Goal: Task Accomplishment & Management: Manage account settings

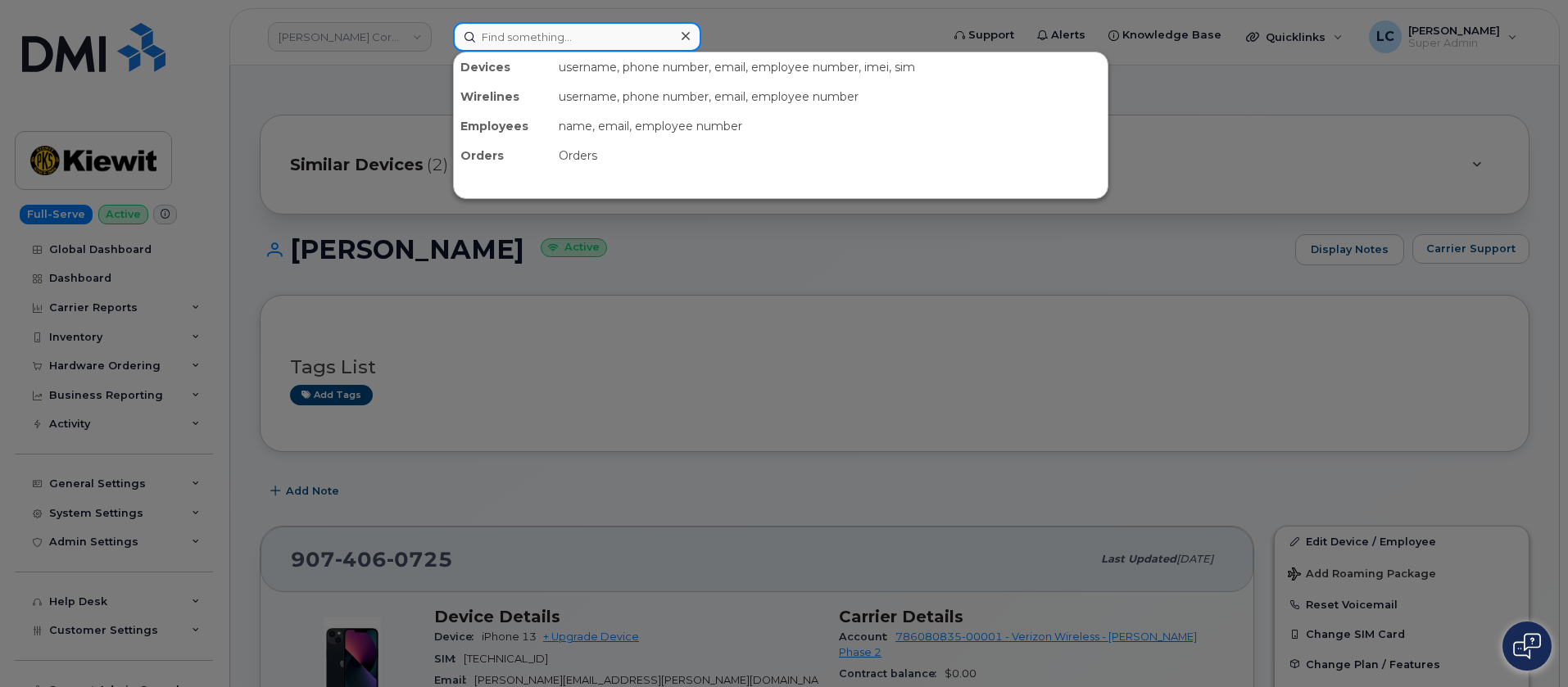
click at [569, 30] on input at bounding box center [576, 37] width 248 height 29
paste input "9363311443"
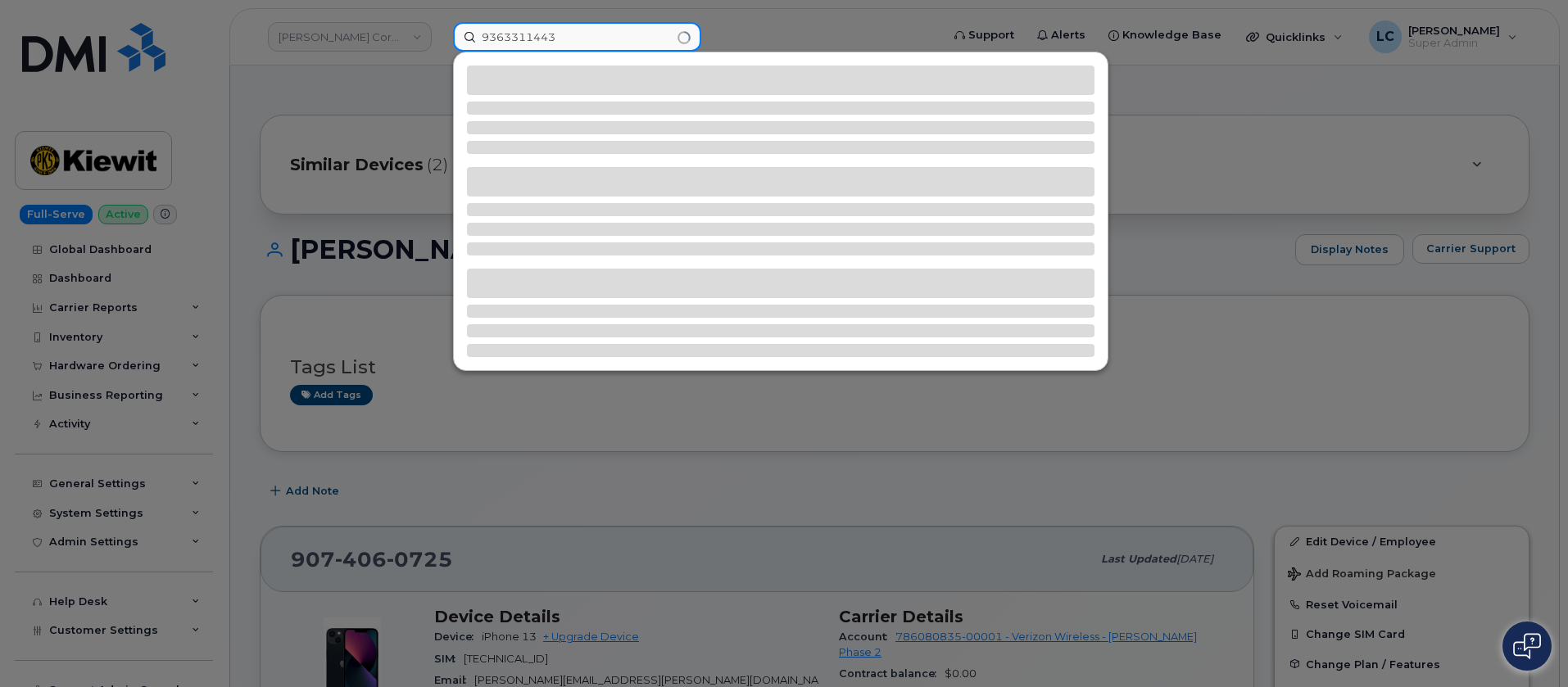
type input "9363311443"
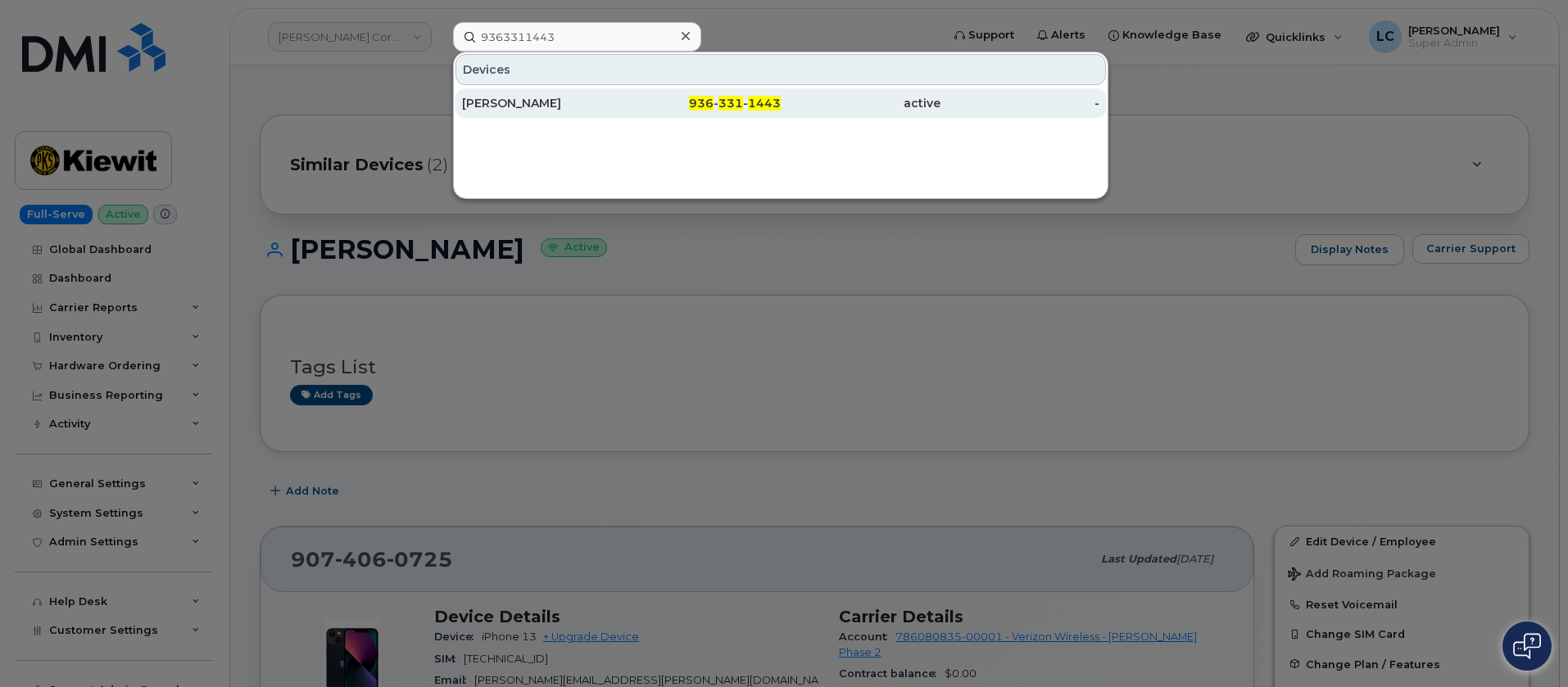
click at [593, 103] on div "[PERSON_NAME]" at bounding box center [542, 103] width 160 height 17
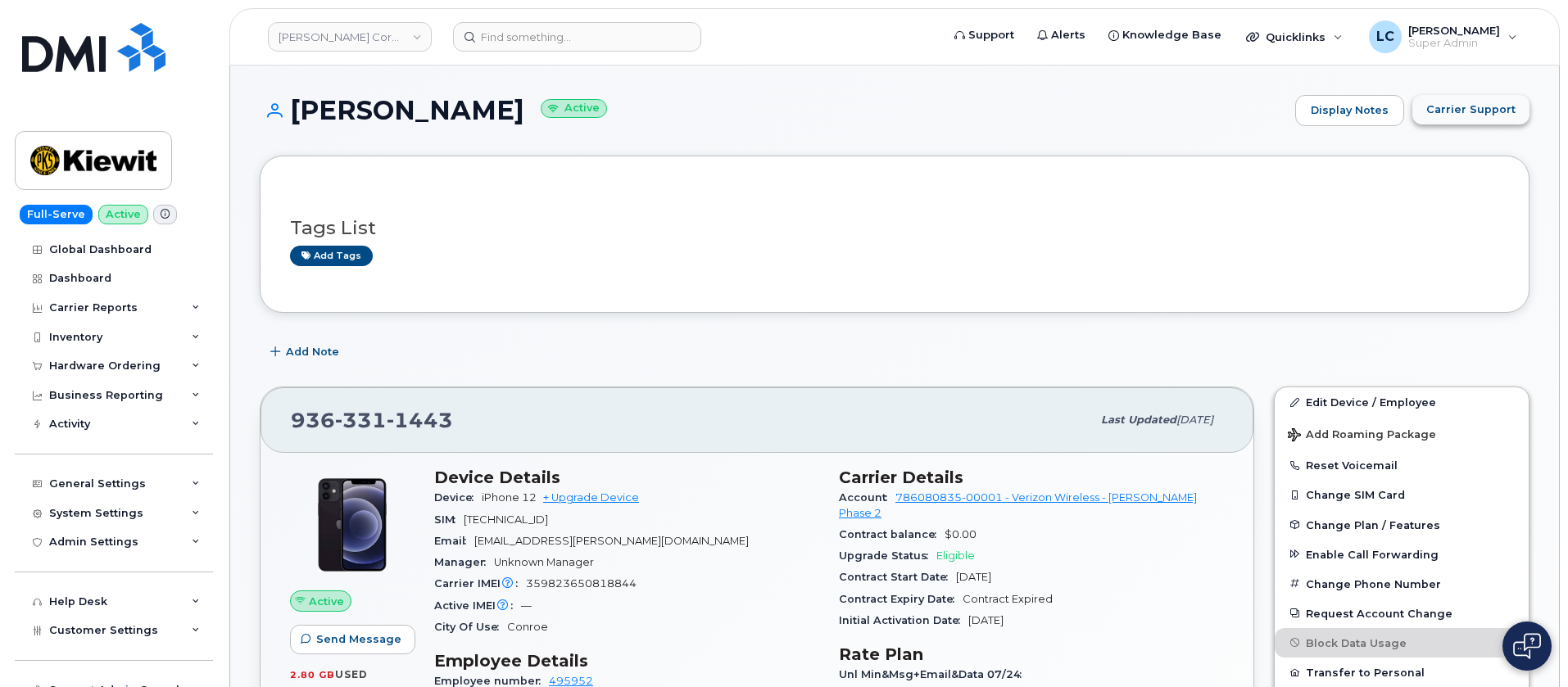
click at [1516, 110] on button "Carrier Support" at bounding box center [1470, 110] width 117 height 29
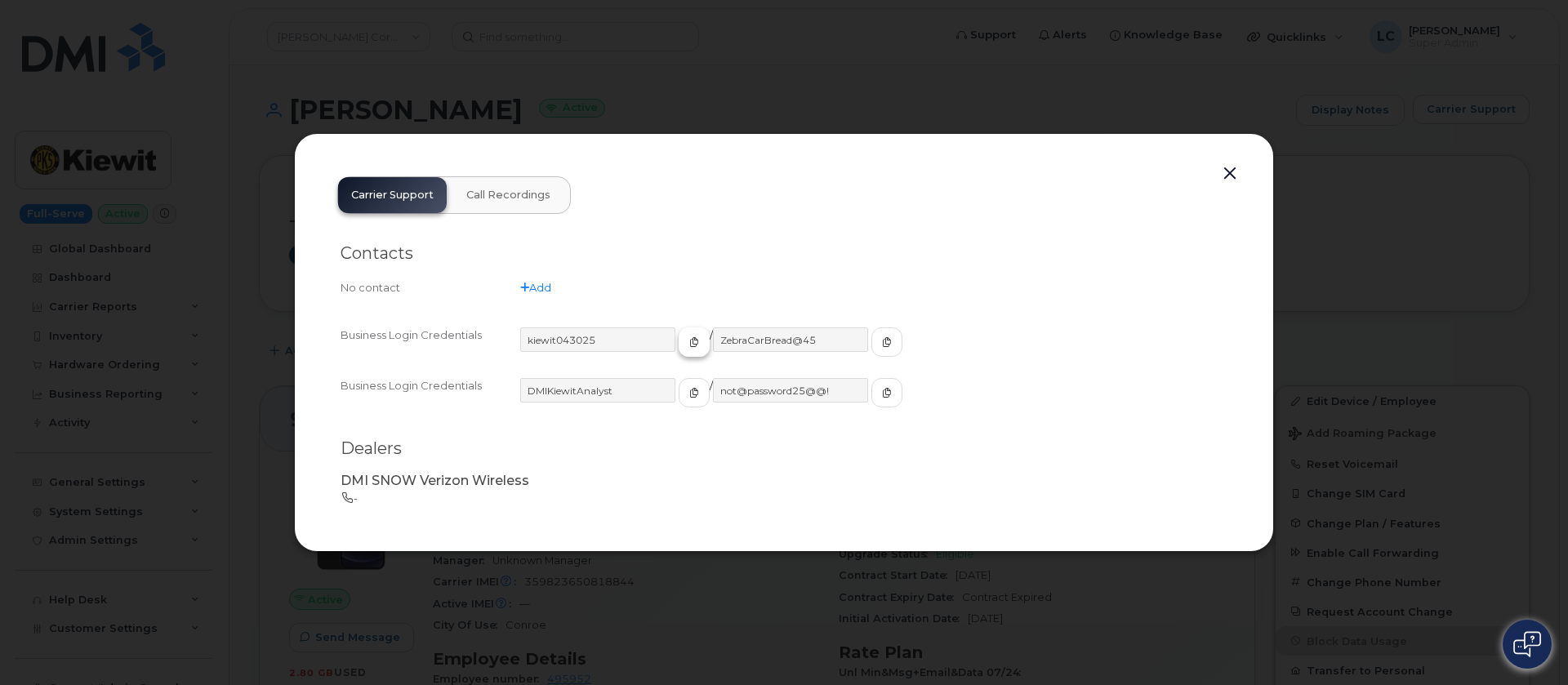
click at [687, 346] on span "button" at bounding box center [694, 342] width 15 height 15
click at [882, 343] on icon "button" at bounding box center [887, 342] width 10 height 10
click at [1233, 168] on button "button" at bounding box center [1229, 173] width 24 height 23
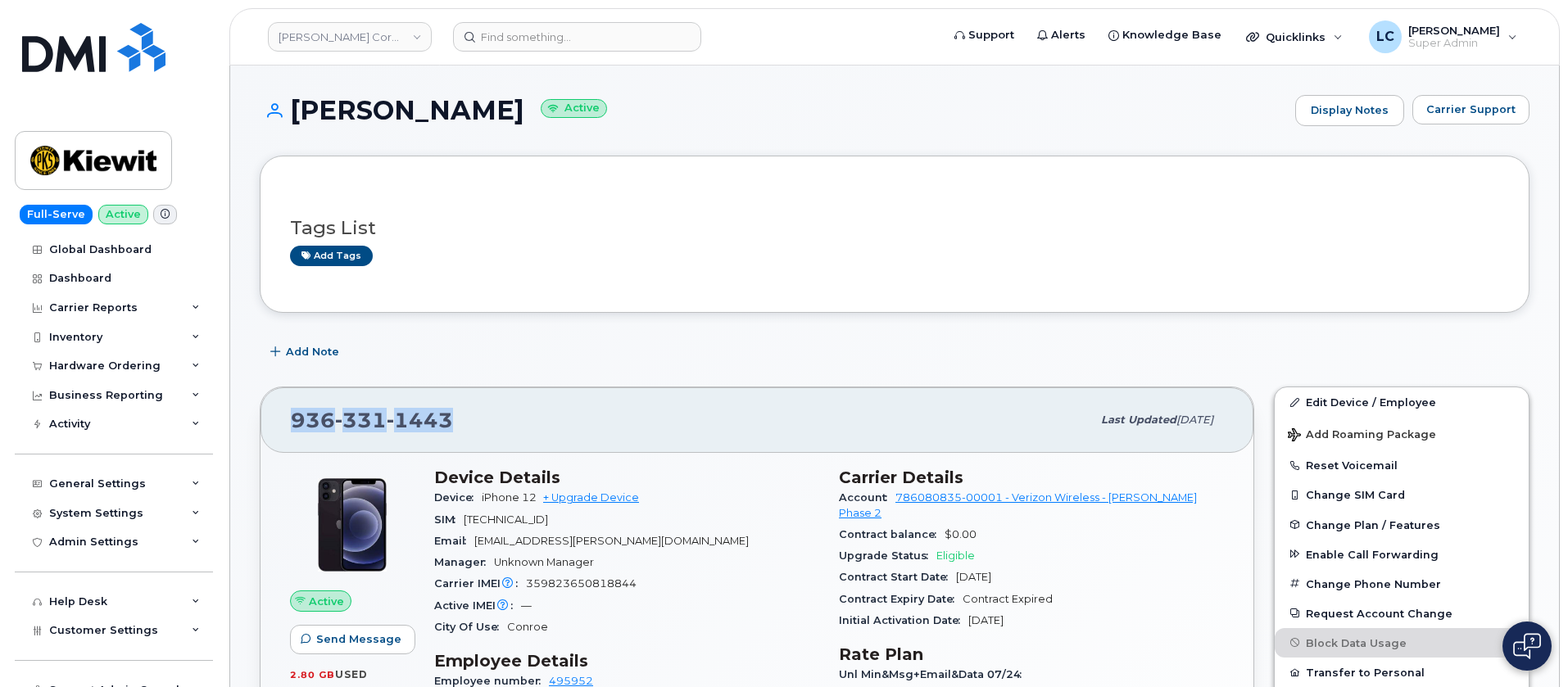
drag, startPoint x: 460, startPoint y: 411, endPoint x: 295, endPoint y: 418, distance: 165.1
click at [295, 418] on div "936 331 1443" at bounding box center [690, 419] width 800 height 34
copy span "936 331 1443"
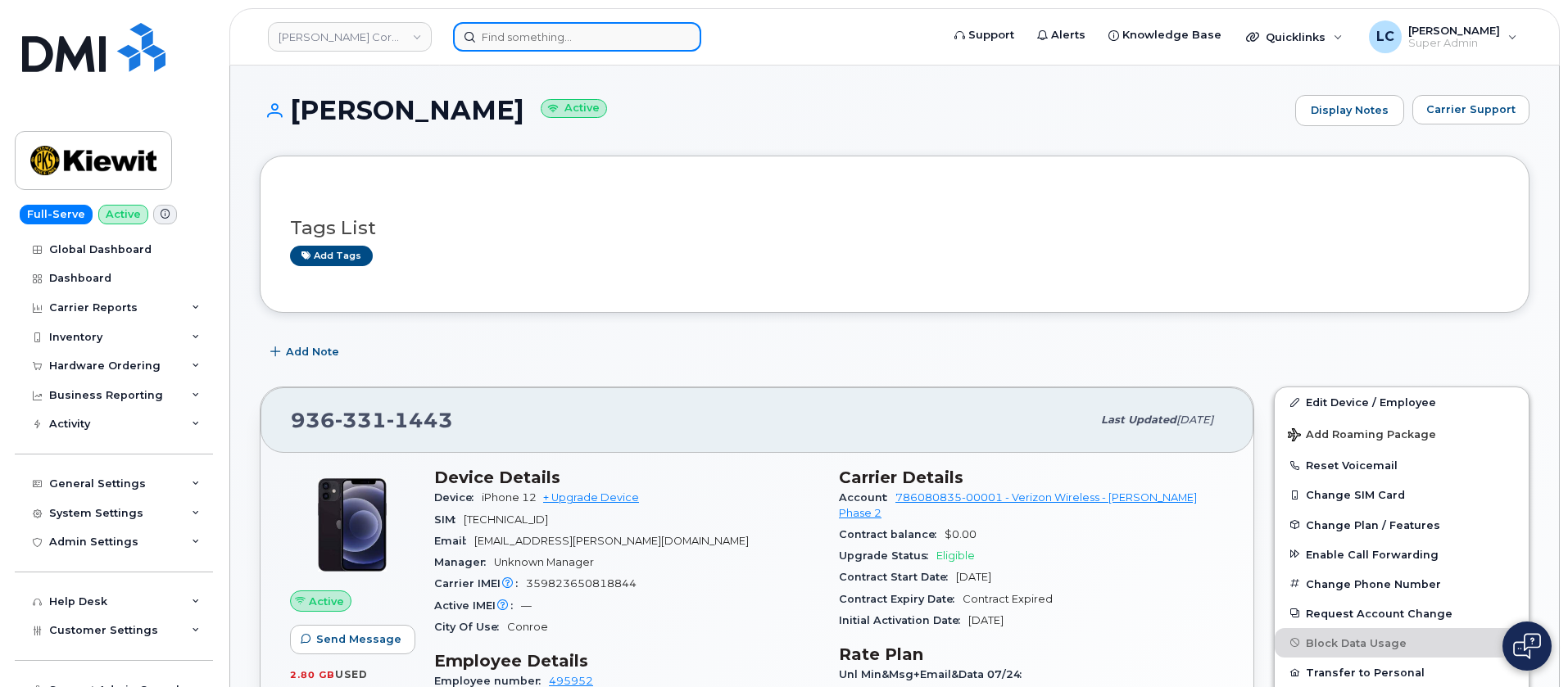
click at [547, 27] on input at bounding box center [576, 37] width 248 height 29
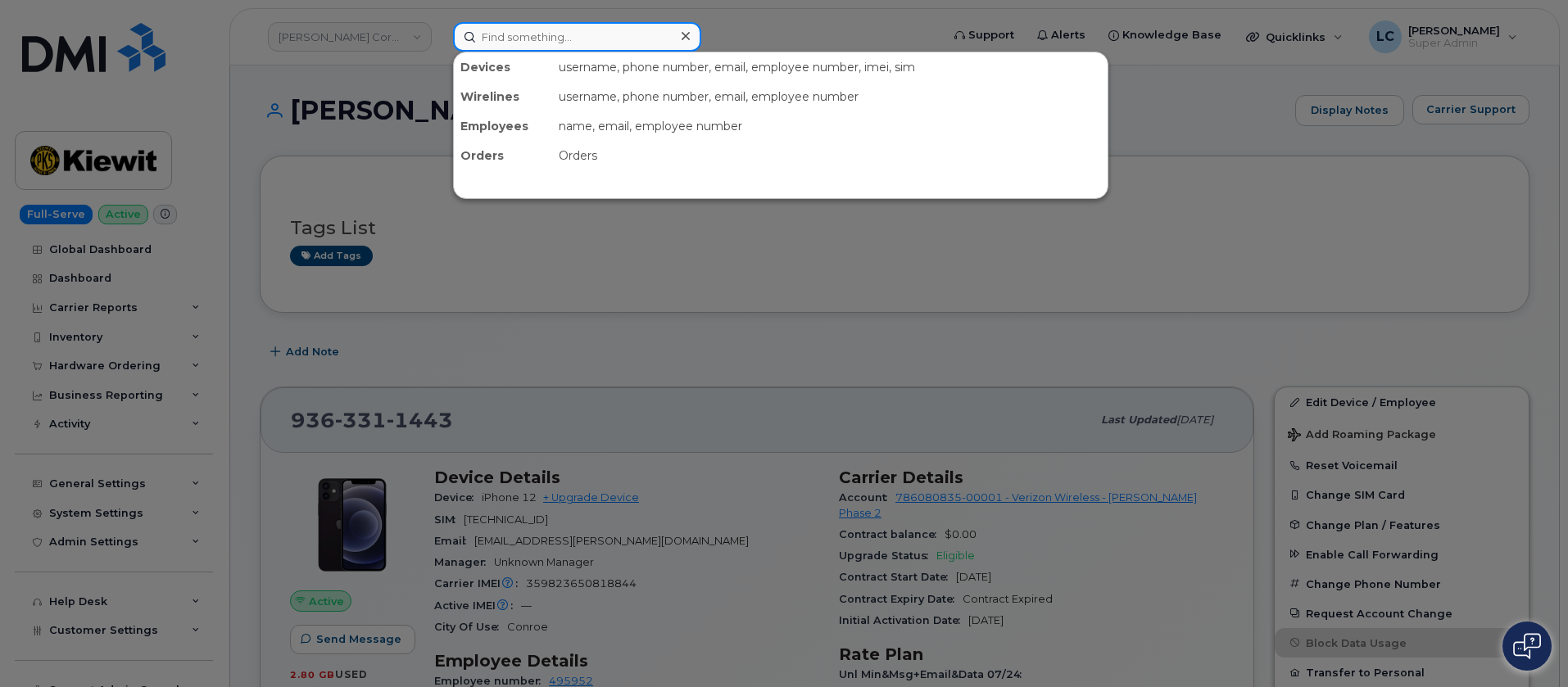
paste input "3465734589"
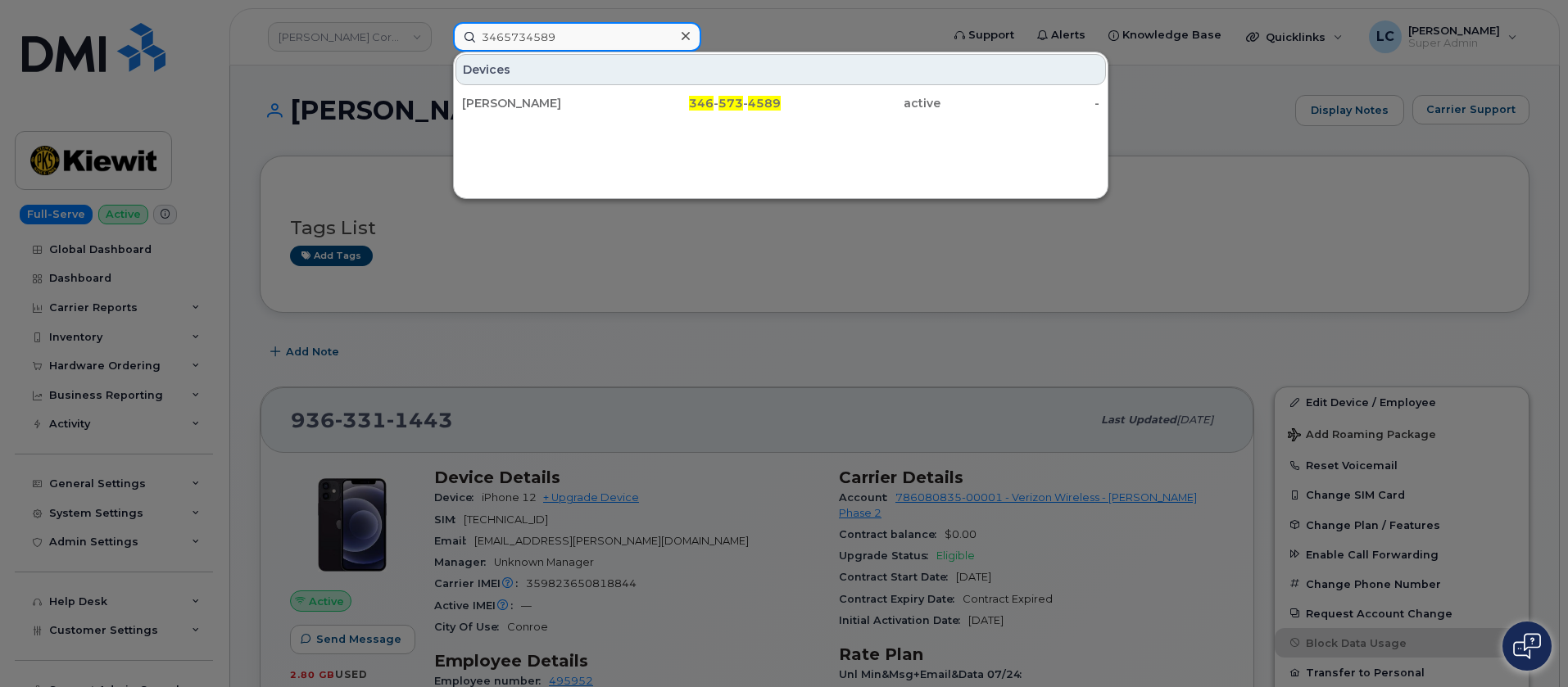
drag, startPoint x: 607, startPoint y: 33, endPoint x: 419, endPoint y: 28, distance: 188.1
click at [440, 28] on div "3465734589 Devices CAROL MARKS 346 - 573 - 4589 active -" at bounding box center [691, 37] width 503 height 29
paste input "9134250450"
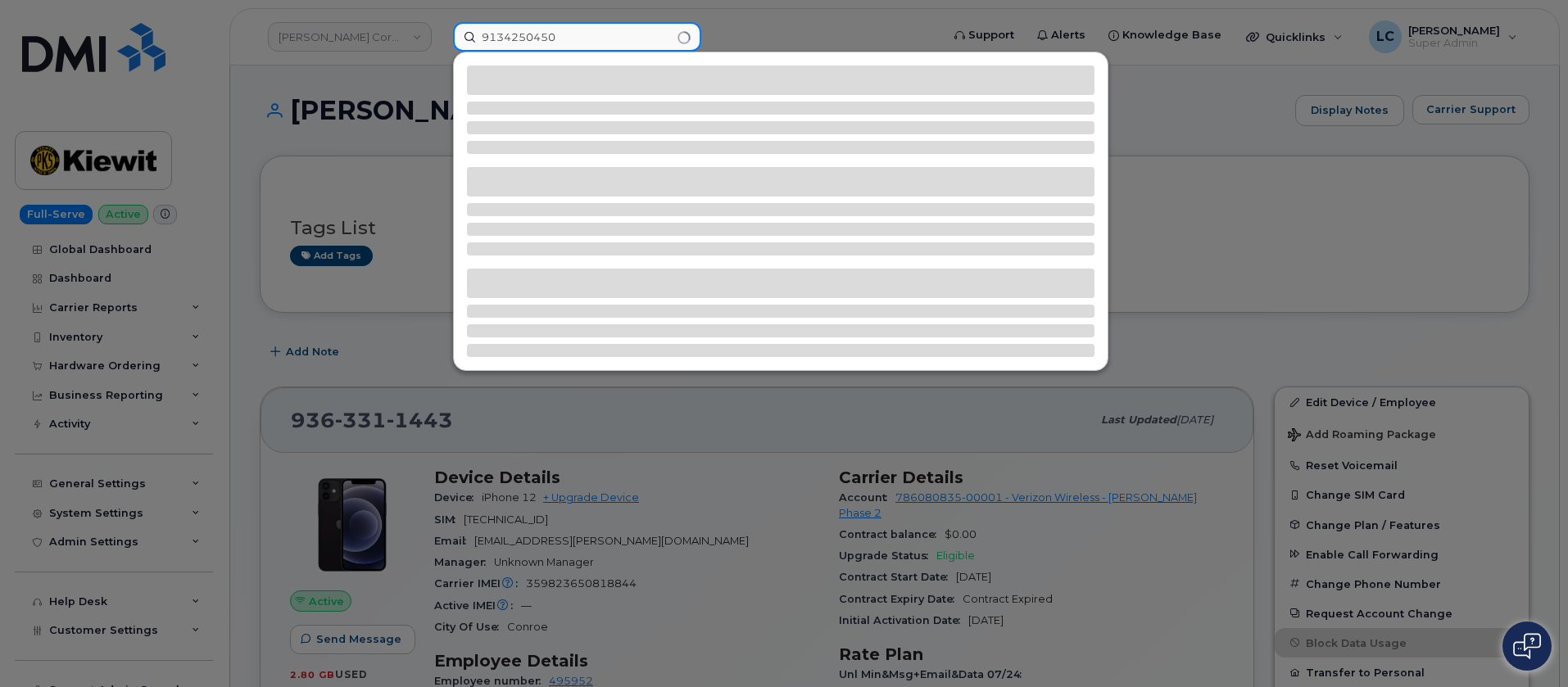
type input "9134250450"
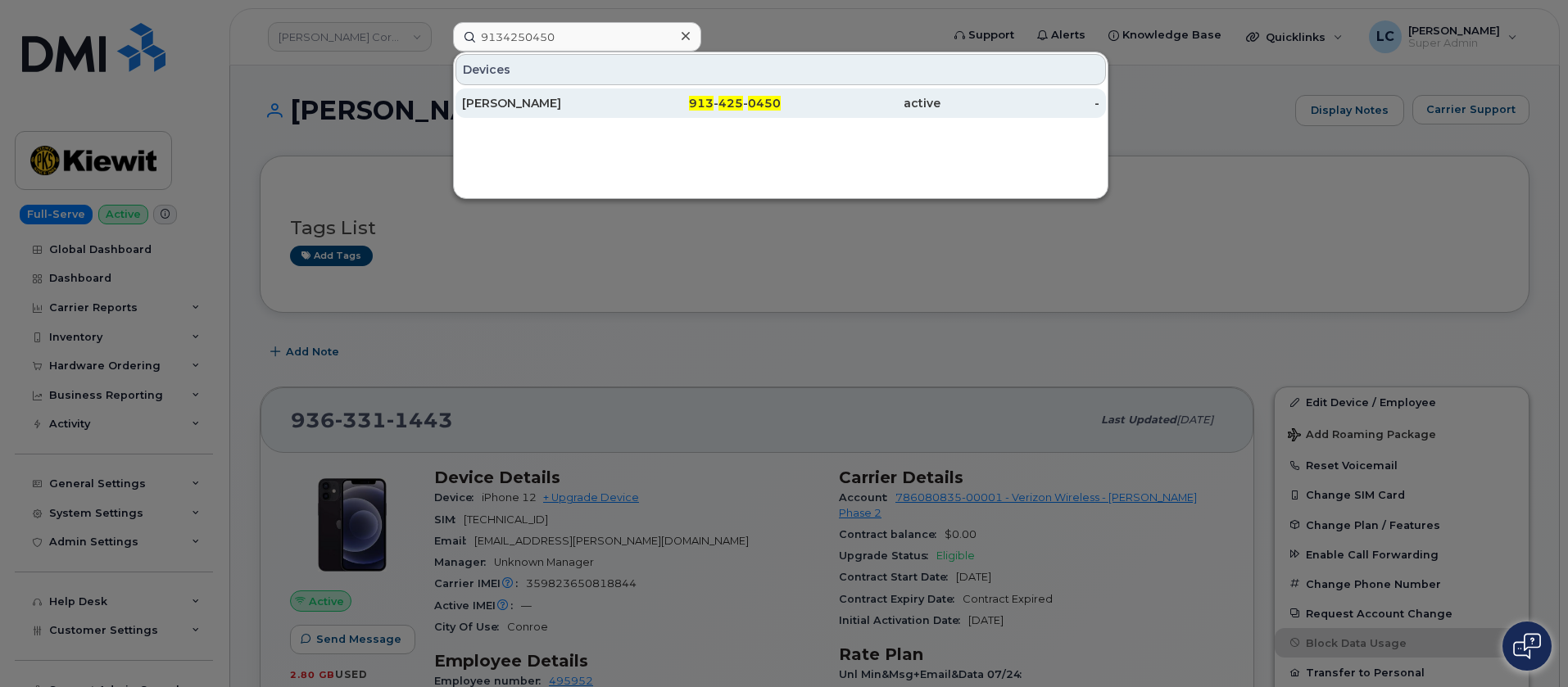
click at [619, 98] on div "CONSTANCE EASTMAN" at bounding box center [542, 103] width 160 height 17
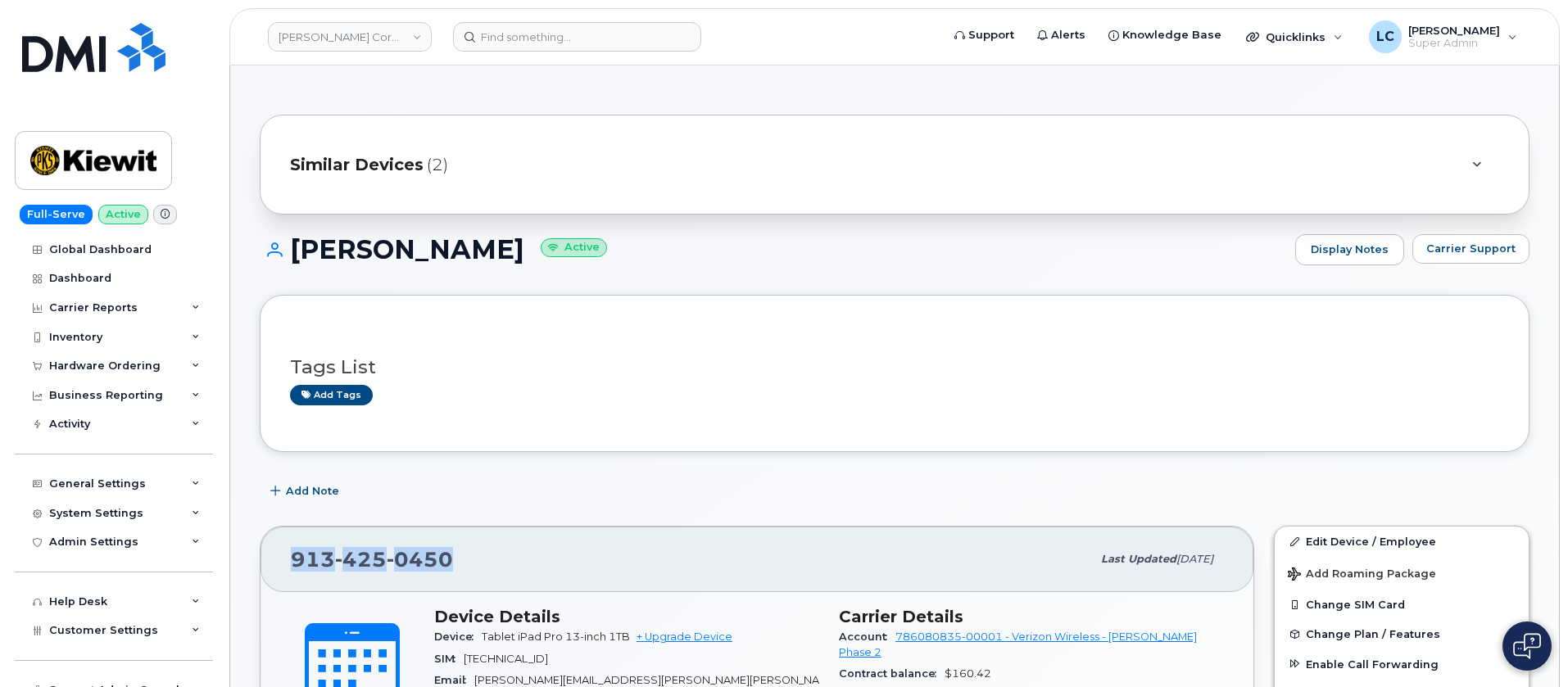
drag, startPoint x: 471, startPoint y: 562, endPoint x: 281, endPoint y: 559, distance: 190.0
click at [281, 559] on div "913 425 0450 Last updated Aug 01, 2025" at bounding box center [756, 558] width 993 height 66
copy span "913 425 0450"
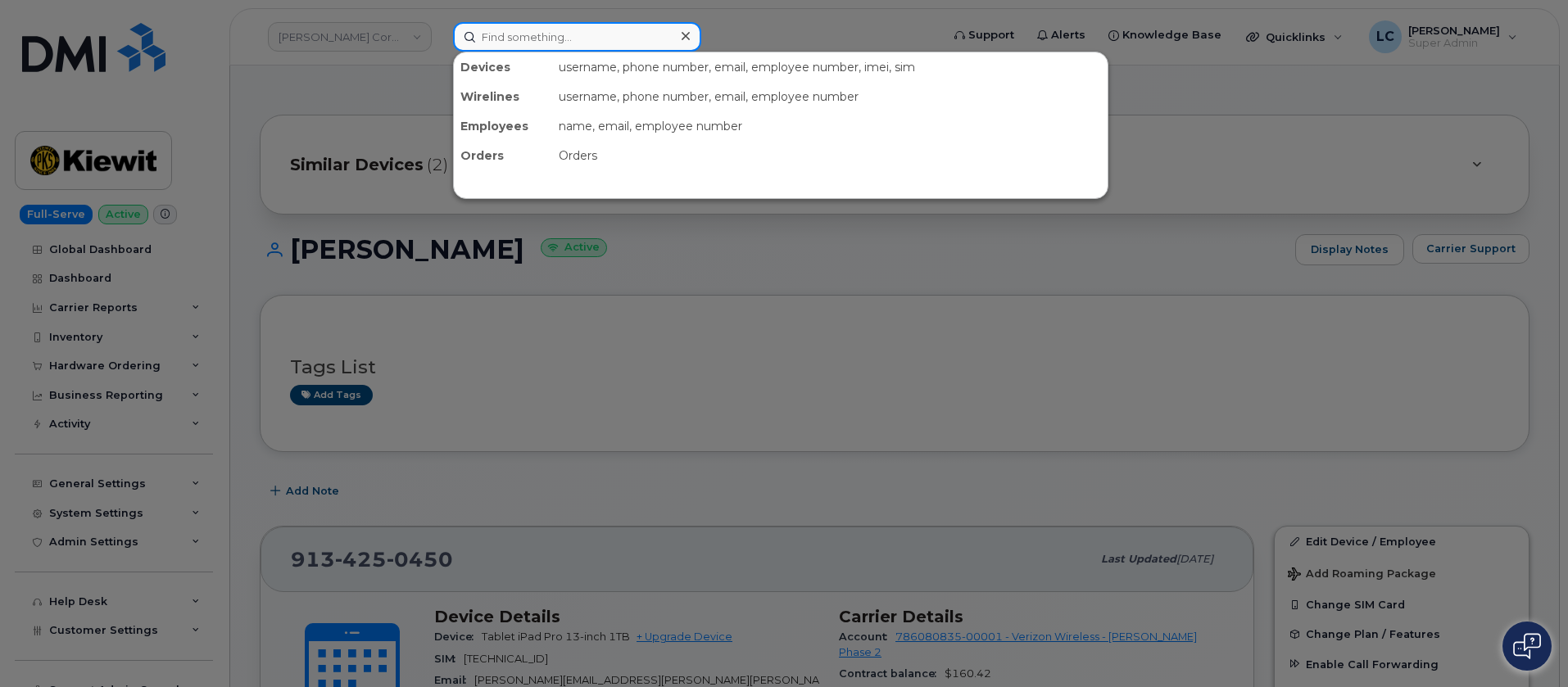
click at [564, 45] on input at bounding box center [576, 37] width 248 height 29
paste input "9133044931"
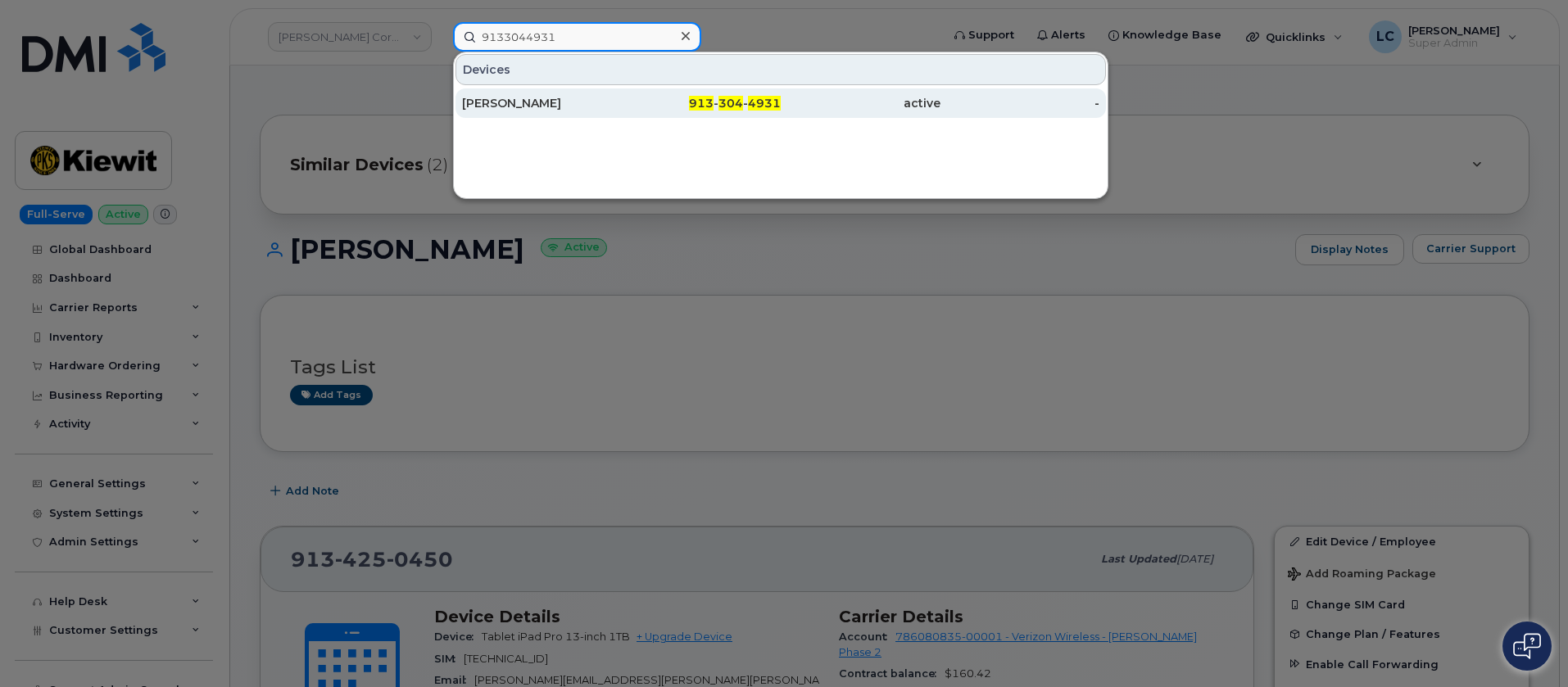
type input "9133044931"
click at [750, 101] on span "4931" at bounding box center [764, 103] width 32 height 15
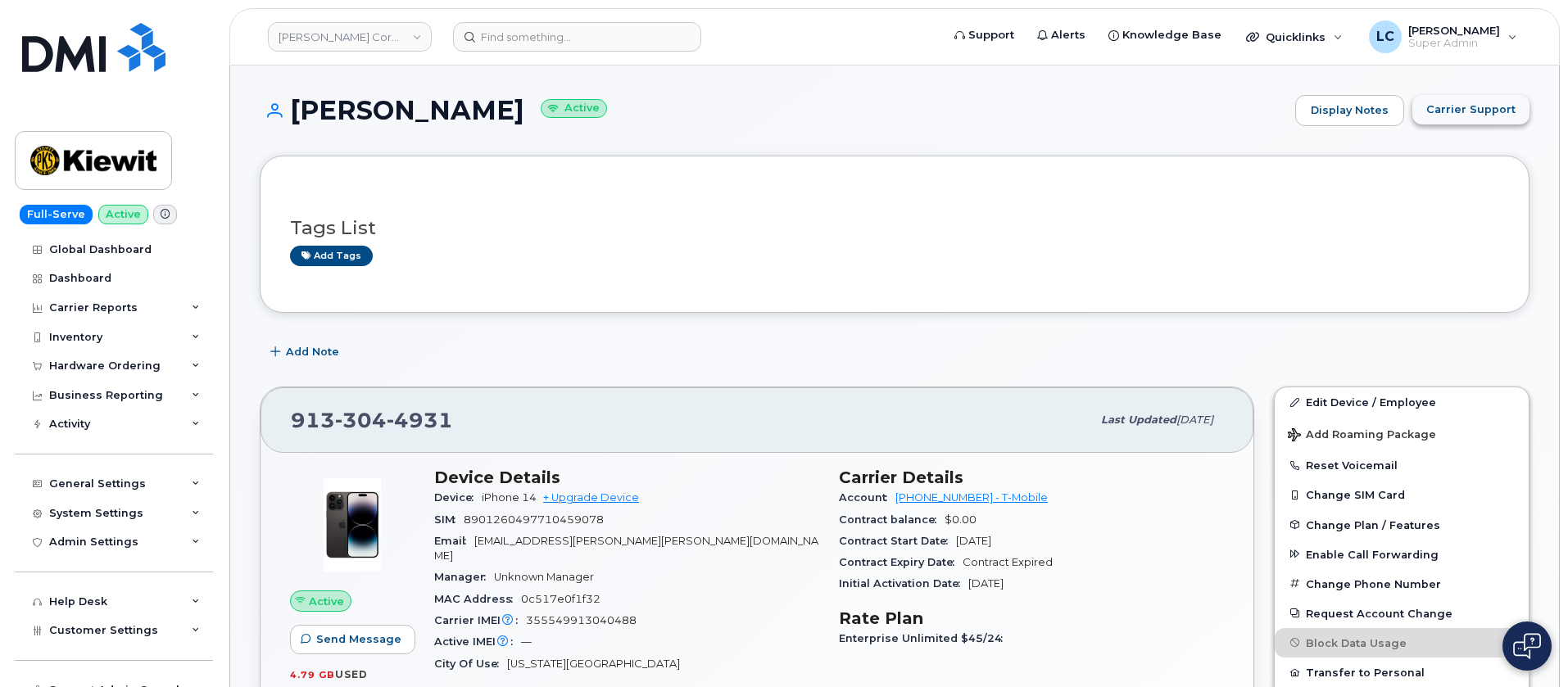
click at [1473, 114] on span "Carrier Support" at bounding box center [1471, 109] width 89 height 16
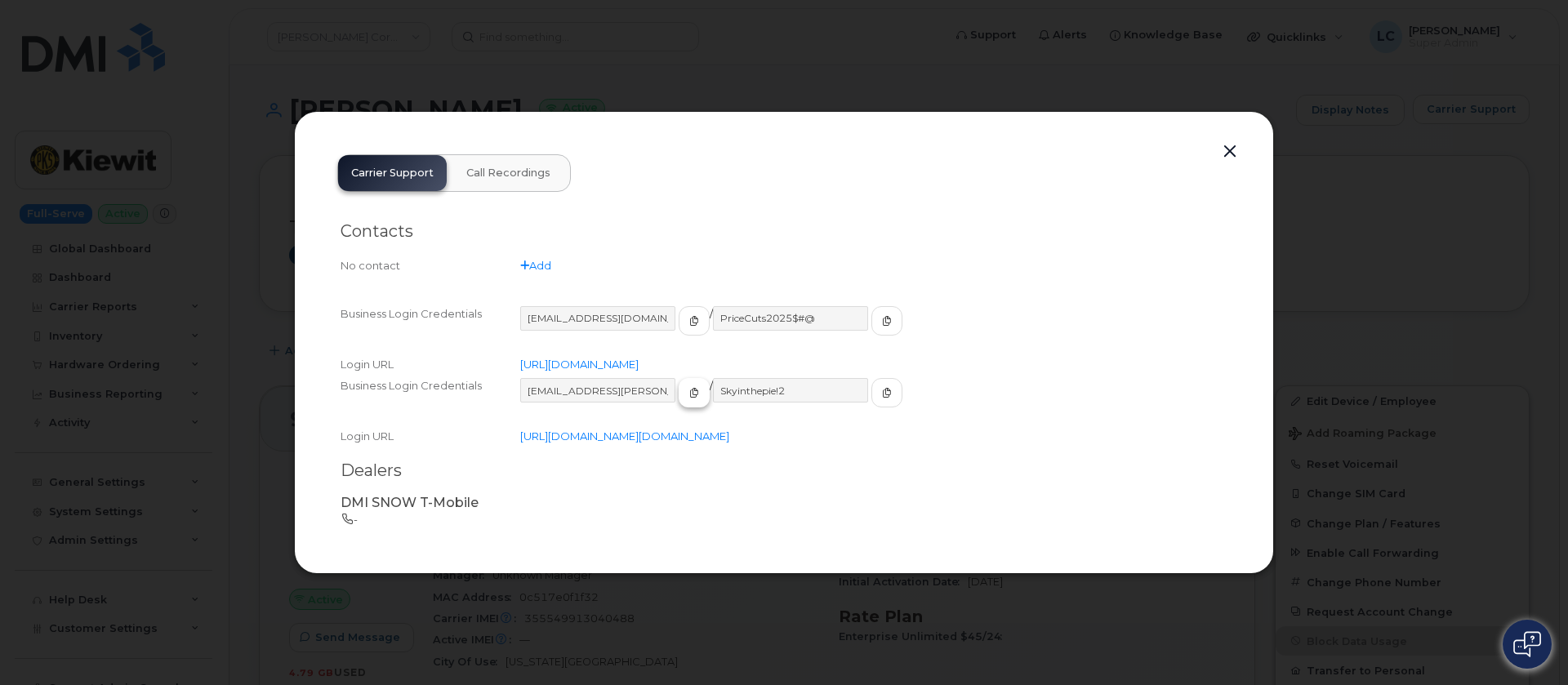
click at [689, 388] on icon "button" at bounding box center [694, 392] width 10 height 10
click at [880, 386] on span "button" at bounding box center [887, 392] width 15 height 15
click at [1485, 114] on div at bounding box center [784, 342] width 1568 height 685
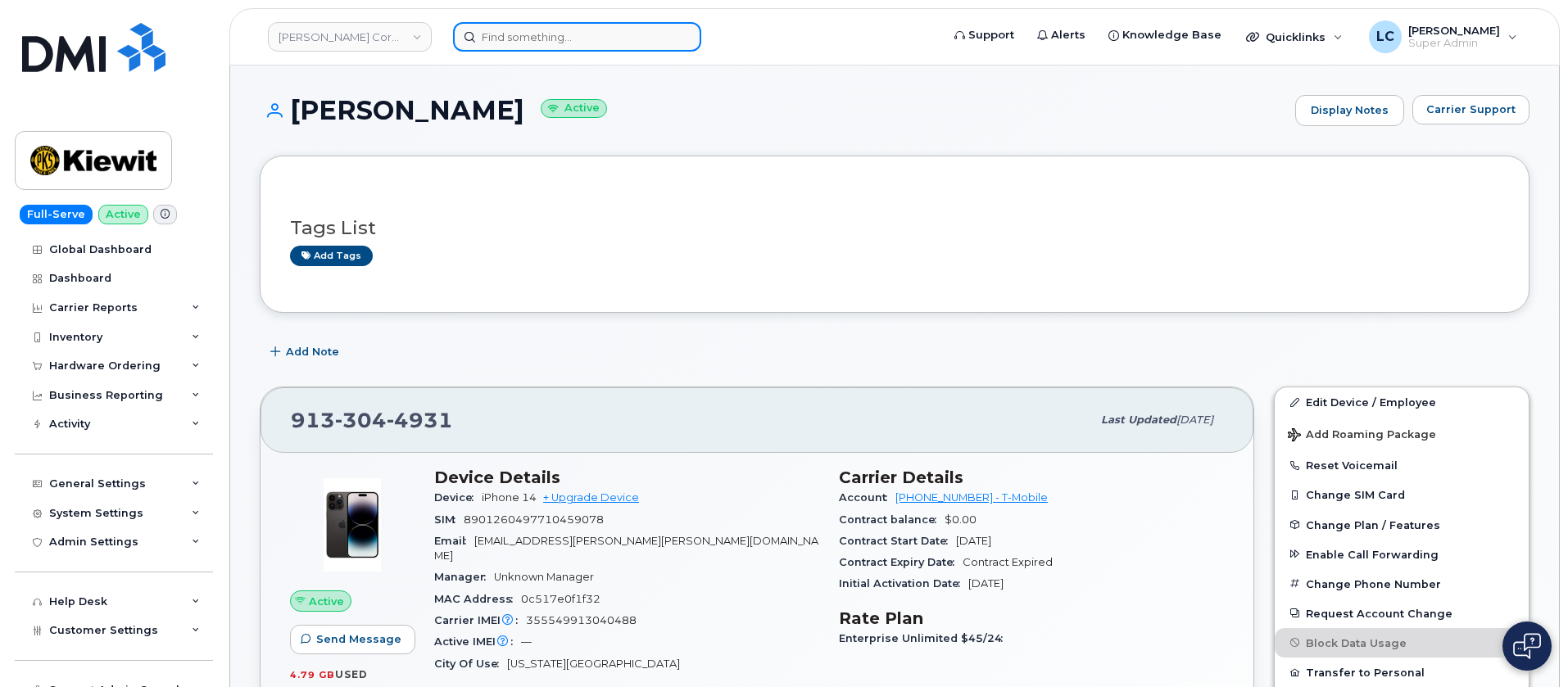
click at [598, 30] on input at bounding box center [576, 37] width 248 height 29
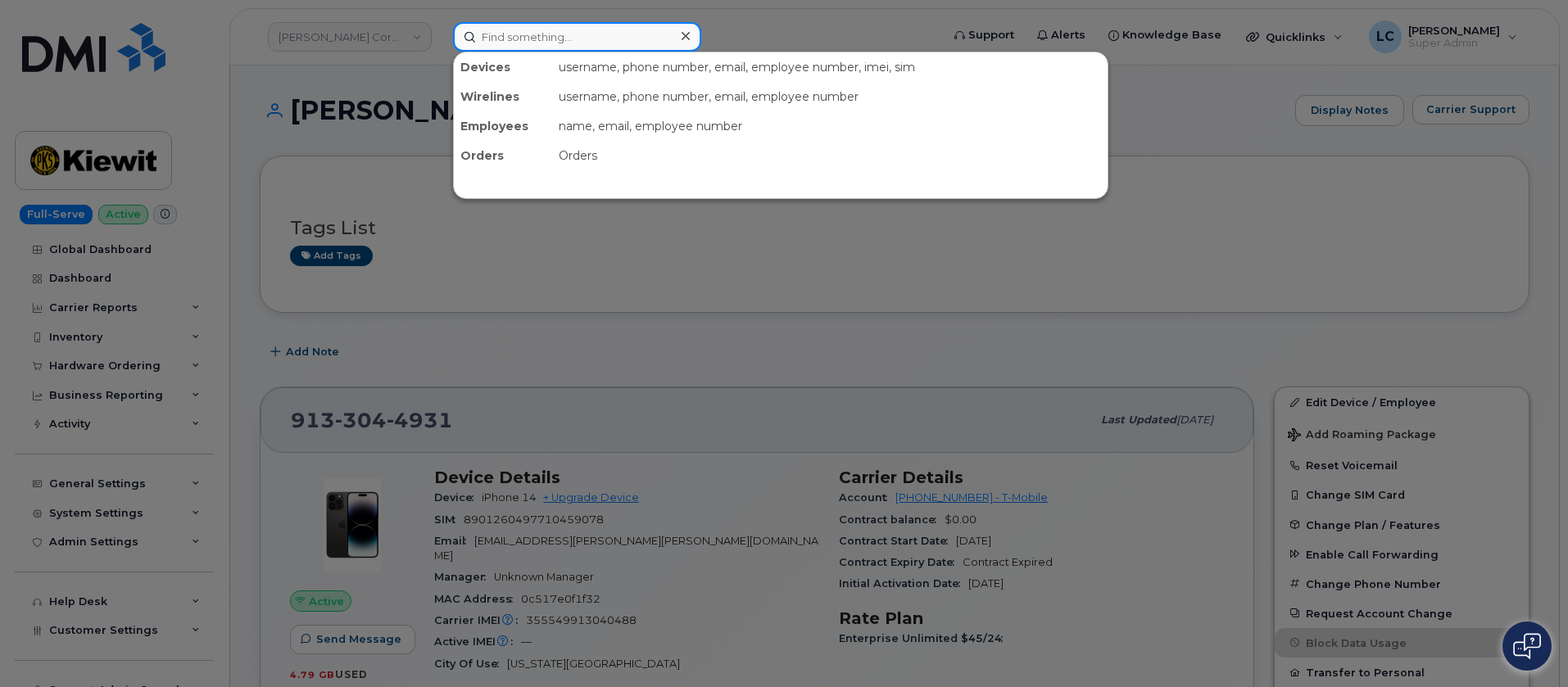
paste input "9137027549"
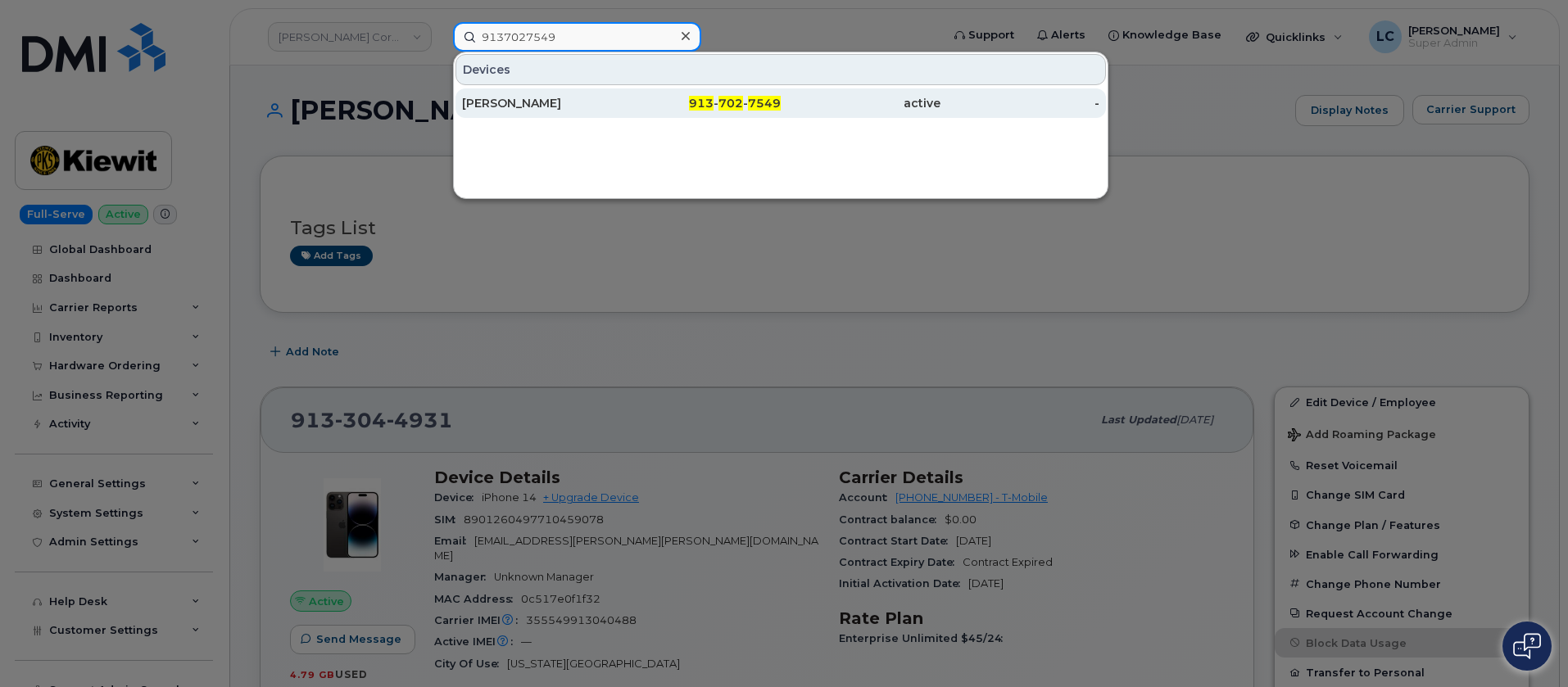
type input "9137027549"
click at [623, 104] on div "913 - 702 - 7549" at bounding box center [701, 103] width 160 height 17
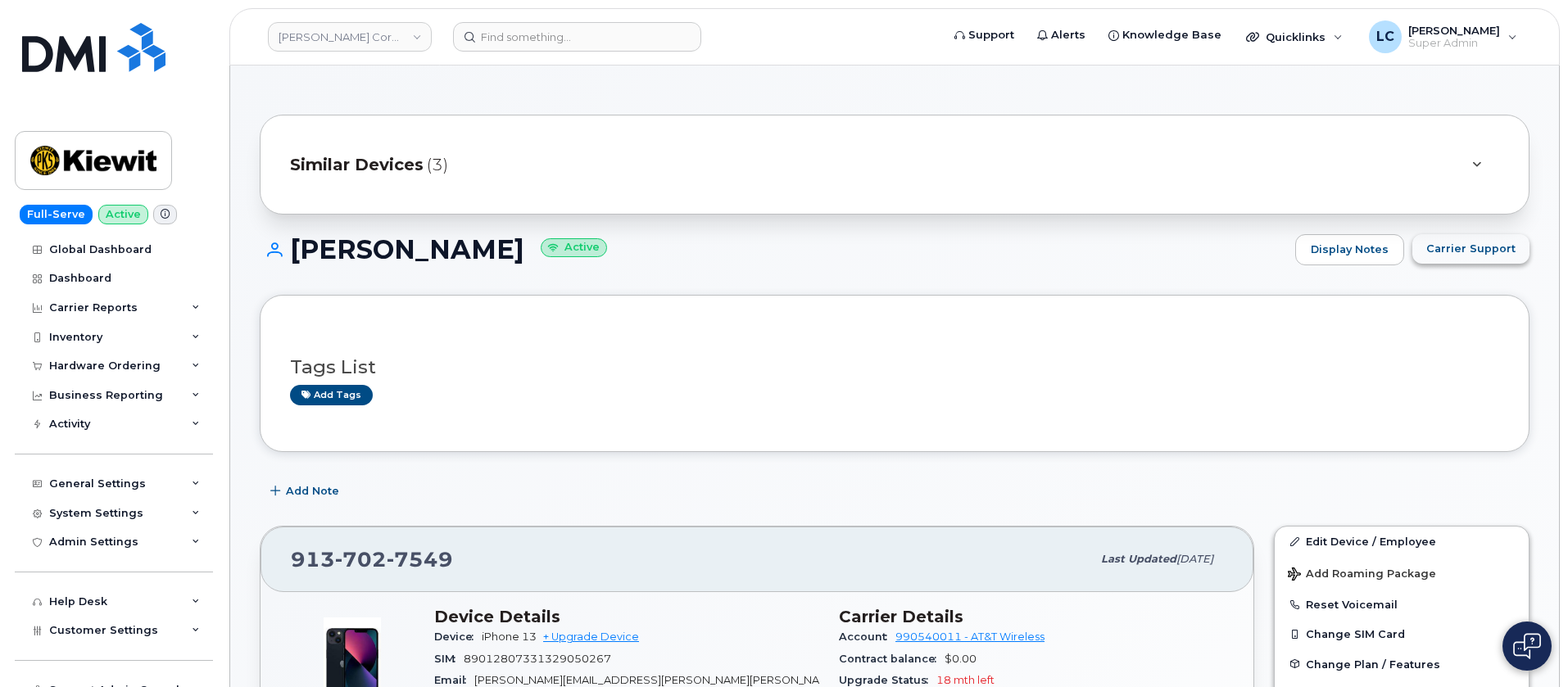
click at [1522, 246] on button "Carrier Support" at bounding box center [1470, 249] width 117 height 29
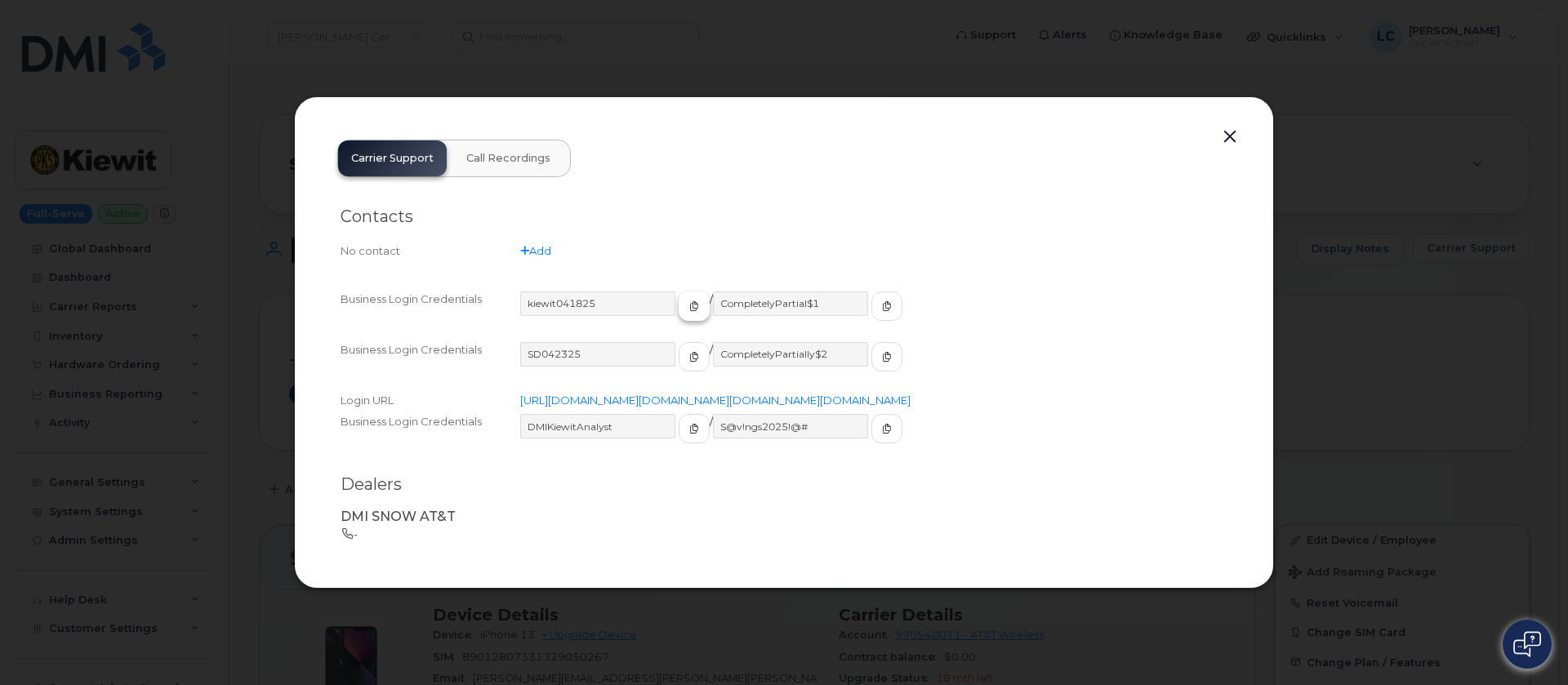
click at [689, 301] on icon "button" at bounding box center [694, 306] width 10 height 10
click at [871, 296] on button "button" at bounding box center [887, 306] width 31 height 29
click at [1227, 125] on button "button" at bounding box center [1229, 136] width 24 height 23
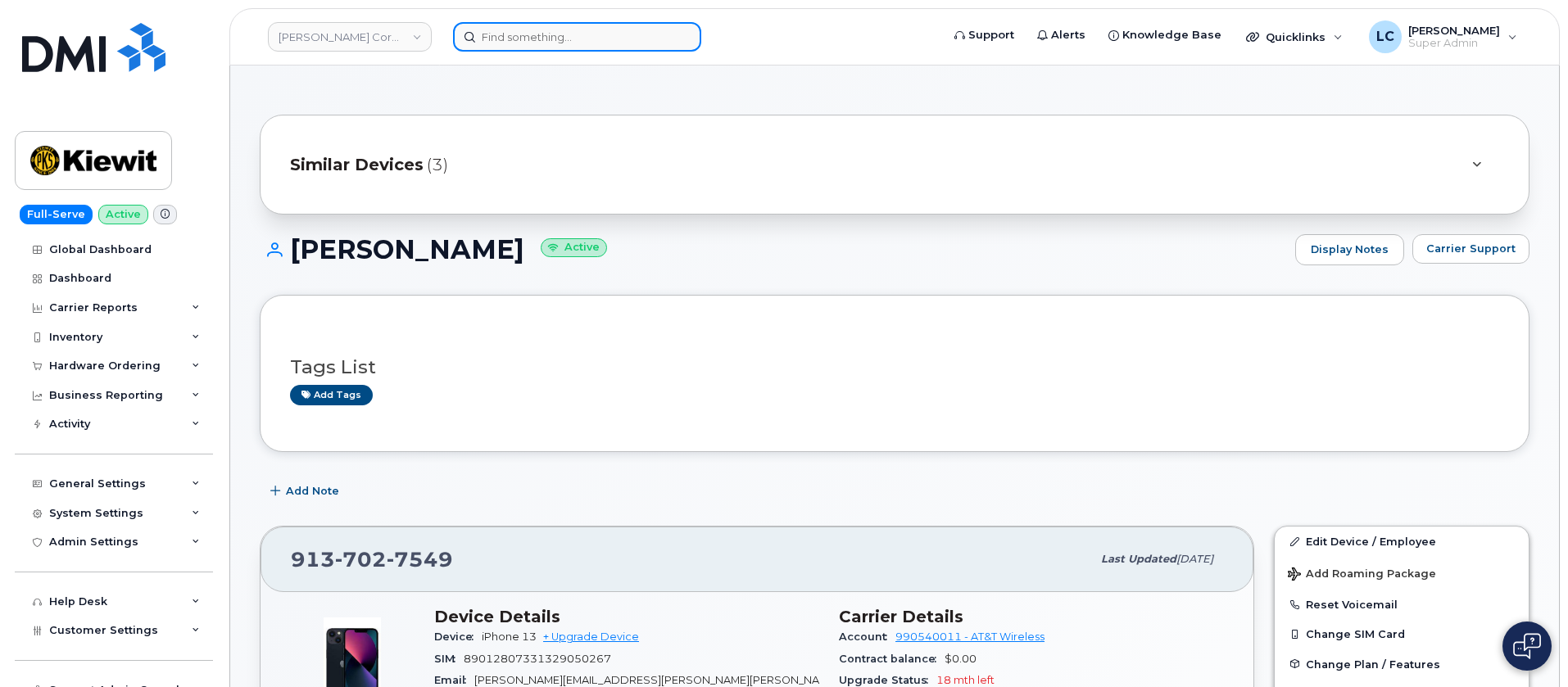
click at [521, 44] on input at bounding box center [576, 37] width 248 height 29
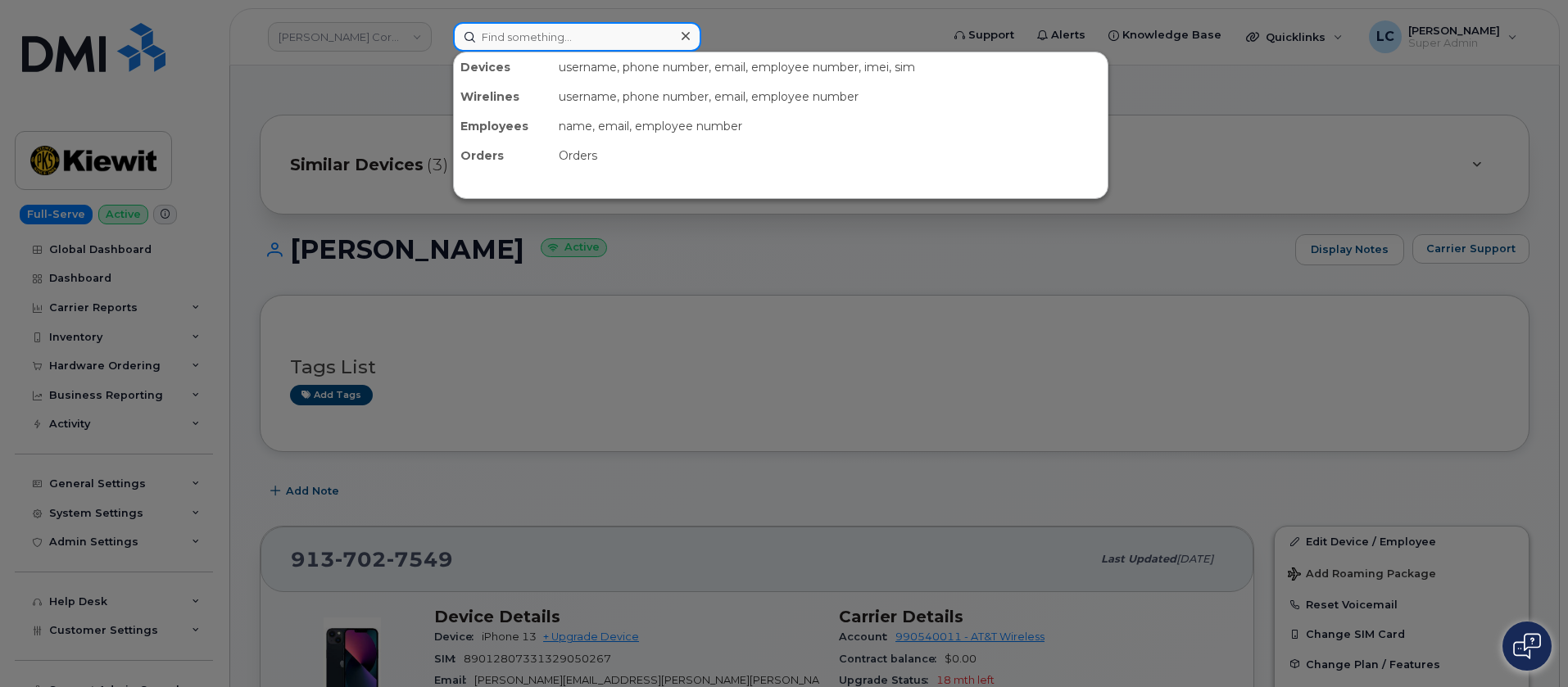
paste input "9363311443"
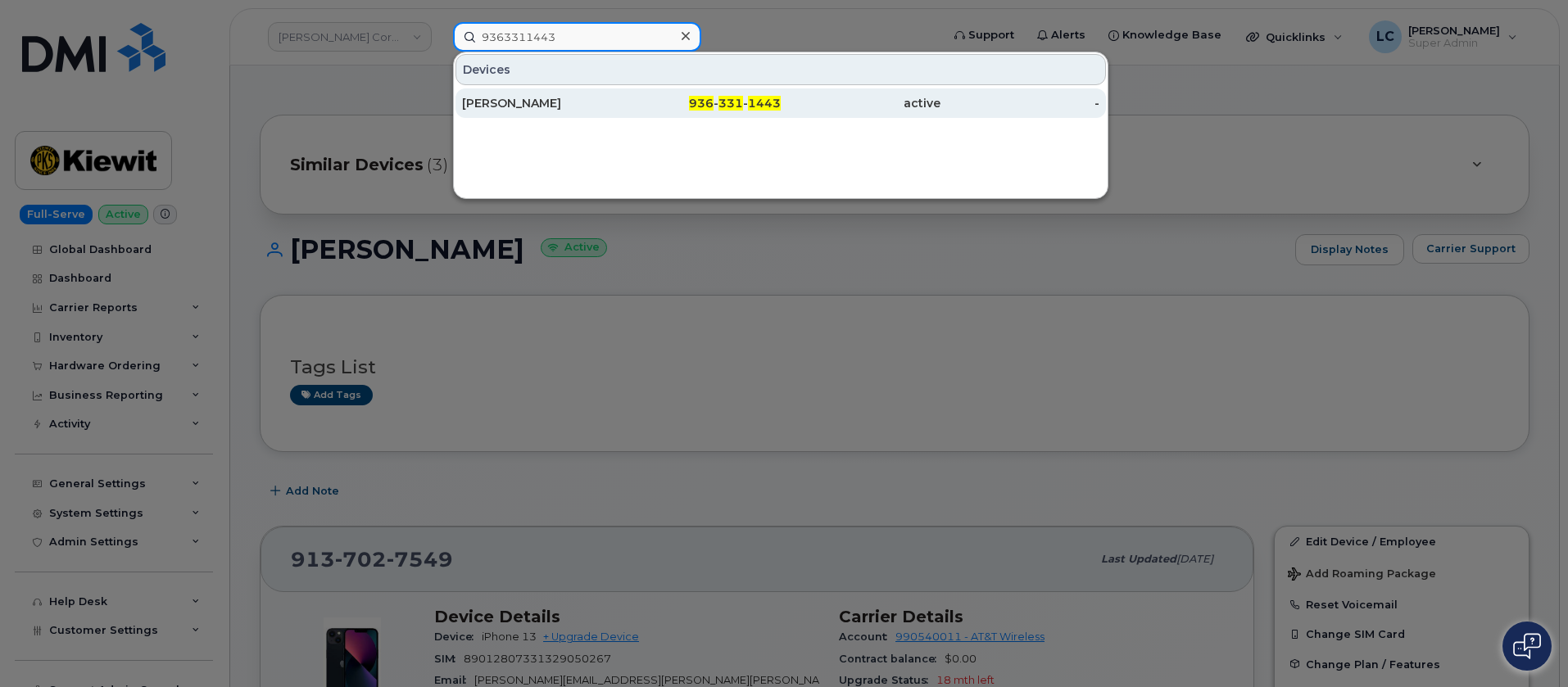
type input "9363311443"
click at [602, 101] on div "[PERSON_NAME]" at bounding box center [542, 103] width 160 height 17
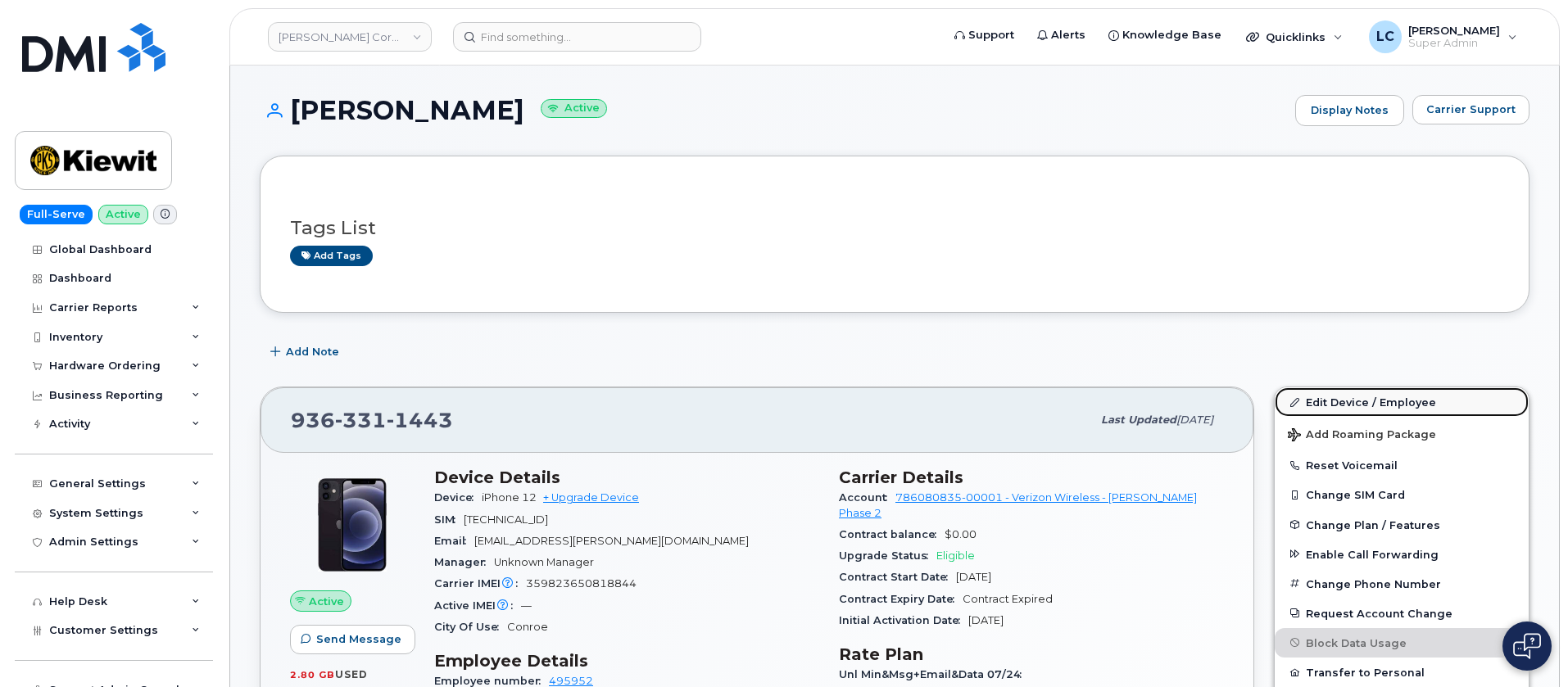
click at [1377, 408] on link "Edit Device / Employee" at bounding box center [1401, 402] width 254 height 29
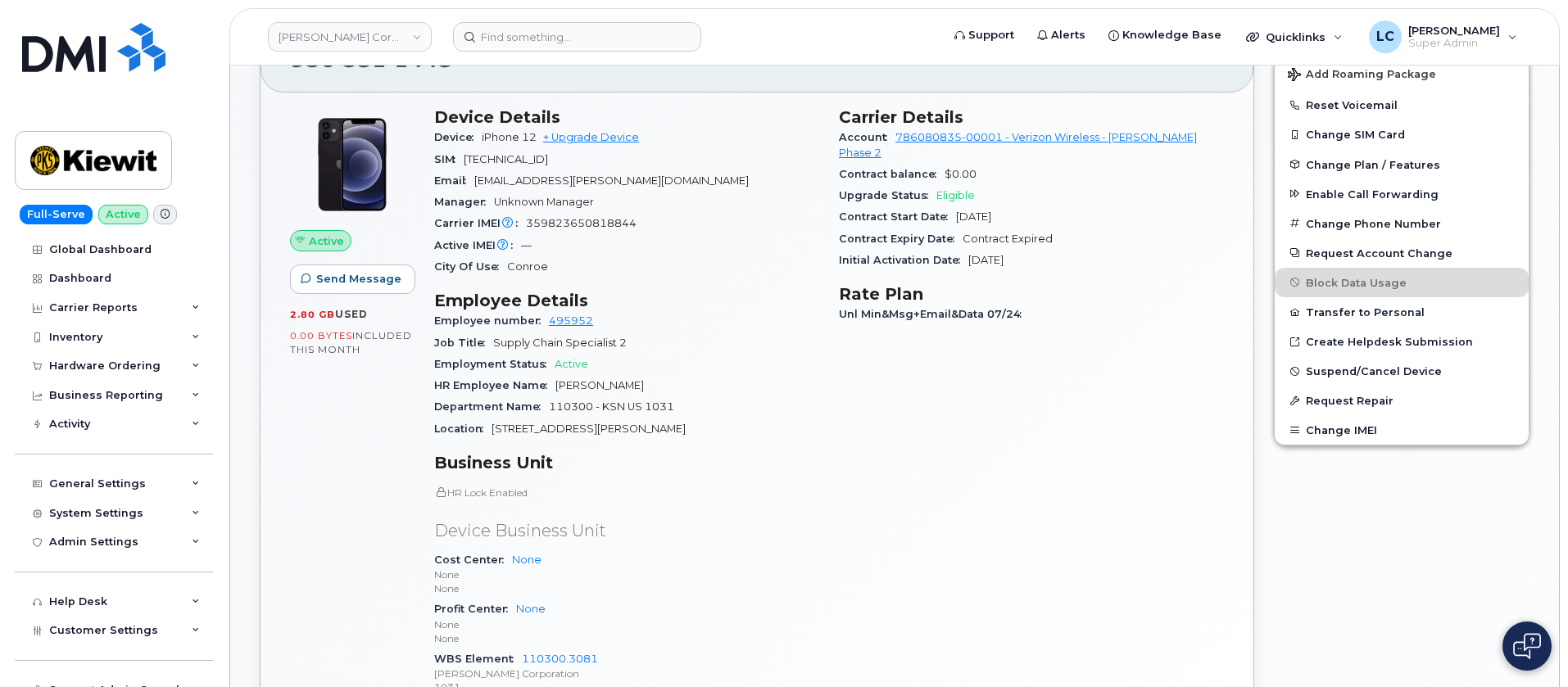
scroll to position [245, 0]
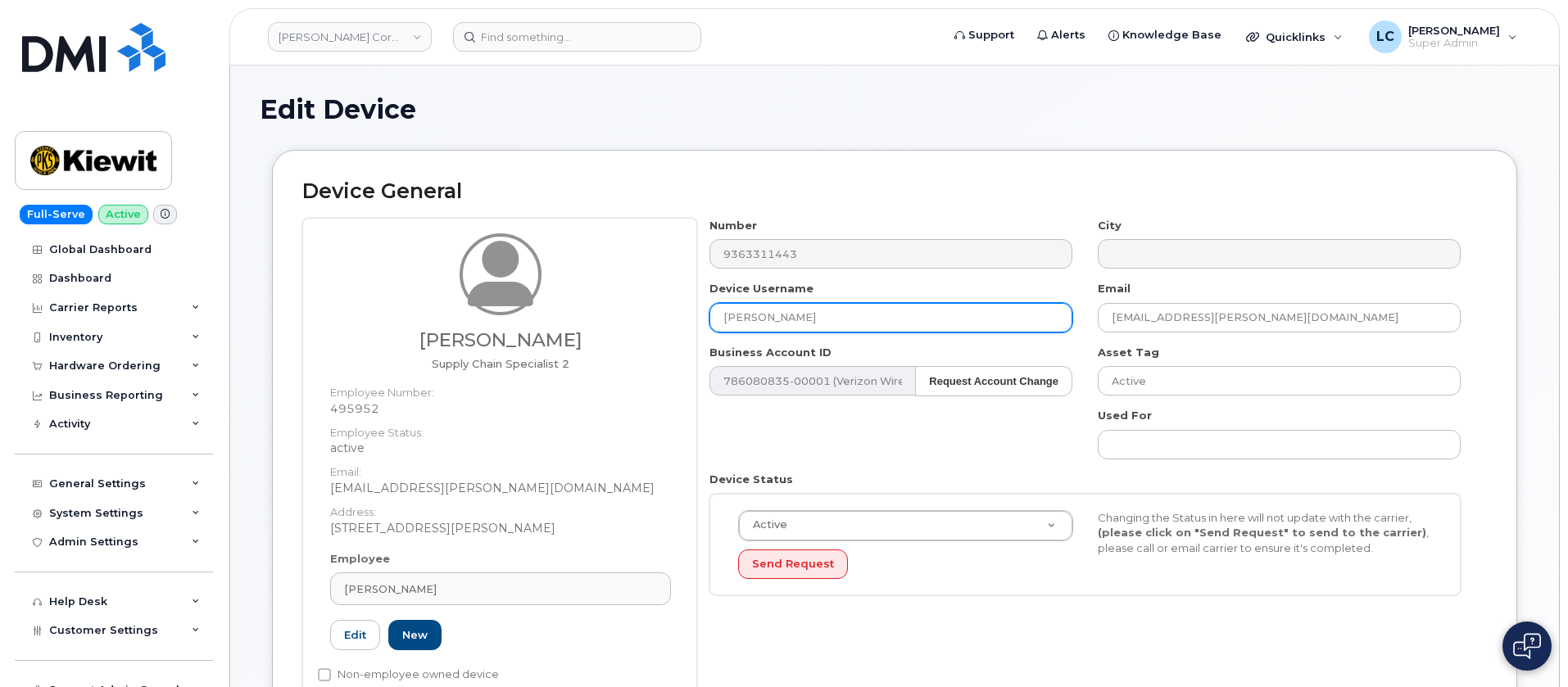
drag, startPoint x: 869, startPoint y: 319, endPoint x: 624, endPoint y: 305, distance: 245.4
click at [624, 305] on div "Alexander Hernandez Supply Chain Specialist 2 Employee Number: 495952 Employee …" at bounding box center [894, 465] width 1184 height 495
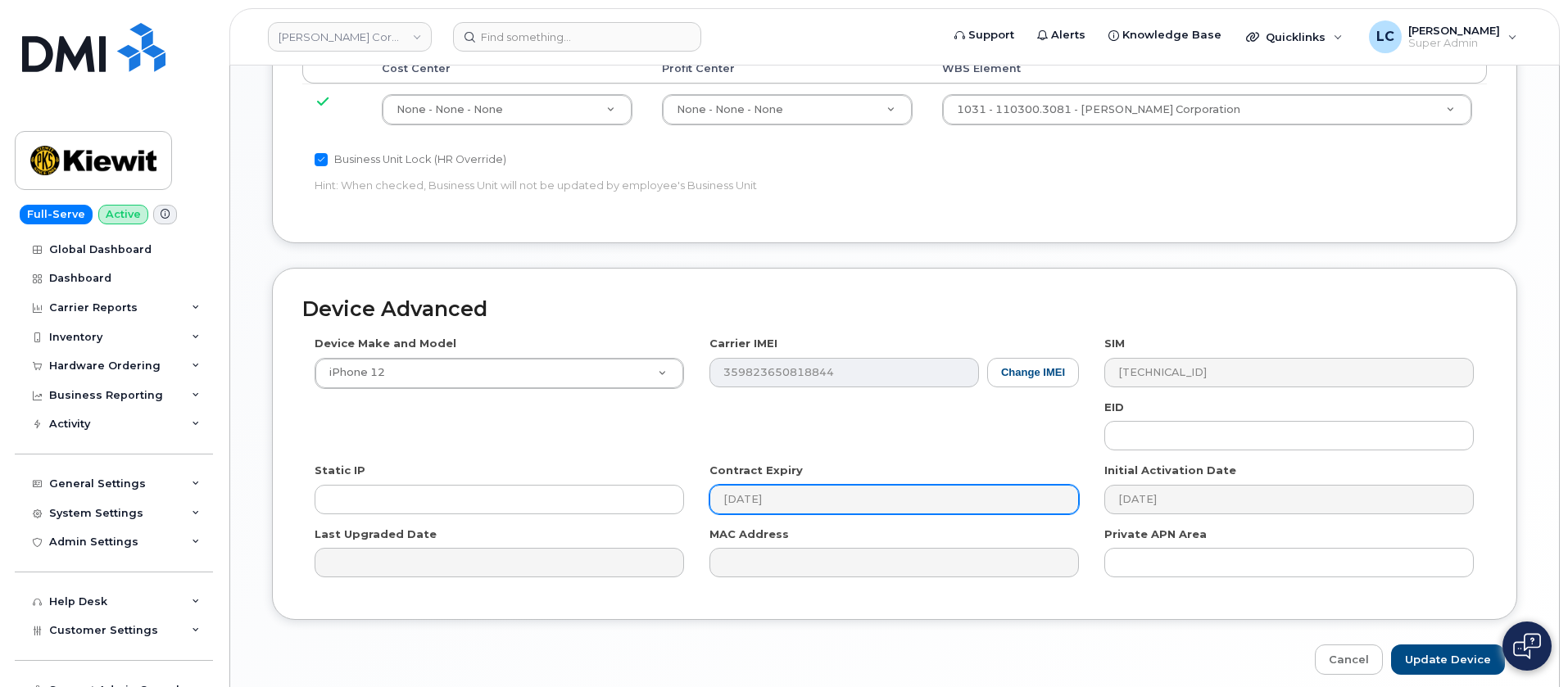
scroll to position [982, 0]
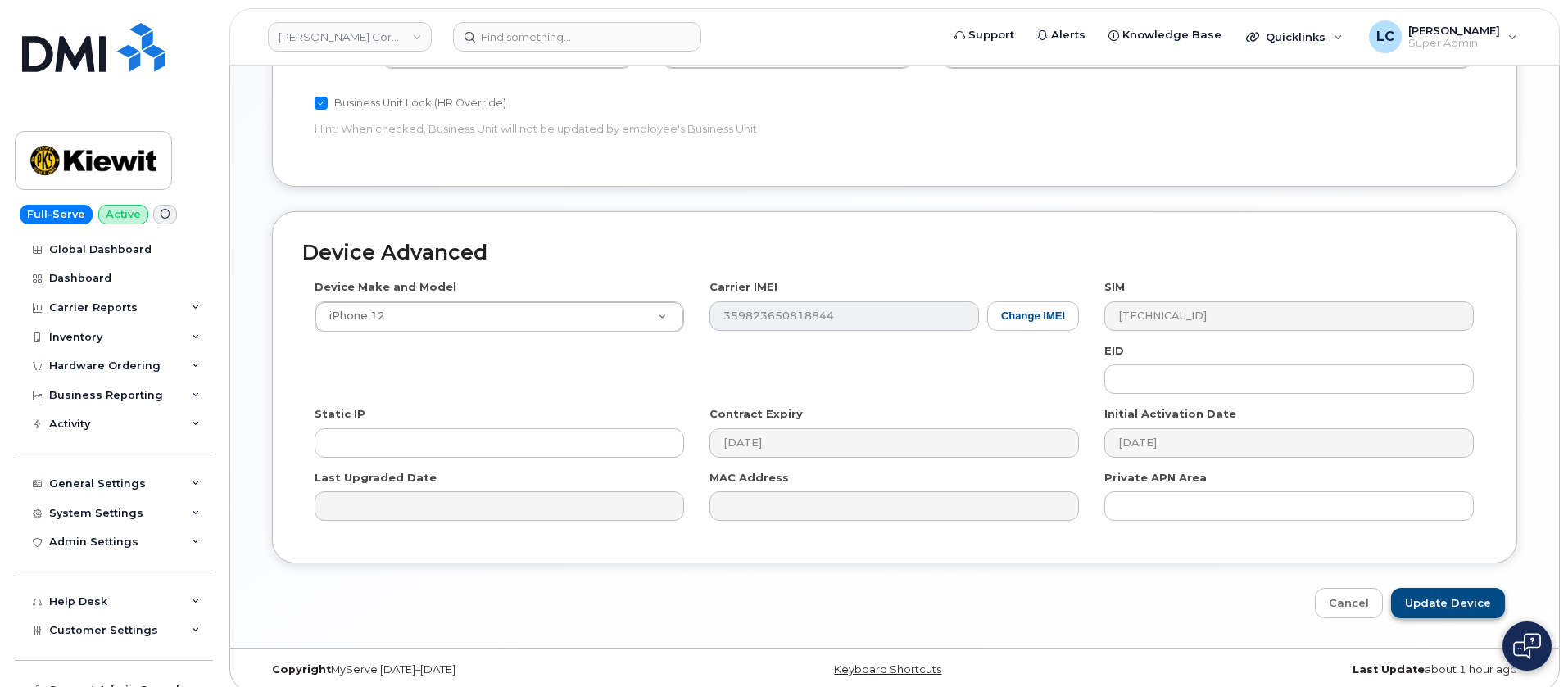
type input "Alexander Hernandez"
click at [1456, 607] on input "Update Device" at bounding box center [1448, 603] width 114 height 30
type input "Saving..."
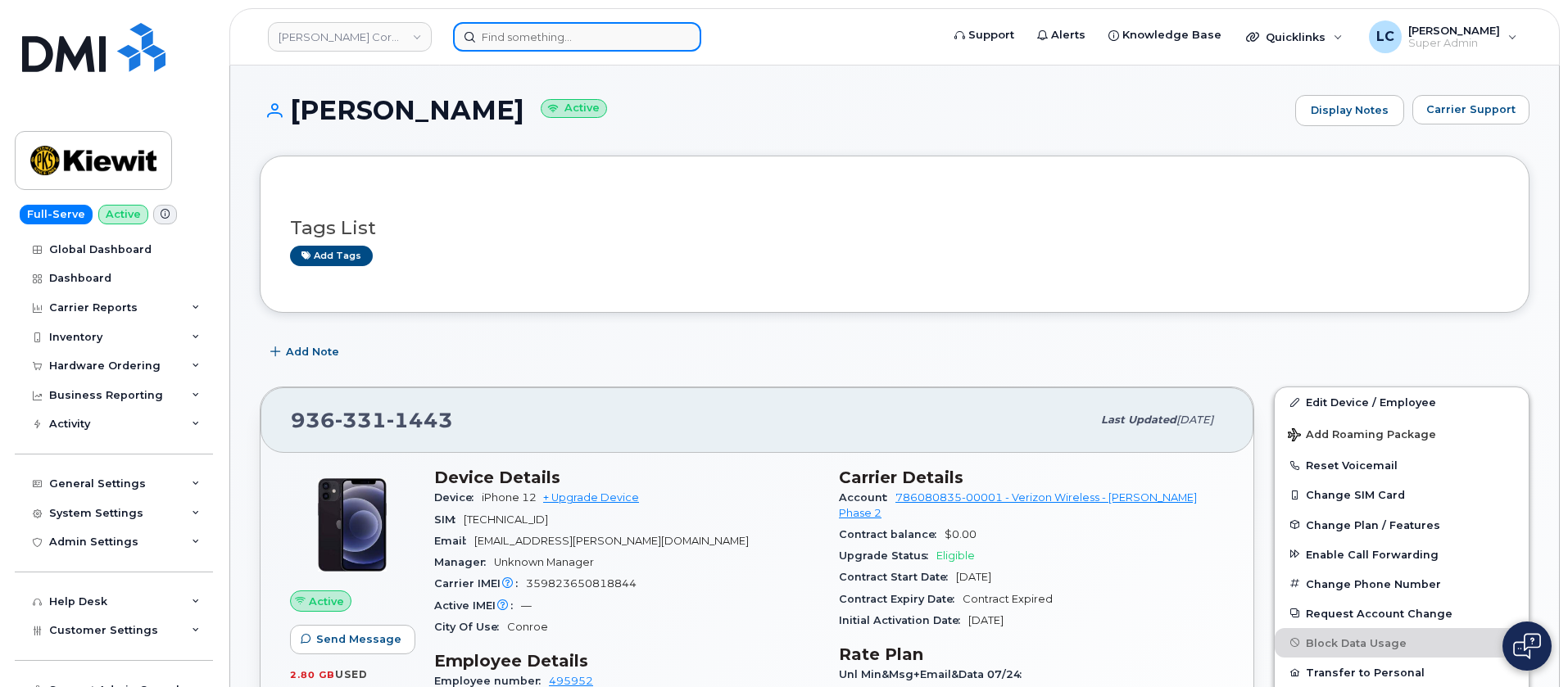
click at [556, 43] on input at bounding box center [576, 37] width 248 height 29
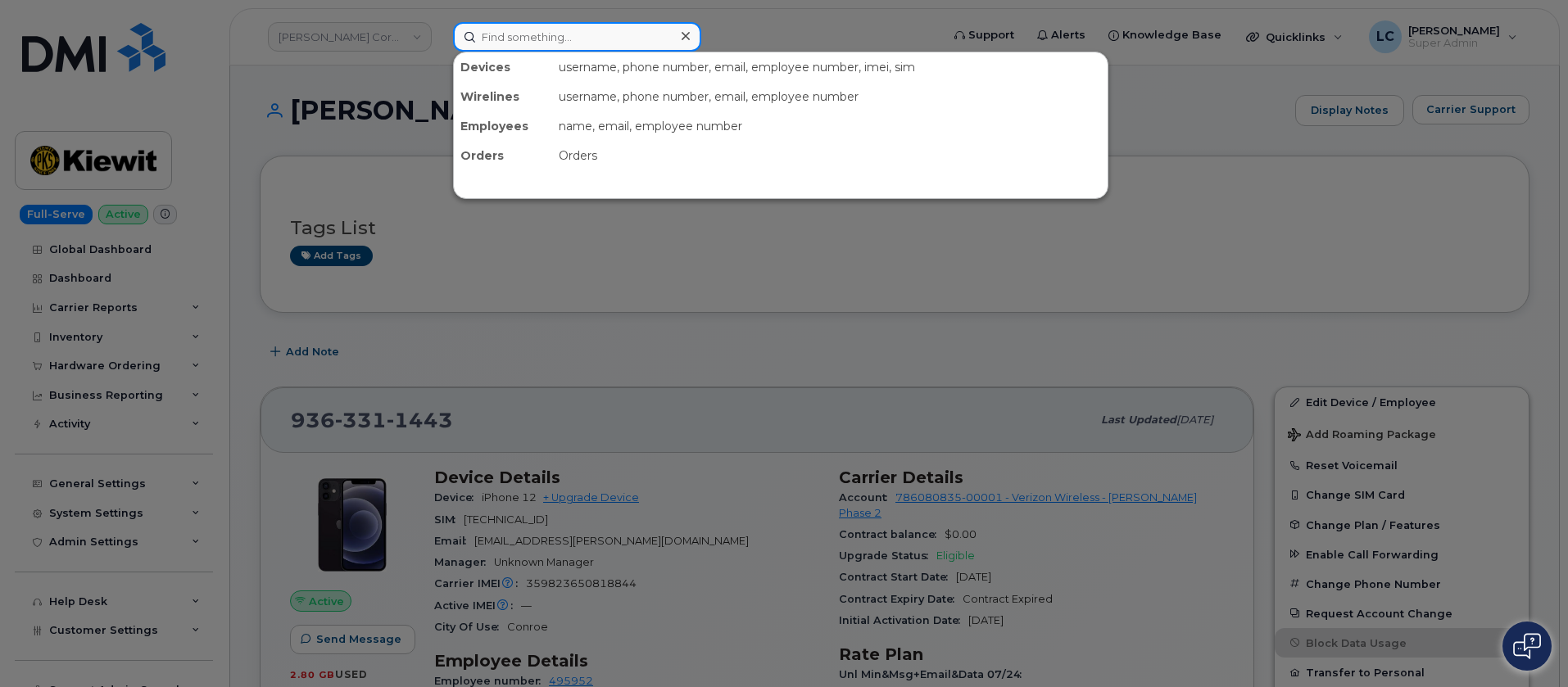
paste input "3465734589"
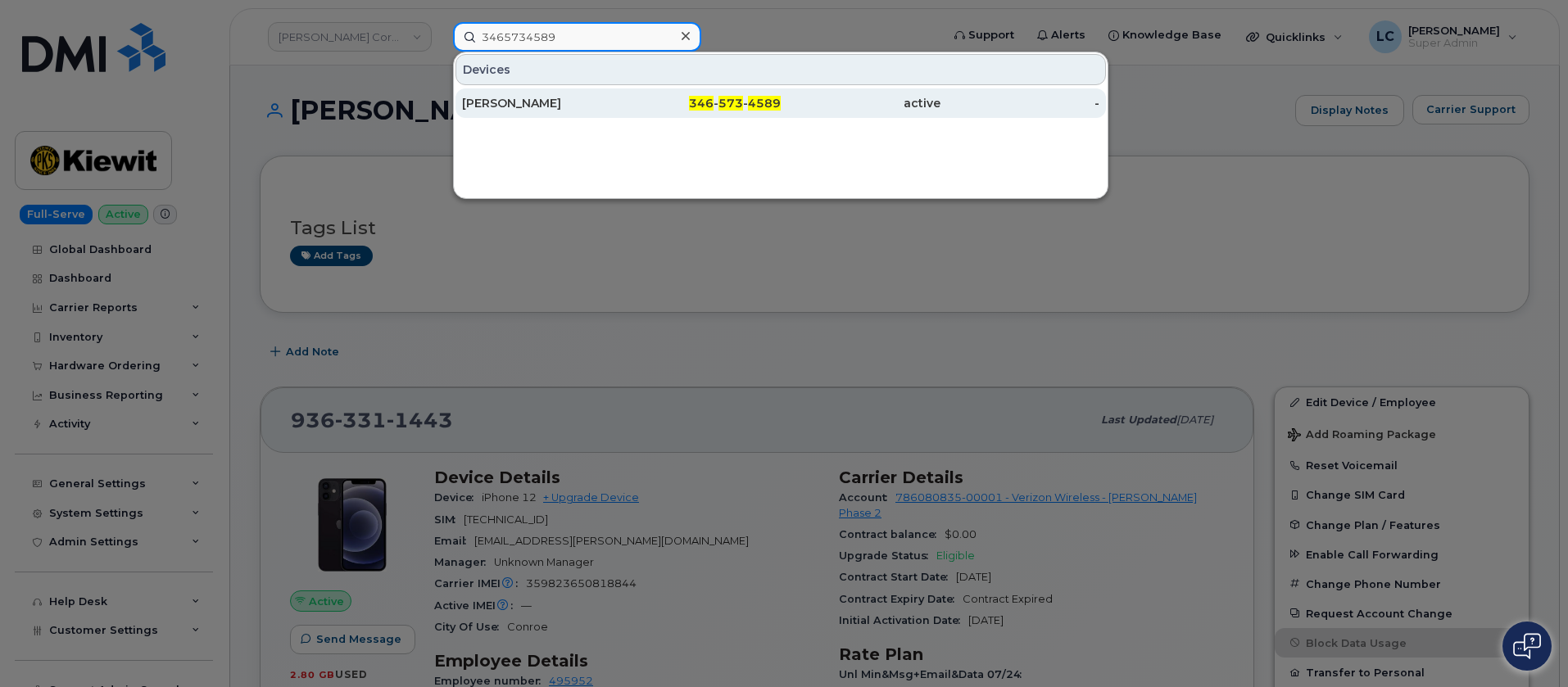
type input "3465734589"
click at [650, 103] on div "346 - 573 - 4589" at bounding box center [701, 103] width 160 height 17
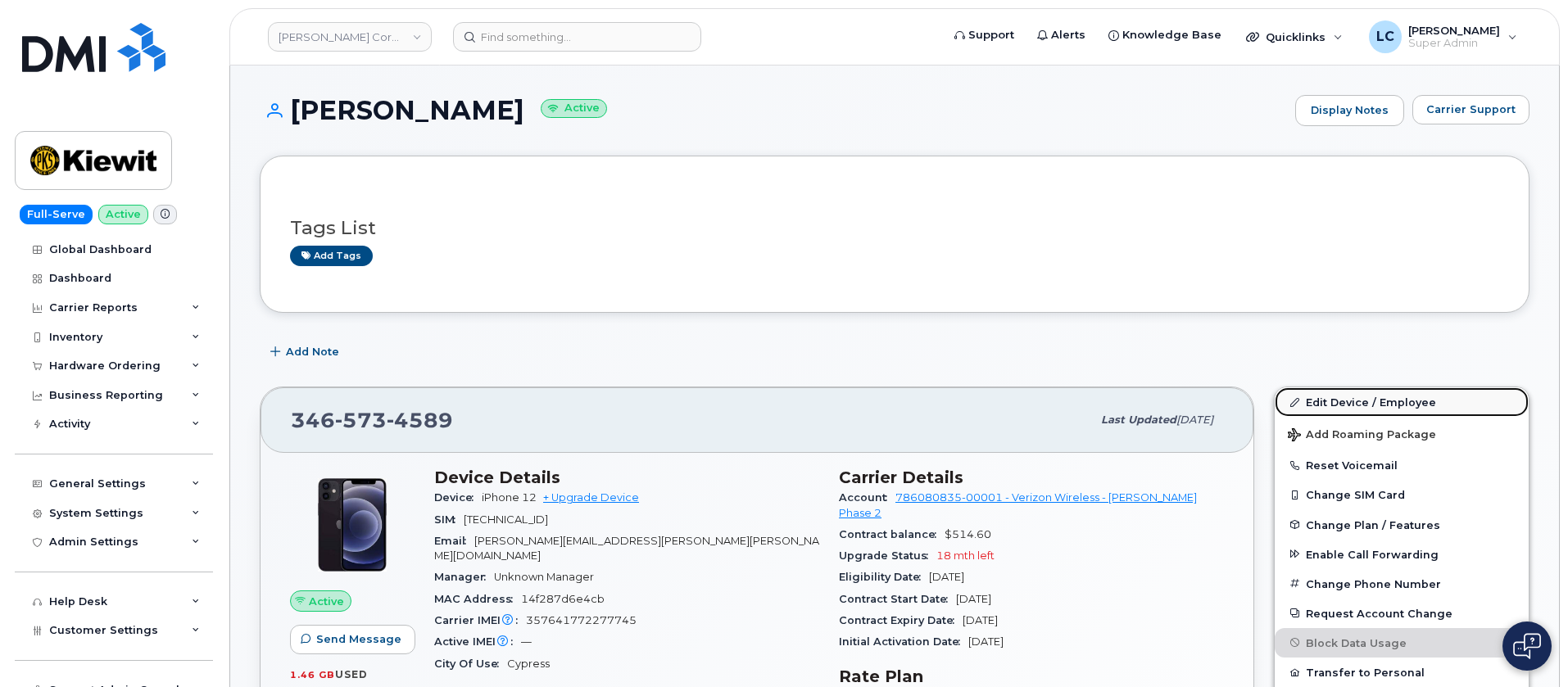
click at [1376, 401] on link "Edit Device / Employee" at bounding box center [1401, 402] width 254 height 29
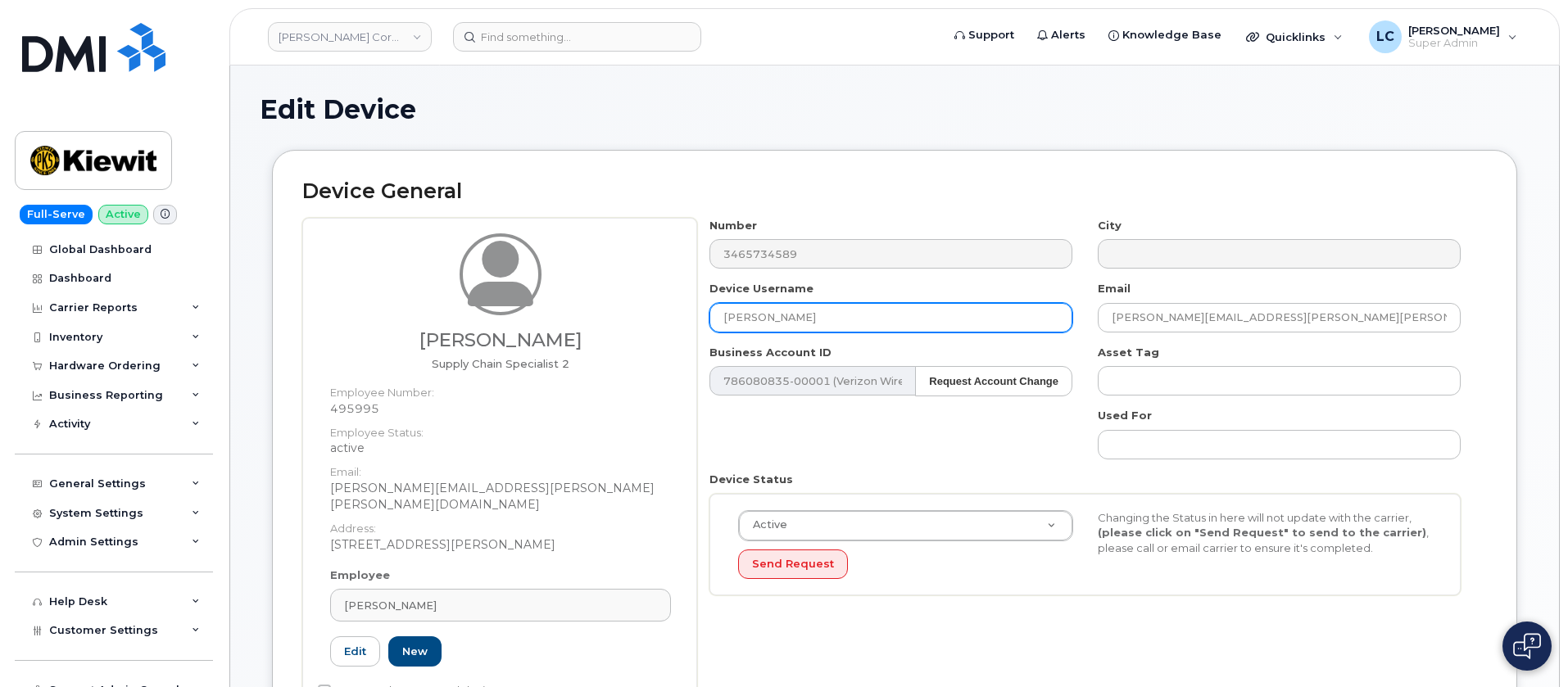
drag, startPoint x: 873, startPoint y: 324, endPoint x: 617, endPoint y: 313, distance: 256.2
click at [617, 313] on div "Jason Alfaro Supply Chain Specialist 2 Employee Number: 495995 Employee Status:…" at bounding box center [894, 473] width 1184 height 511
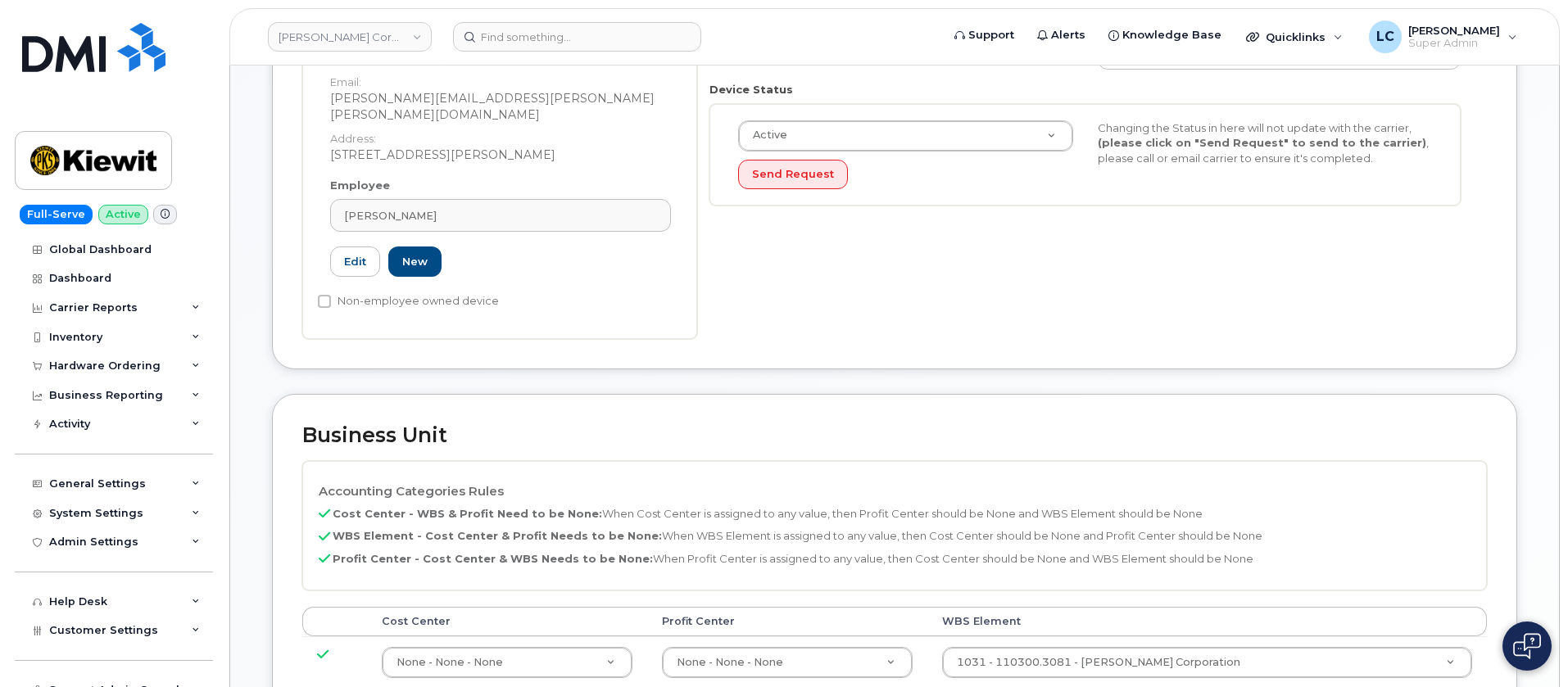
scroll to position [996, 0]
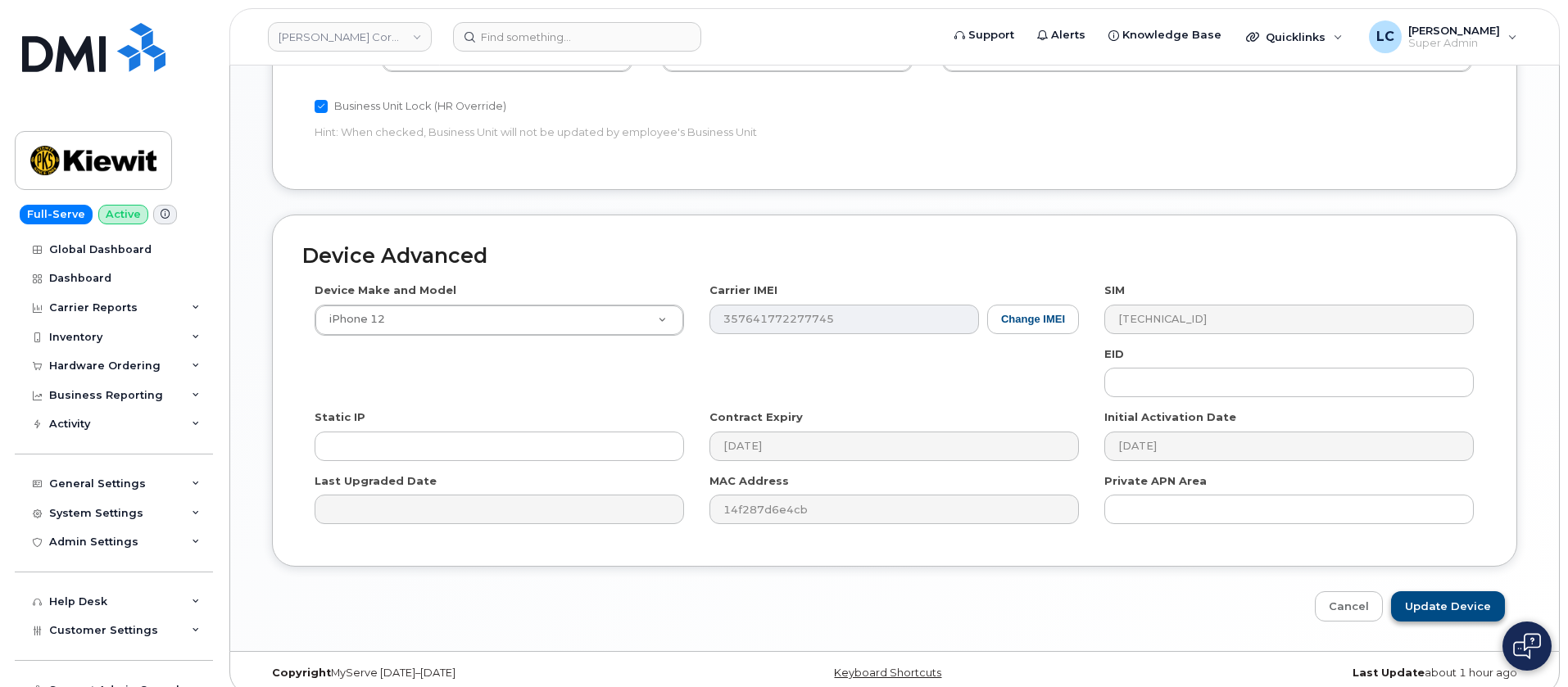
type input "Jason Alfaro"
click at [1478, 591] on input "Update Device" at bounding box center [1448, 606] width 114 height 30
type input "Saving..."
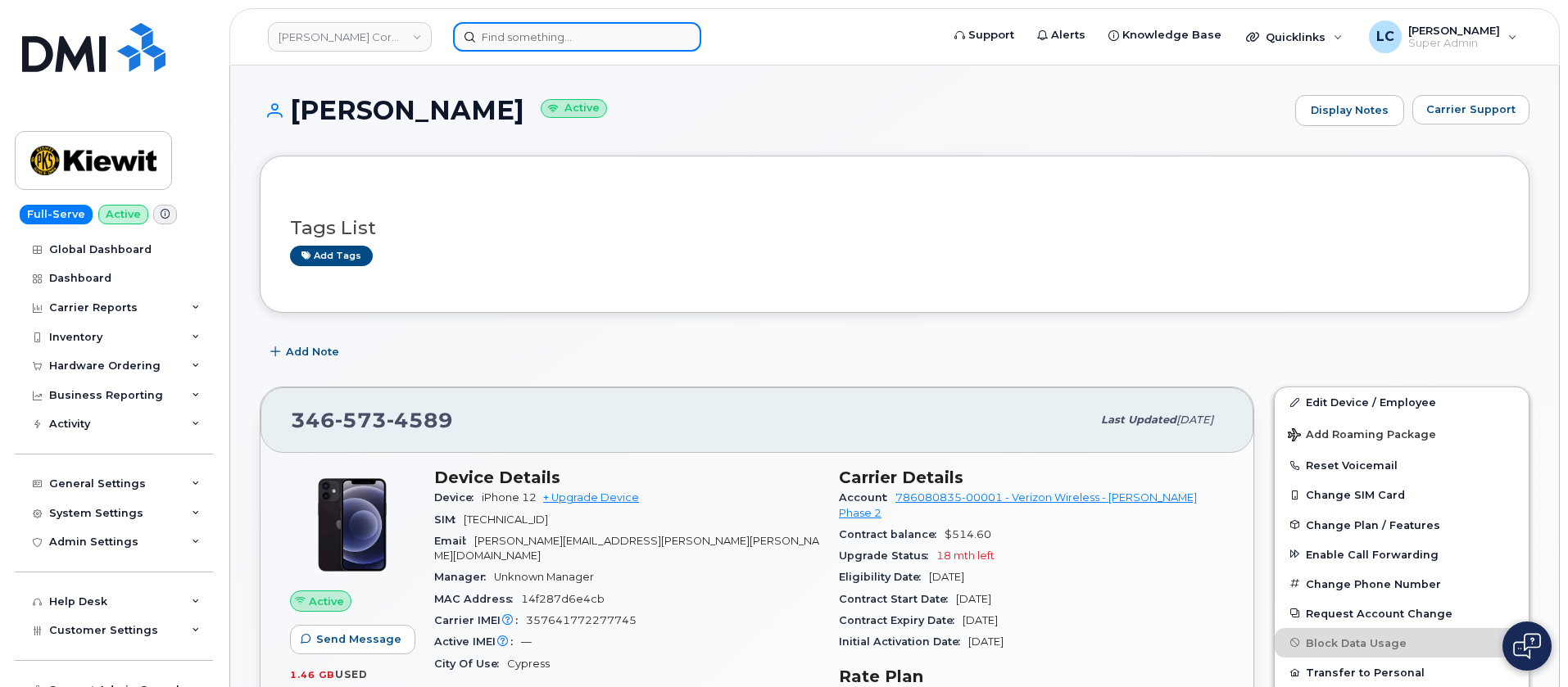
click at [533, 34] on input at bounding box center [576, 37] width 248 height 29
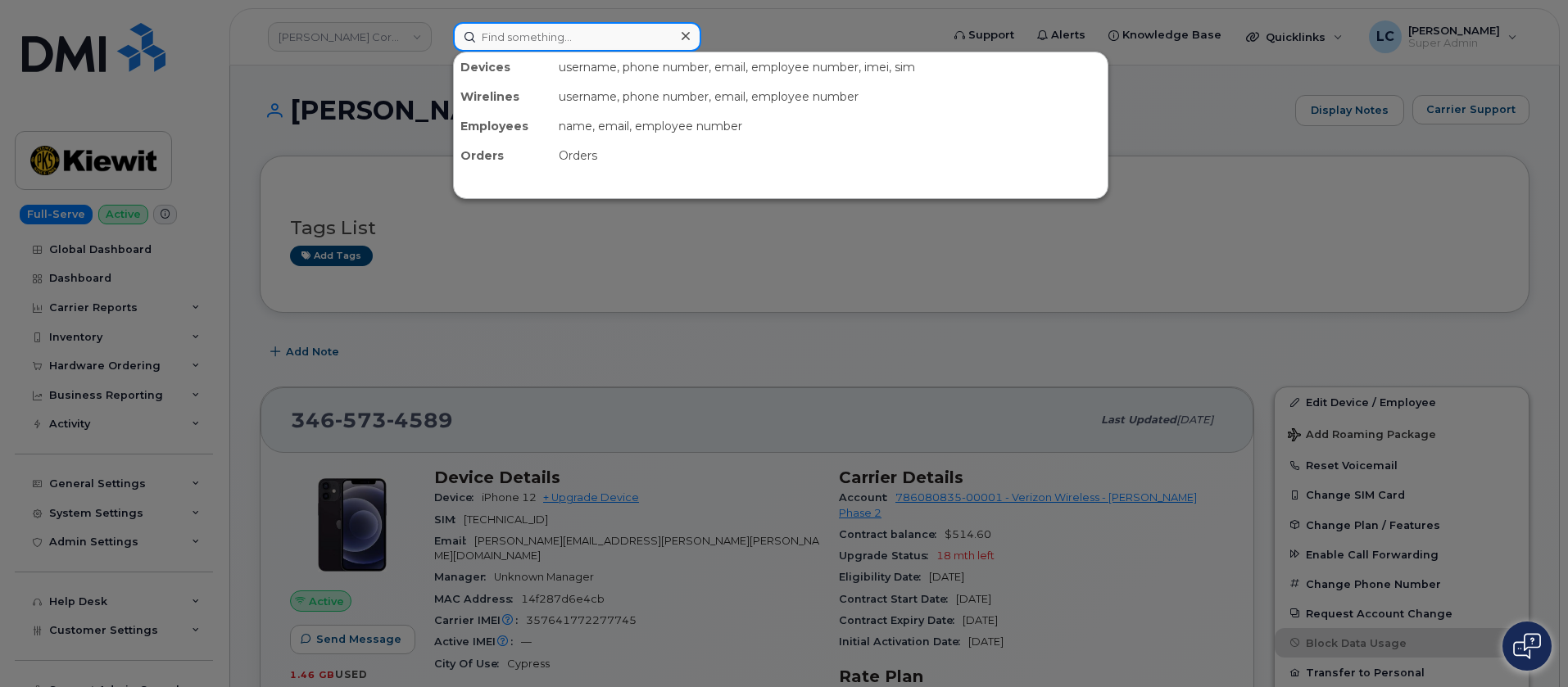
paste input "9133647056"
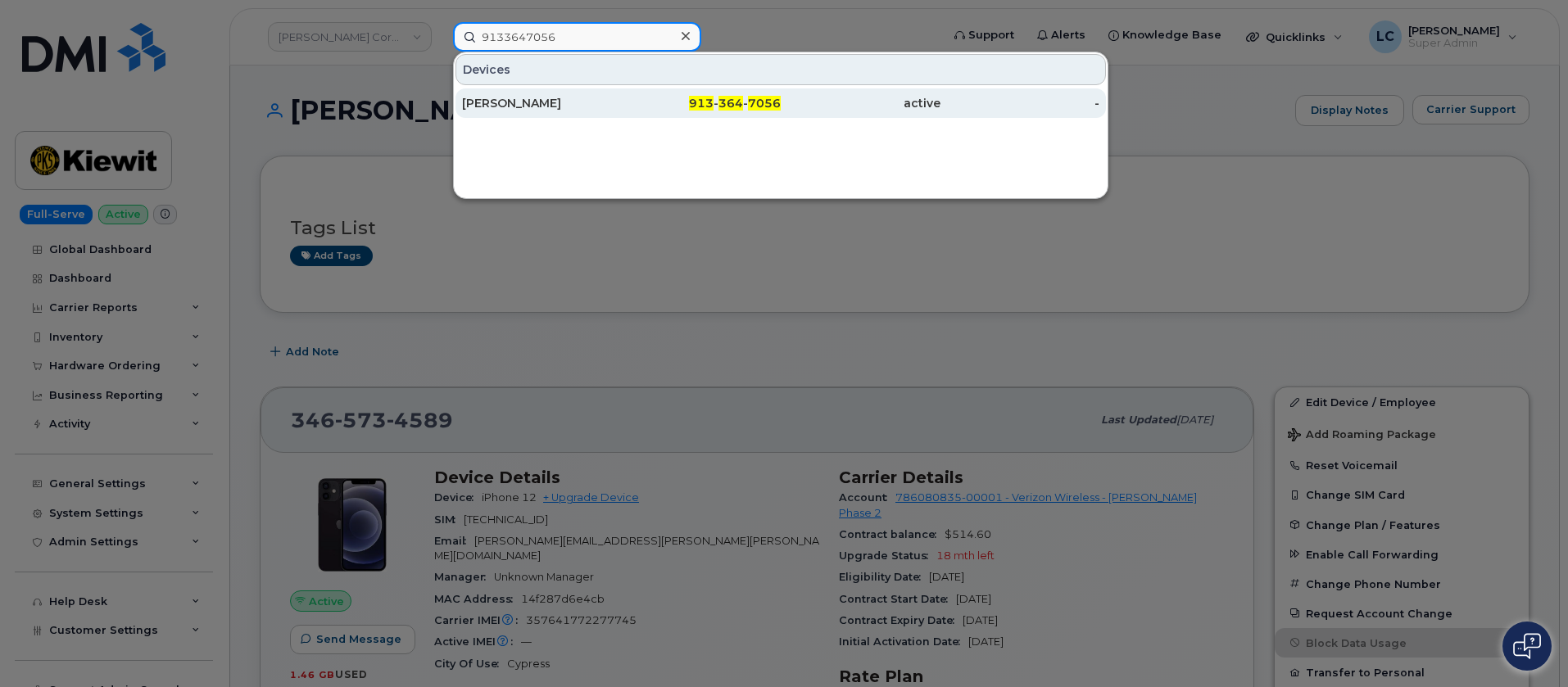
type input "9133647056"
click at [572, 108] on div "[PERSON_NAME]" at bounding box center [542, 103] width 160 height 17
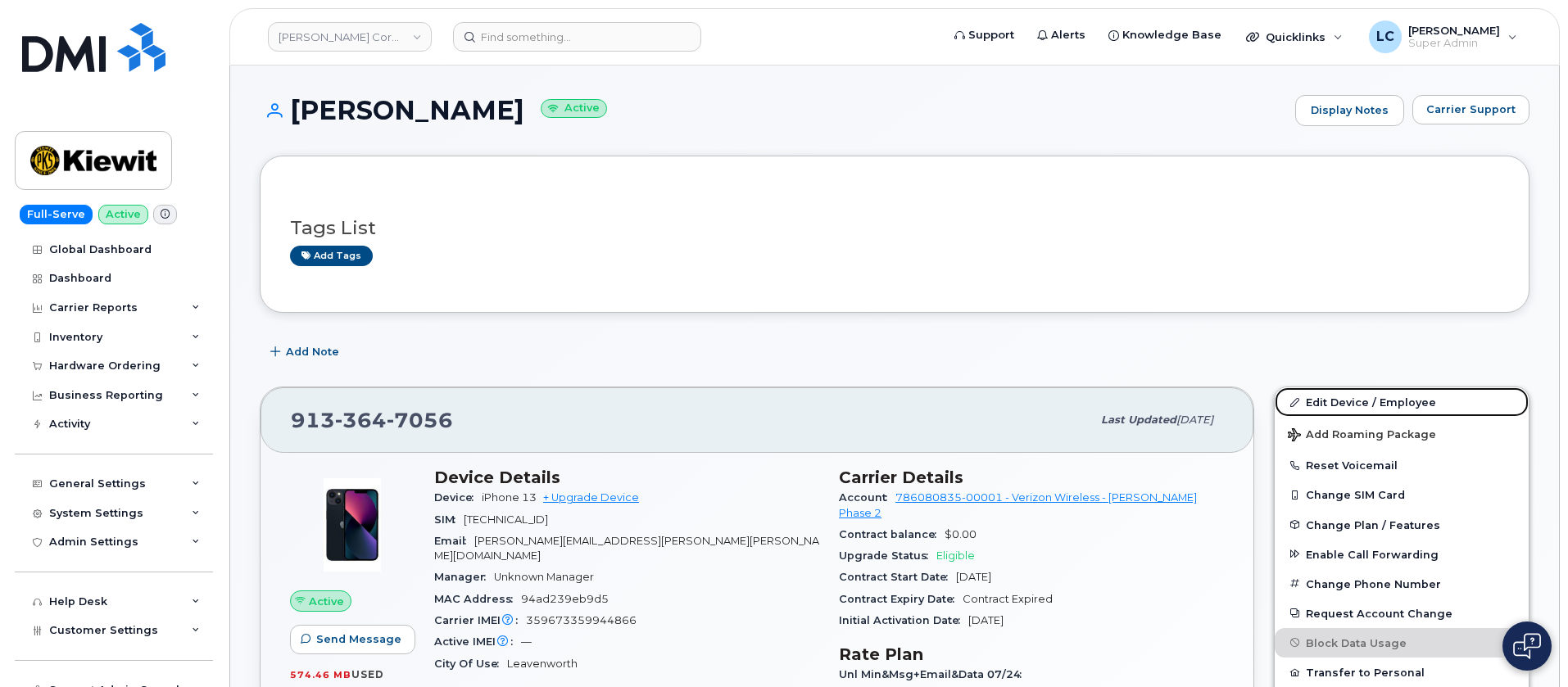
click at [1399, 396] on link "Edit Device / Employee" at bounding box center [1401, 402] width 254 height 29
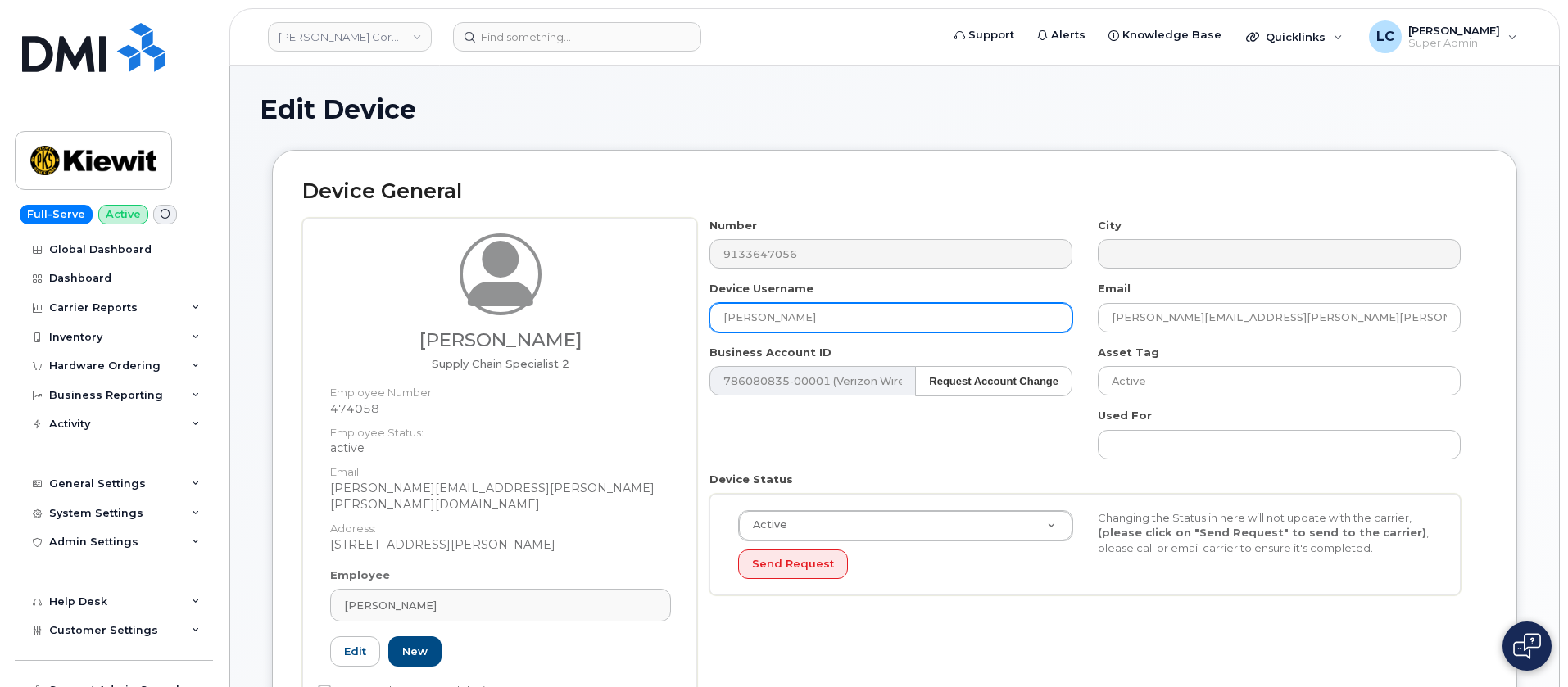
drag, startPoint x: 888, startPoint y: 326, endPoint x: 632, endPoint y: 328, distance: 256.0
click at [632, 328] on div "Jacey Hauer Supply Chain Specialist 2 Employee Number: 474058 Employee Status: …" at bounding box center [894, 473] width 1184 height 511
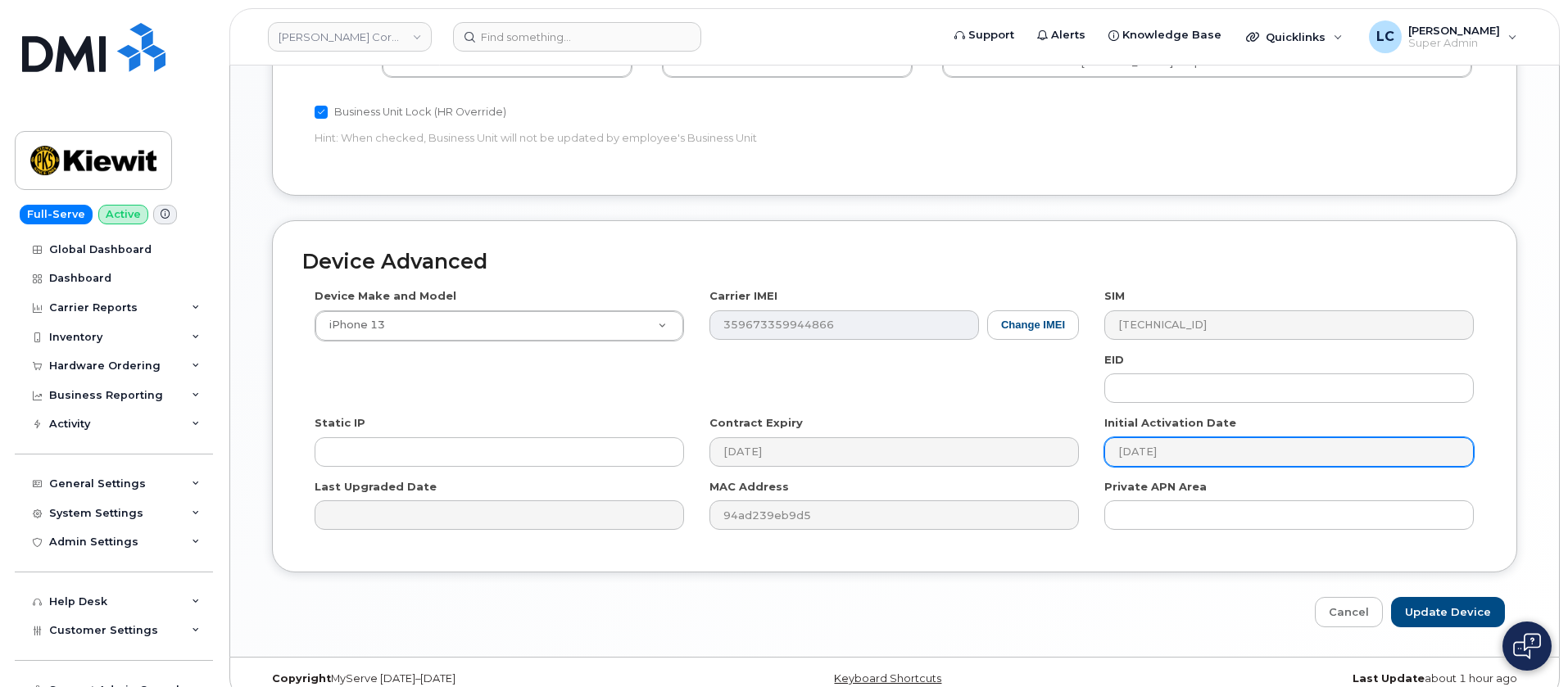
scroll to position [996, 0]
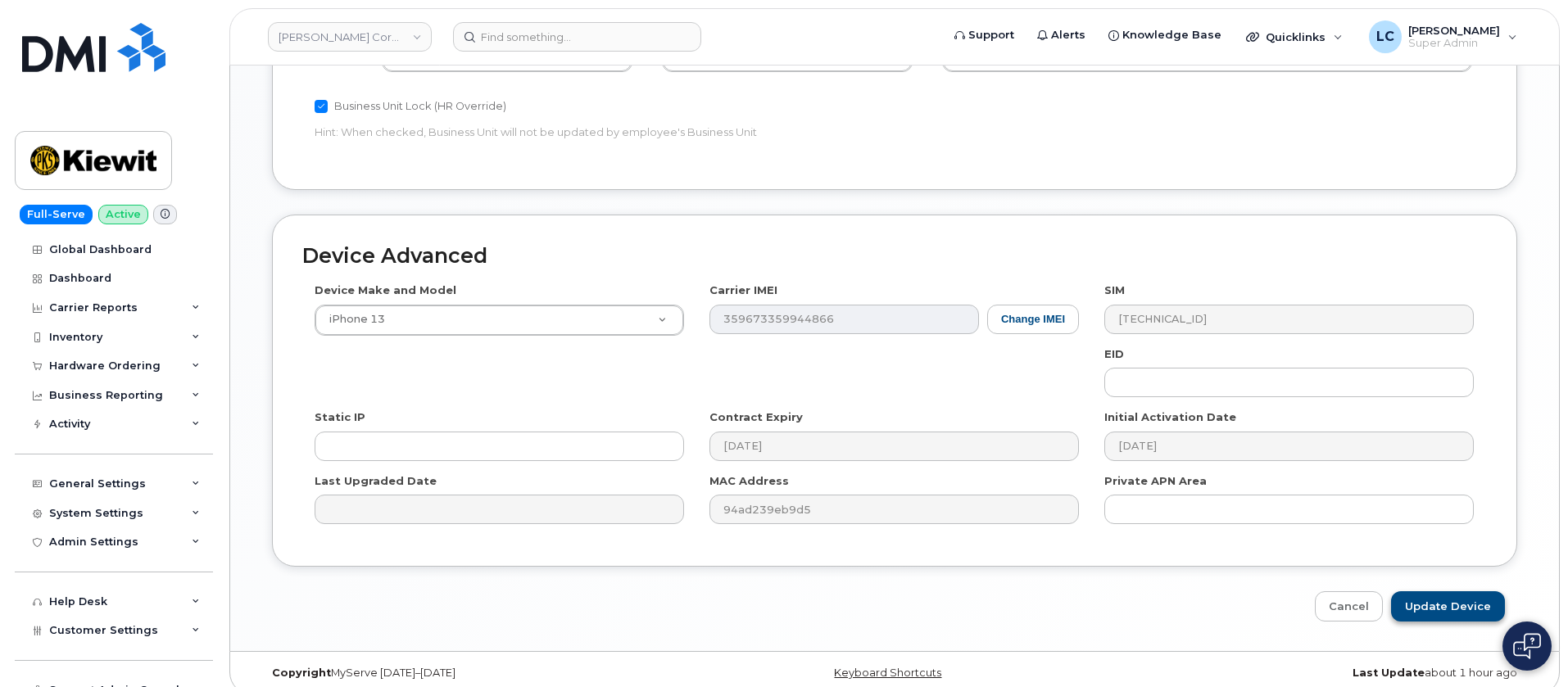
type input "[PERSON_NAME]"
click at [1465, 596] on input "Update Device" at bounding box center [1448, 606] width 114 height 30
type input "Saving..."
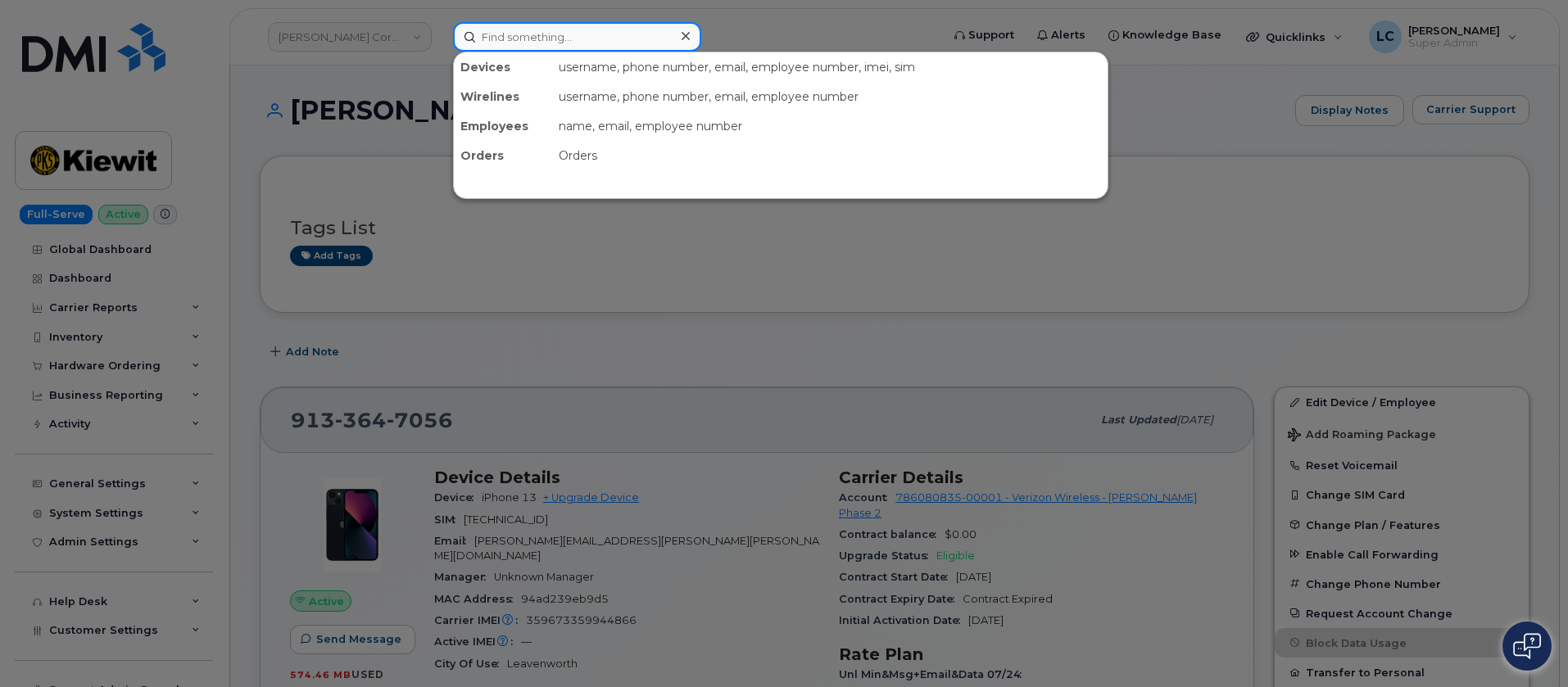
click at [563, 26] on input at bounding box center [576, 37] width 248 height 29
paste input "3465735034"
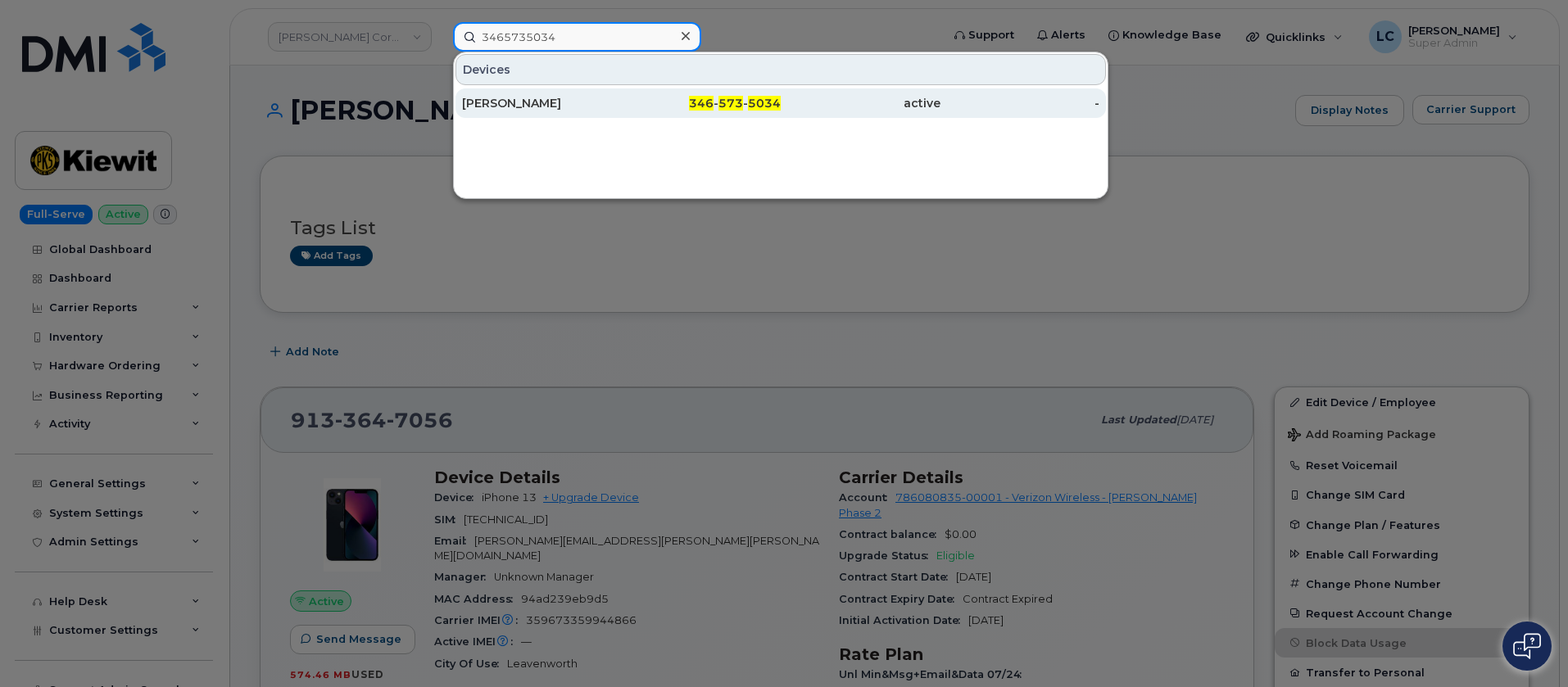
type input "3465735034"
click at [640, 95] on div "346 - 573 - 5034" at bounding box center [701, 103] width 160 height 17
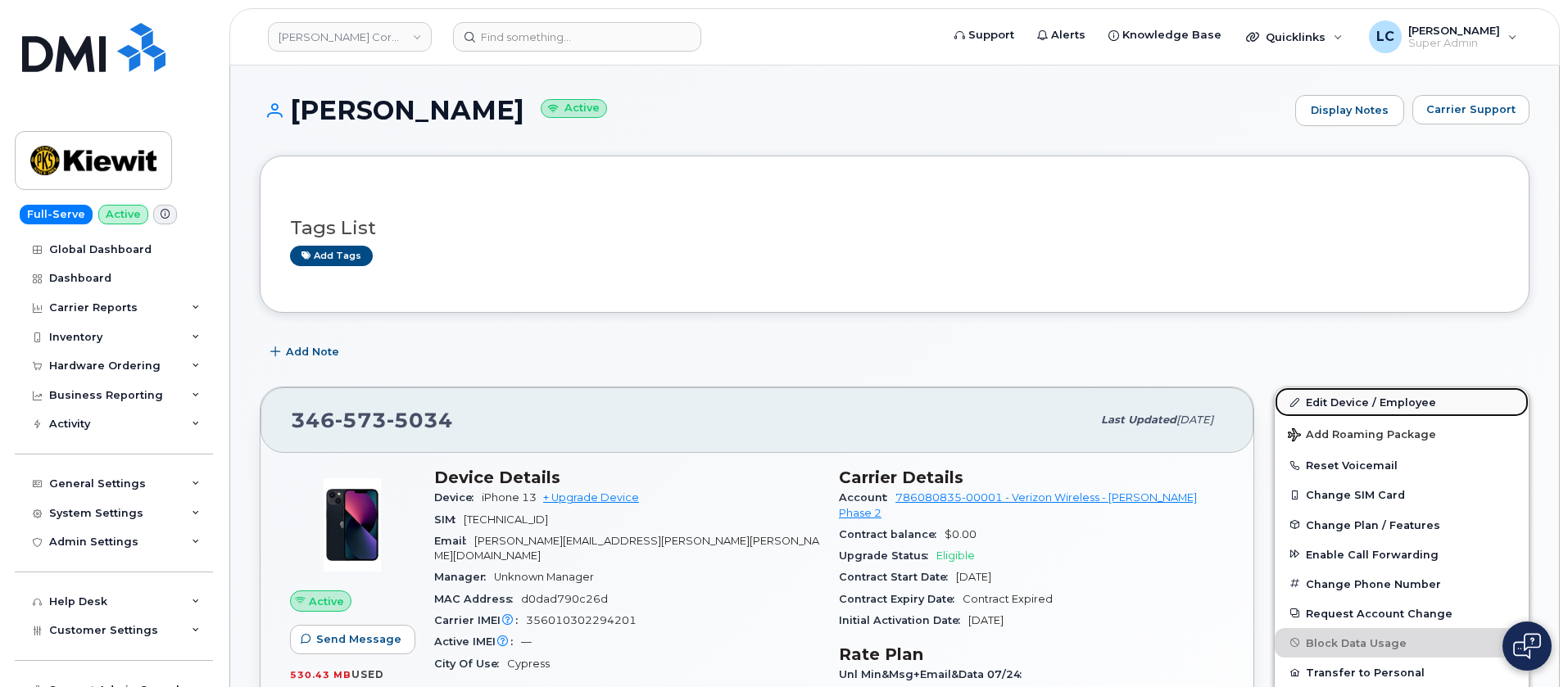
click at [1393, 397] on link "Edit Device / Employee" at bounding box center [1401, 402] width 254 height 29
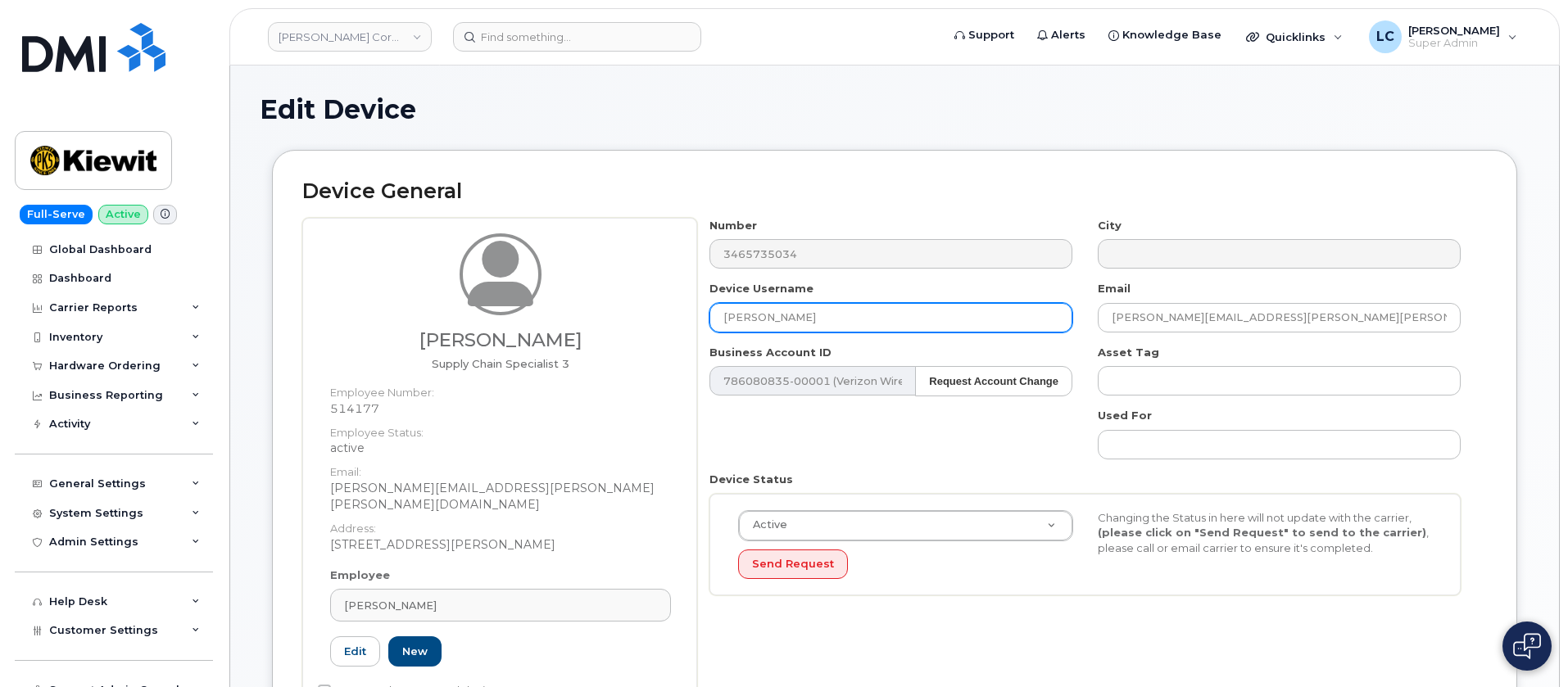
drag, startPoint x: 845, startPoint y: 319, endPoint x: 635, endPoint y: 308, distance: 210.3
click at [635, 308] on div "[PERSON_NAME] Supply Chain Specialist 3 Employee Number: 514177 Employee Status…" at bounding box center [894, 473] width 1184 height 511
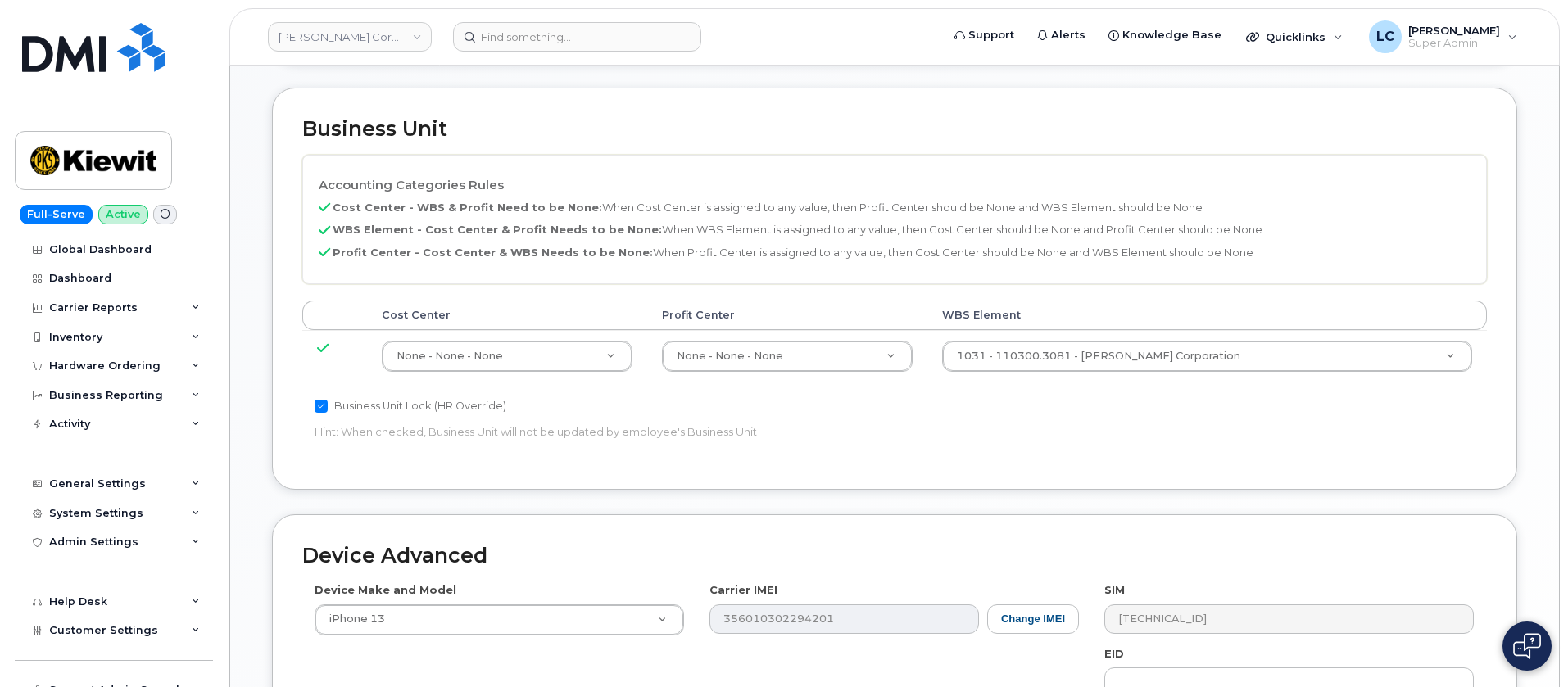
scroll to position [996, 0]
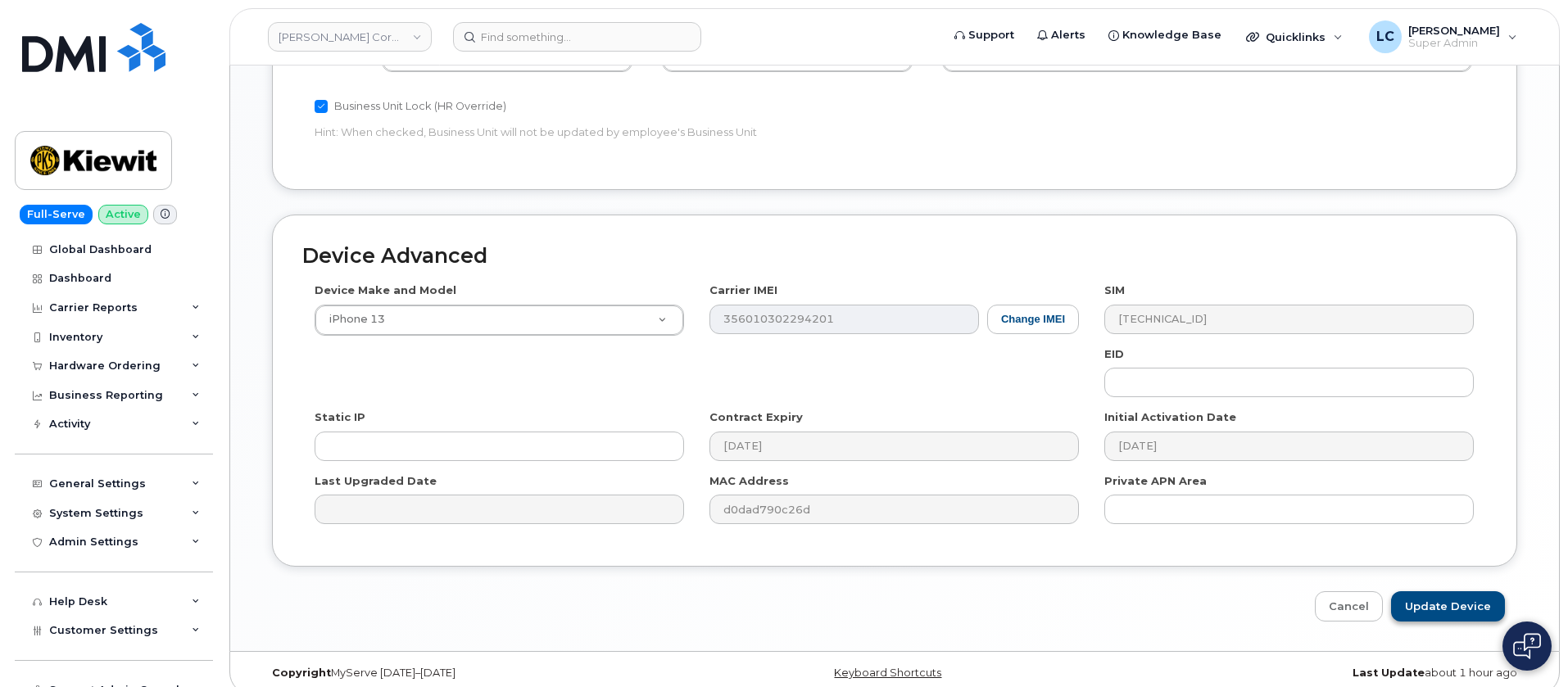
type input "[PERSON_NAME]"
click at [1453, 602] on input "Update Device" at bounding box center [1448, 606] width 114 height 30
type input "Saving..."
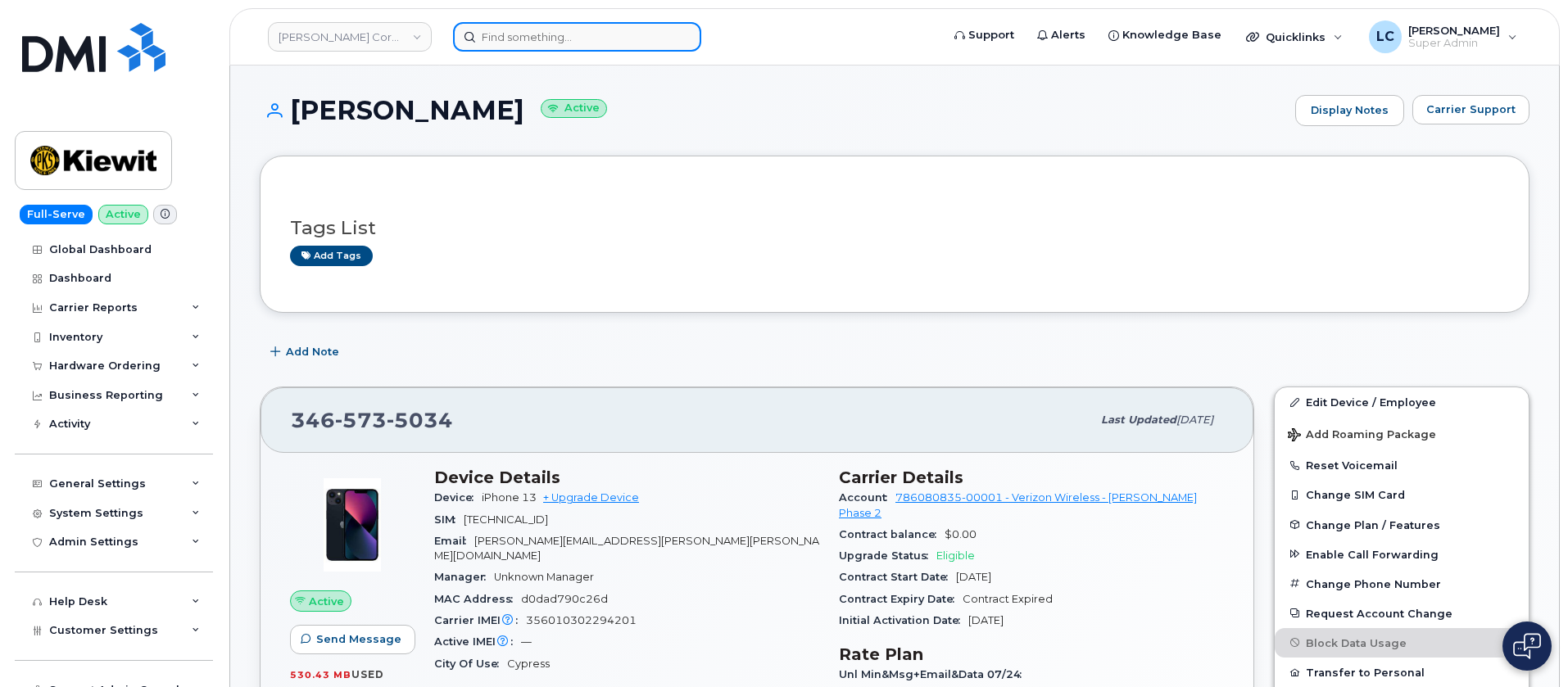
click at [587, 37] on input at bounding box center [576, 37] width 248 height 29
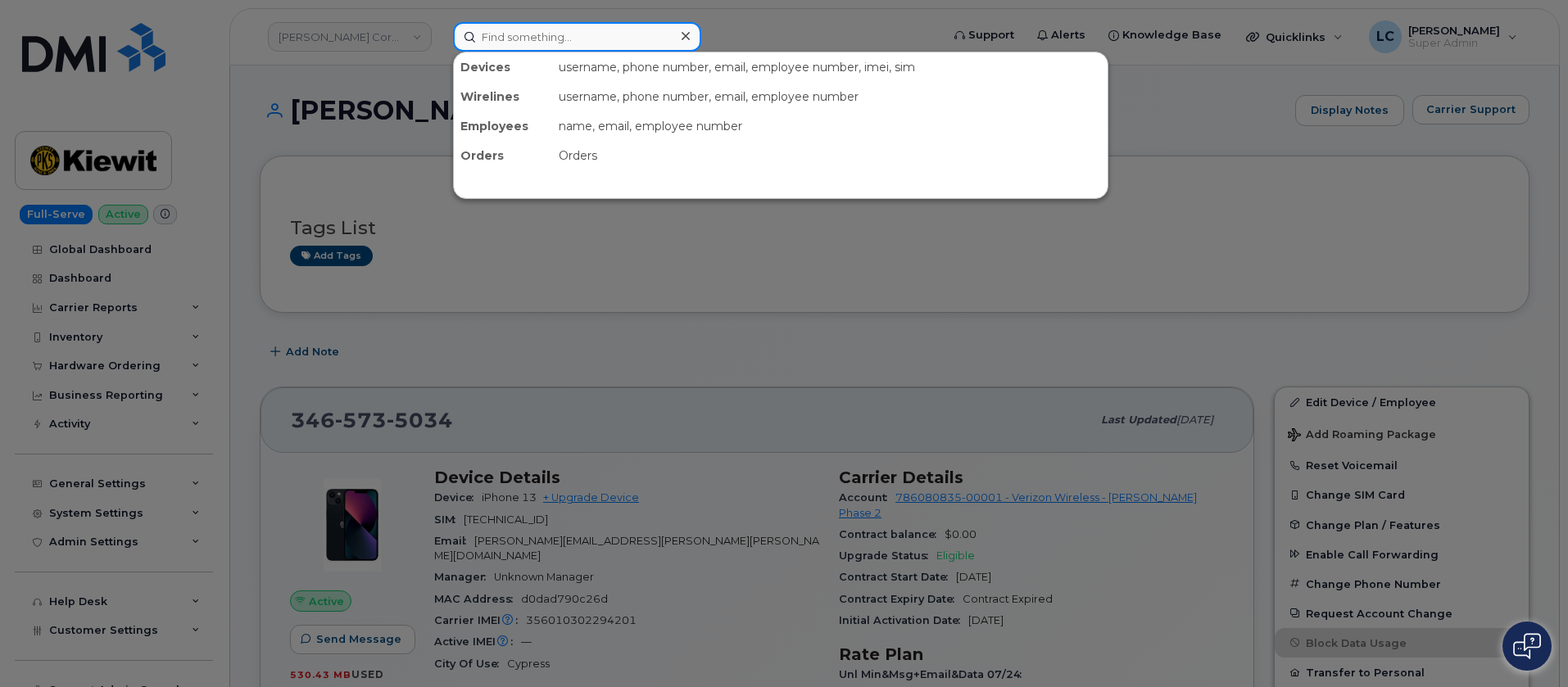
paste input "9133044931"
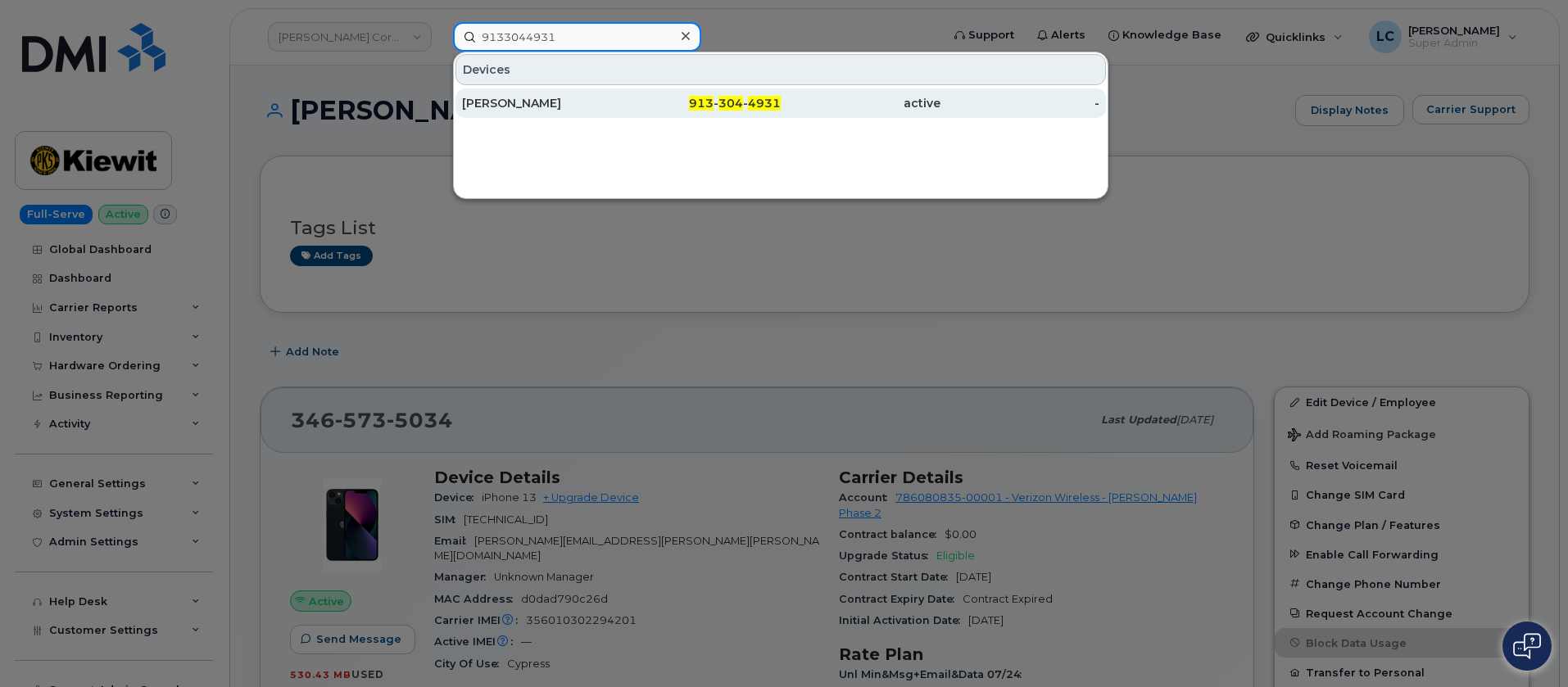
type input "9133044931"
click at [615, 95] on div "[PERSON_NAME]" at bounding box center [542, 103] width 160 height 17
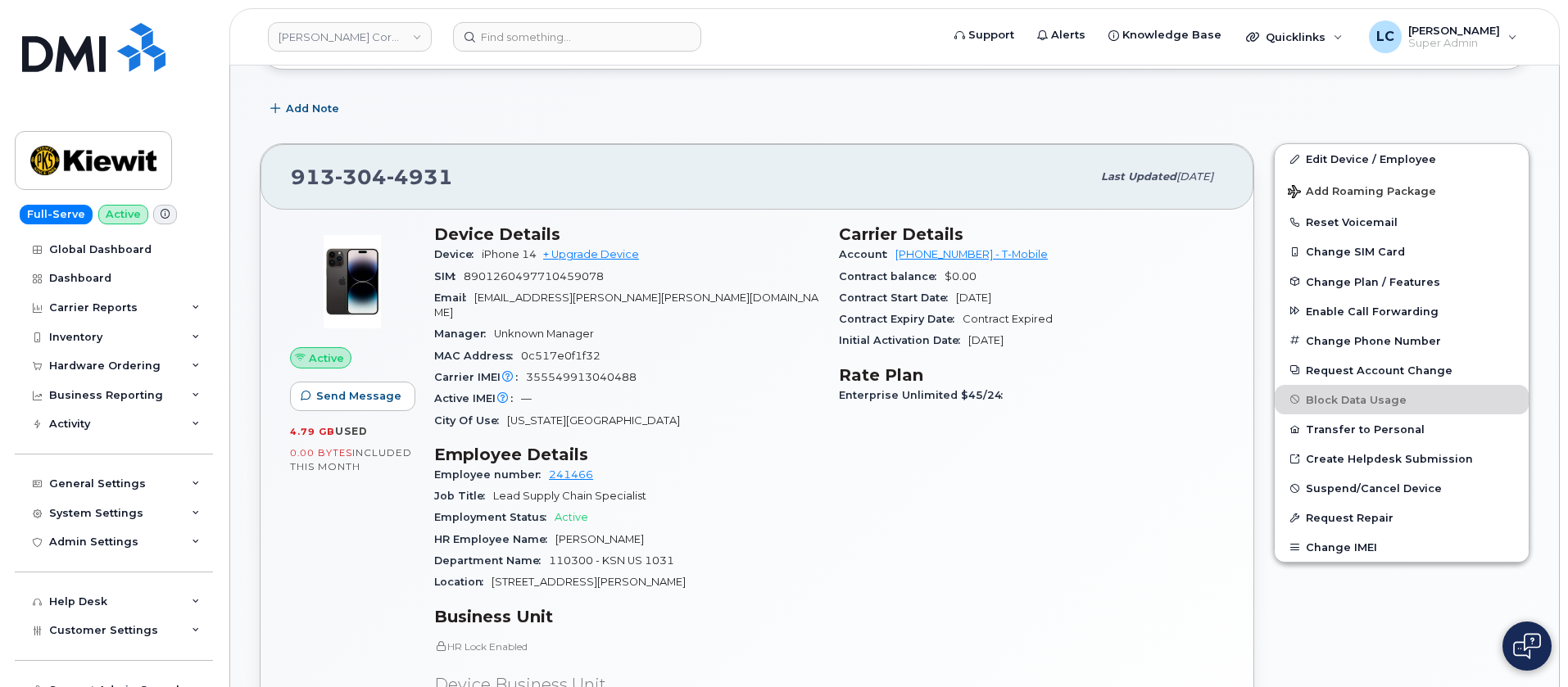
scroll to position [245, 0]
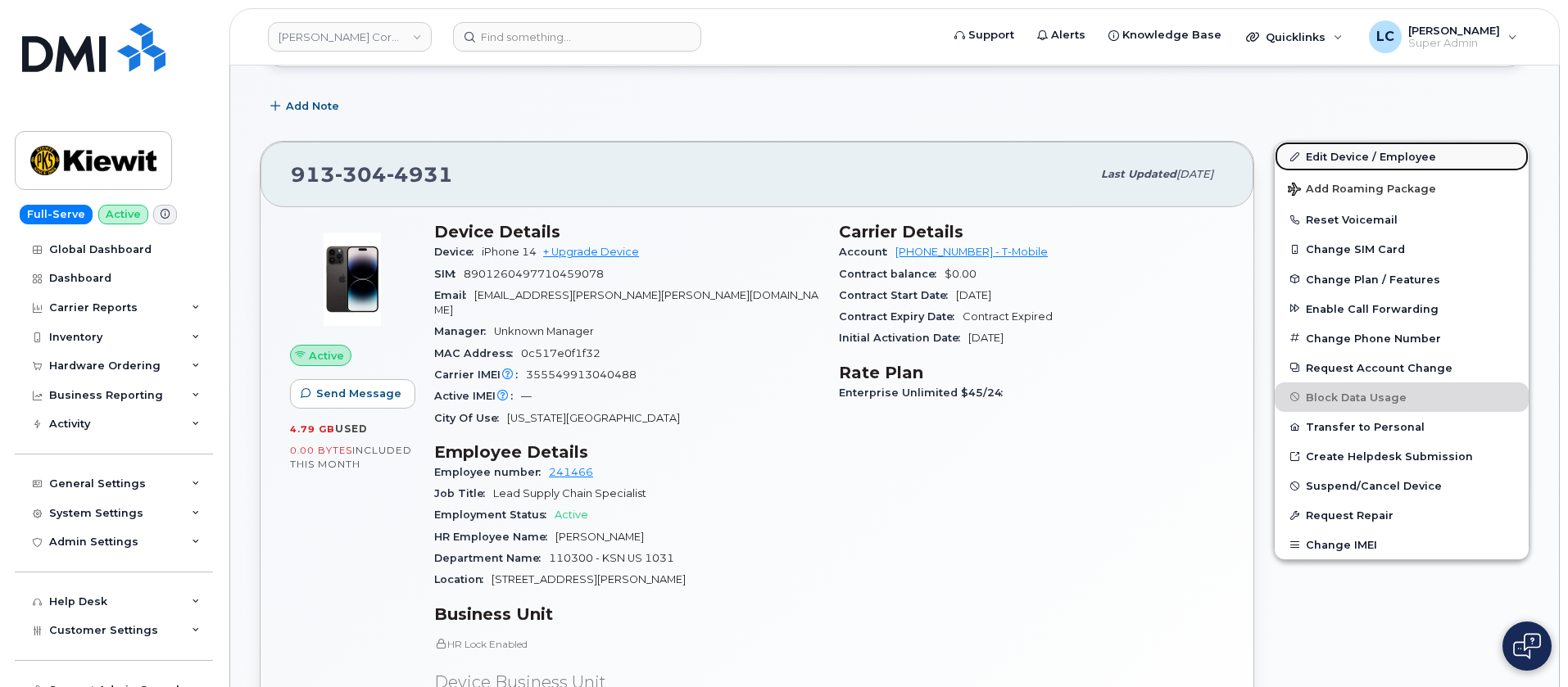
click at [1400, 156] on link "Edit Device / Employee" at bounding box center [1401, 156] width 254 height 29
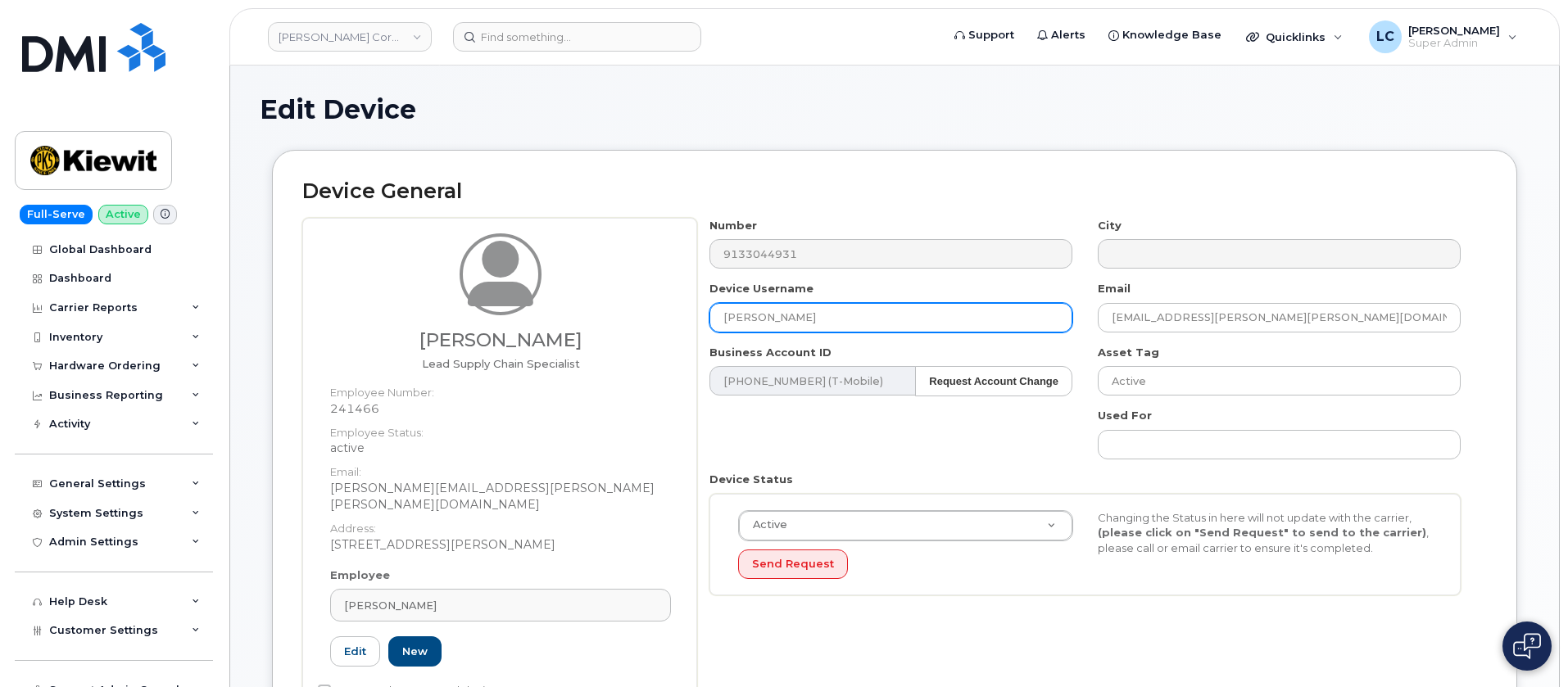
drag, startPoint x: 827, startPoint y: 320, endPoint x: 577, endPoint y: 309, distance: 250.2
click at [577, 309] on div "Keith Studer Lead Supply Chain Specialist Employee Number: 241466 Employee Stat…" at bounding box center [894, 473] width 1184 height 511
click at [739, 314] on input "Kieth Studer" at bounding box center [892, 318] width 363 height 29
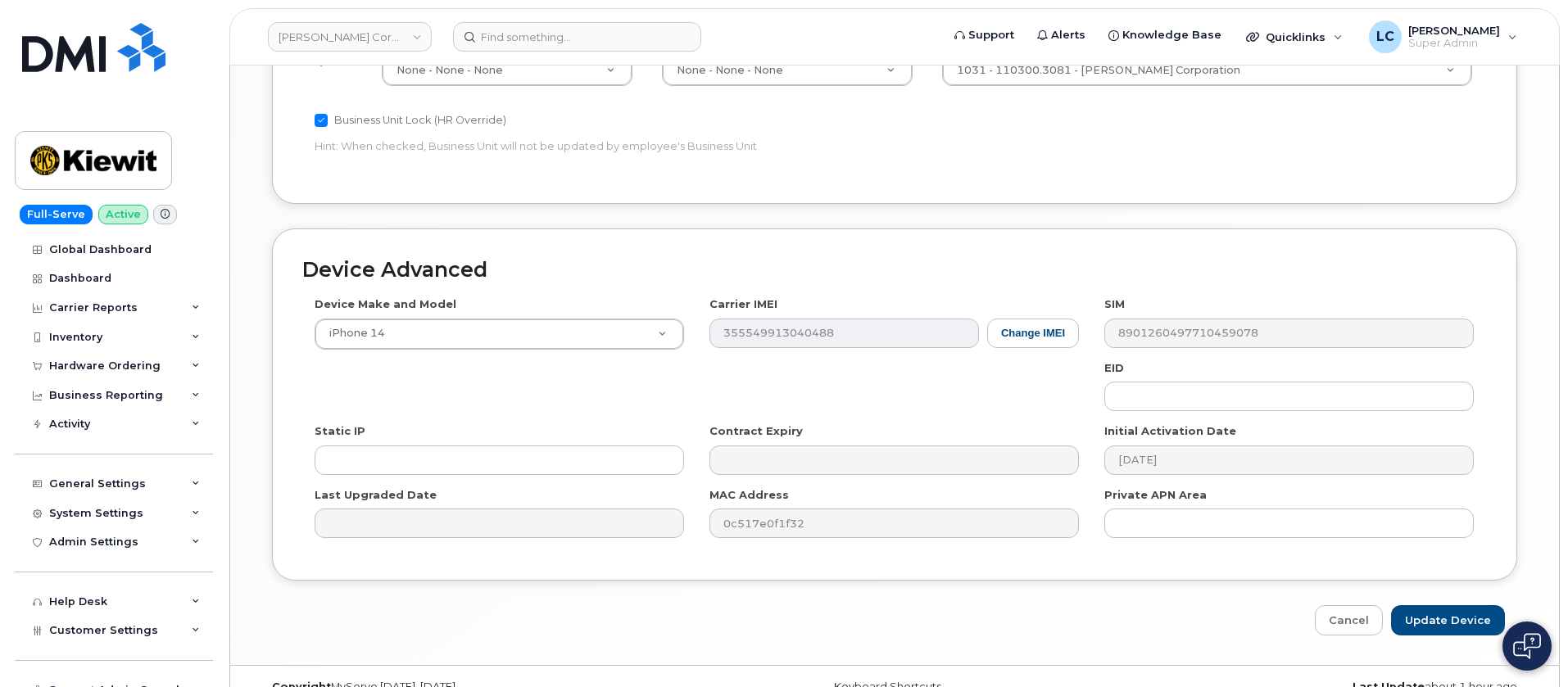
scroll to position [982, 0]
type input "[PERSON_NAME]"
click at [1446, 605] on input "Update Device" at bounding box center [1448, 619] width 114 height 30
type input "Saving..."
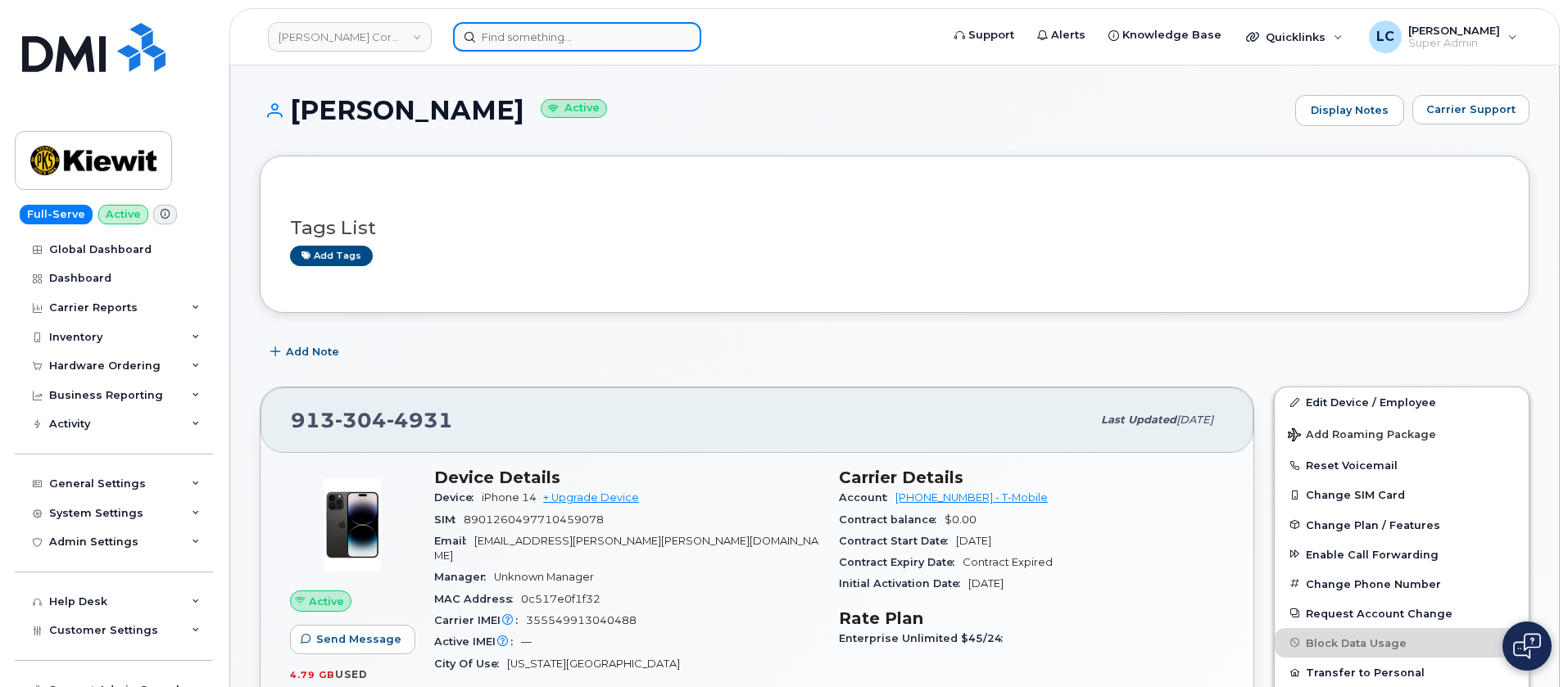
click at [584, 38] on input at bounding box center [576, 37] width 248 height 29
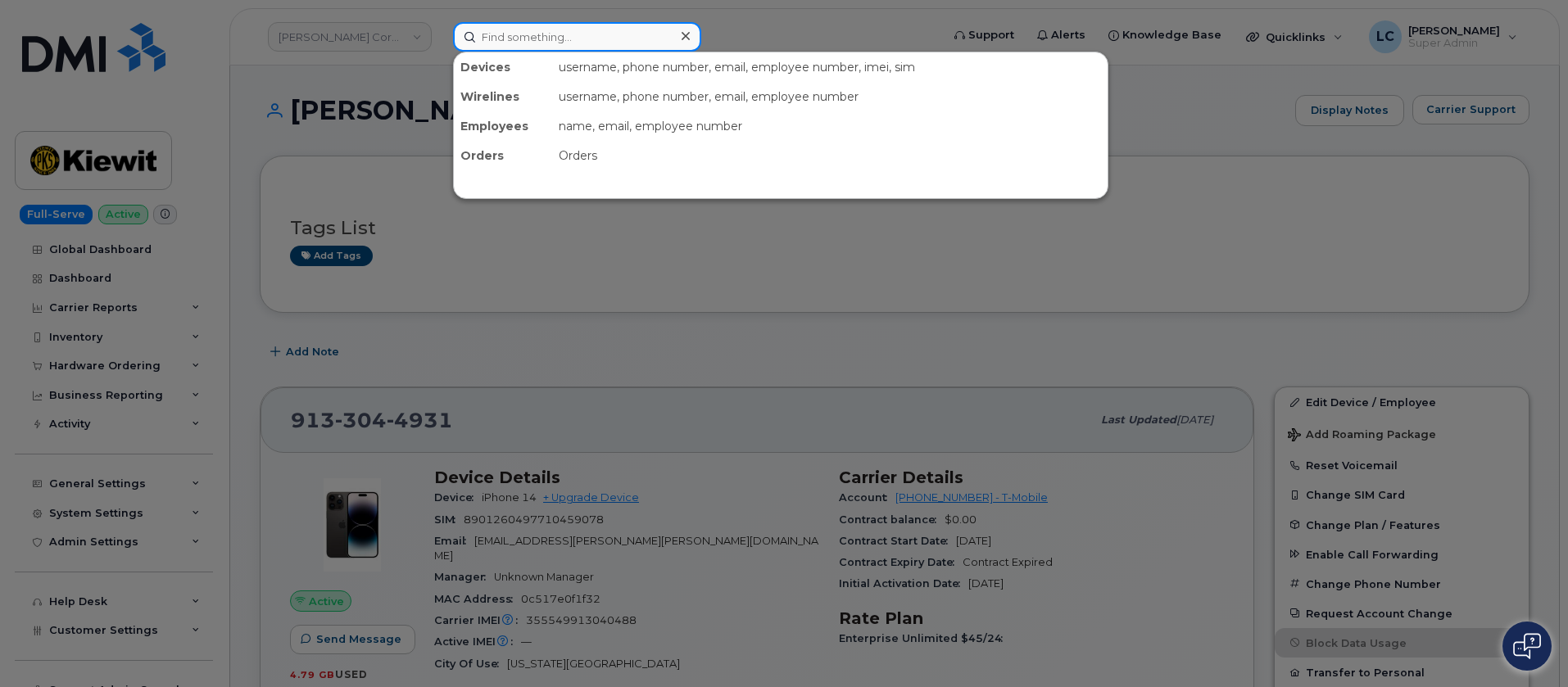
paste input "9137027549"
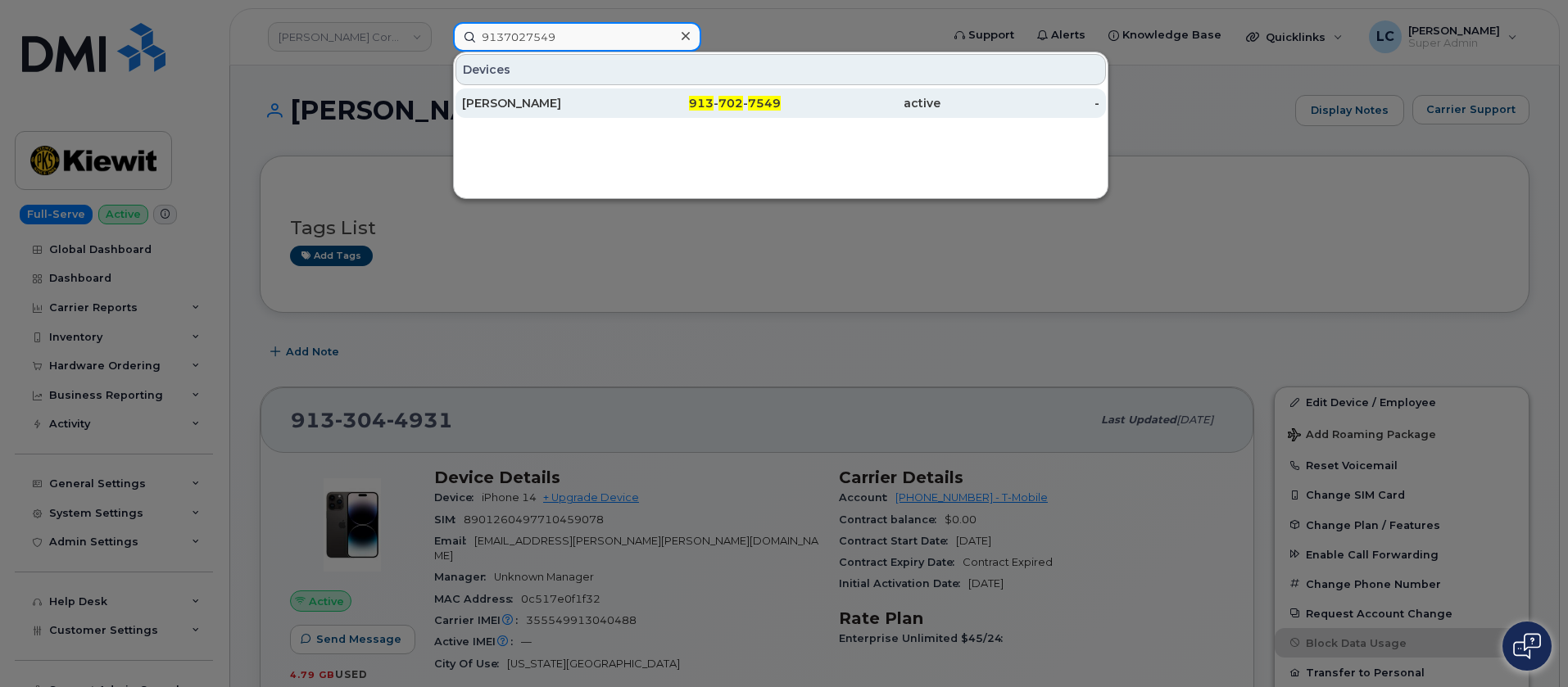
type input "9137027549"
click at [614, 98] on div "LEANNE PAYNE" at bounding box center [542, 103] width 160 height 17
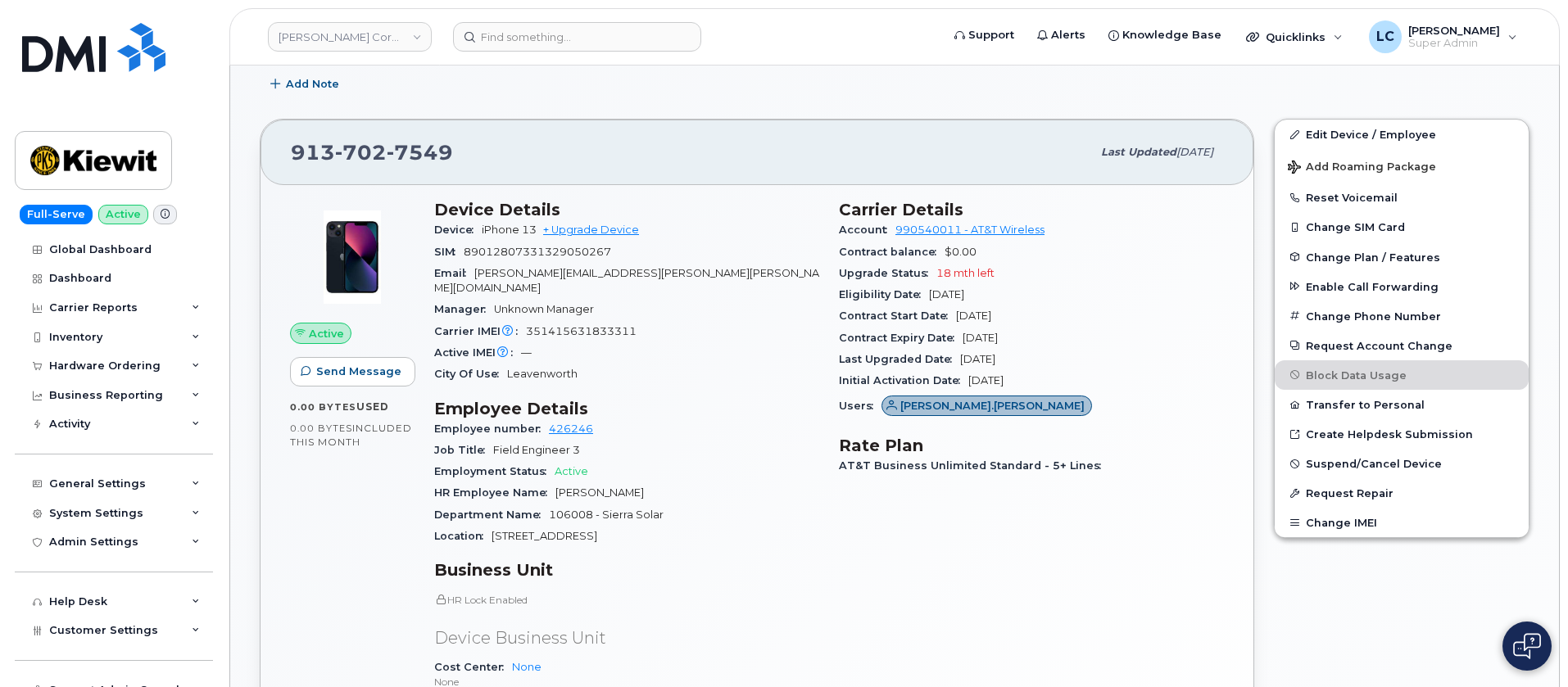
scroll to position [368, 0]
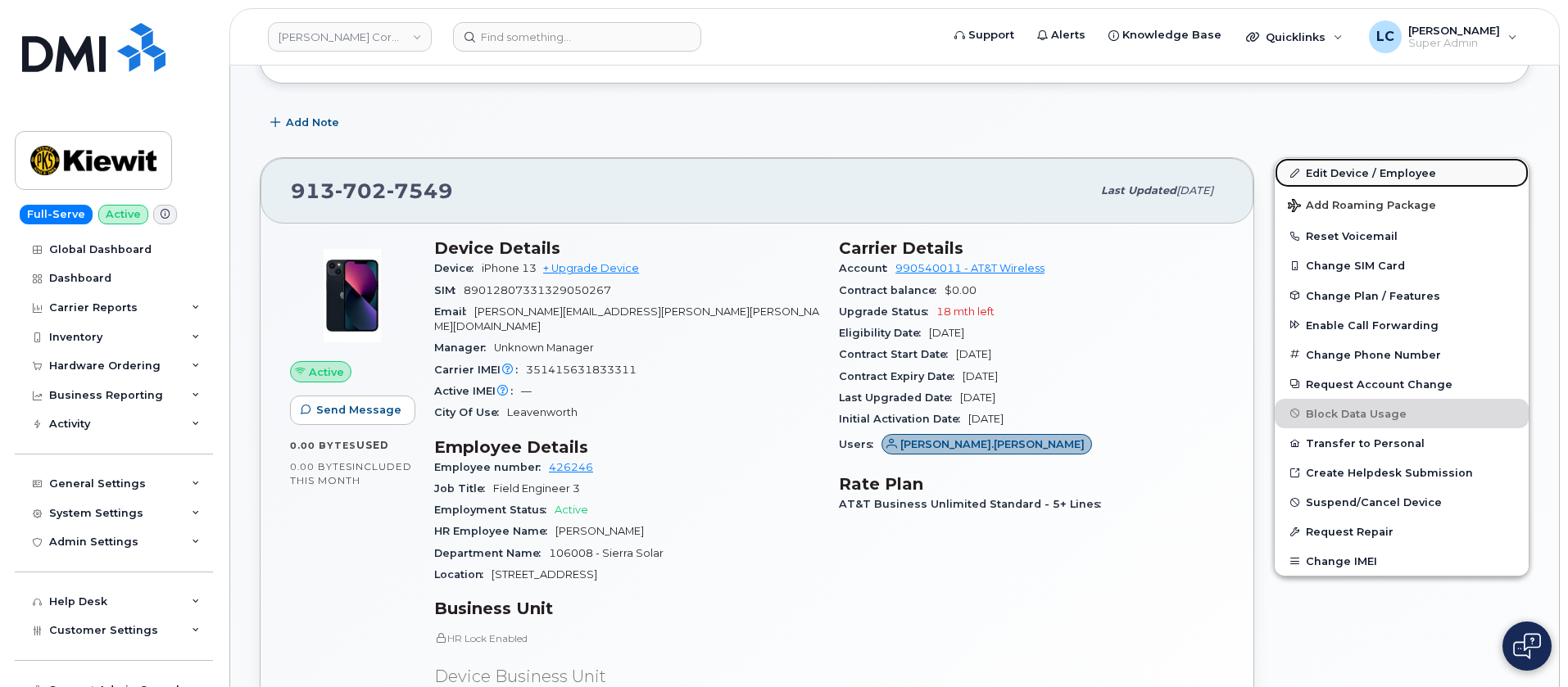
click at [1383, 173] on link "Edit Device / Employee" at bounding box center [1401, 173] width 254 height 29
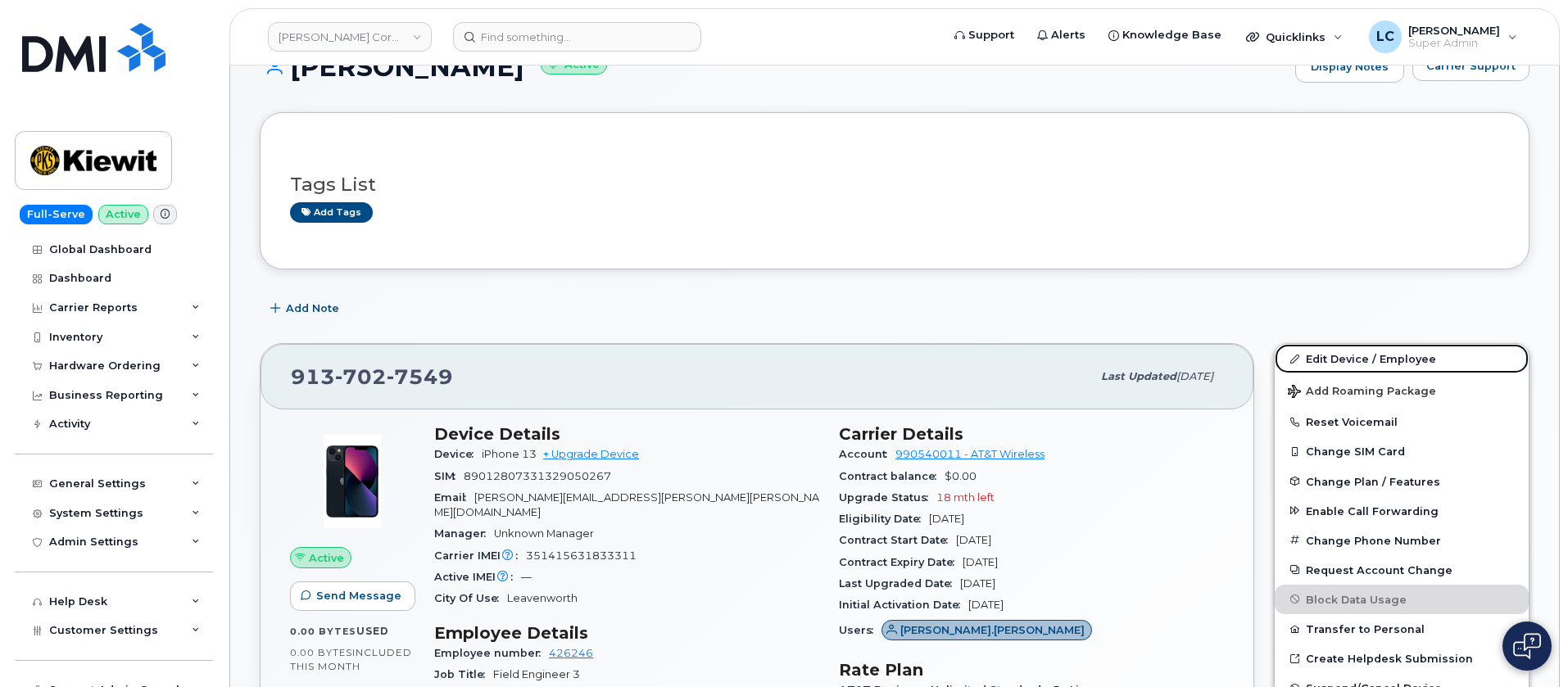
scroll to position [0, 0]
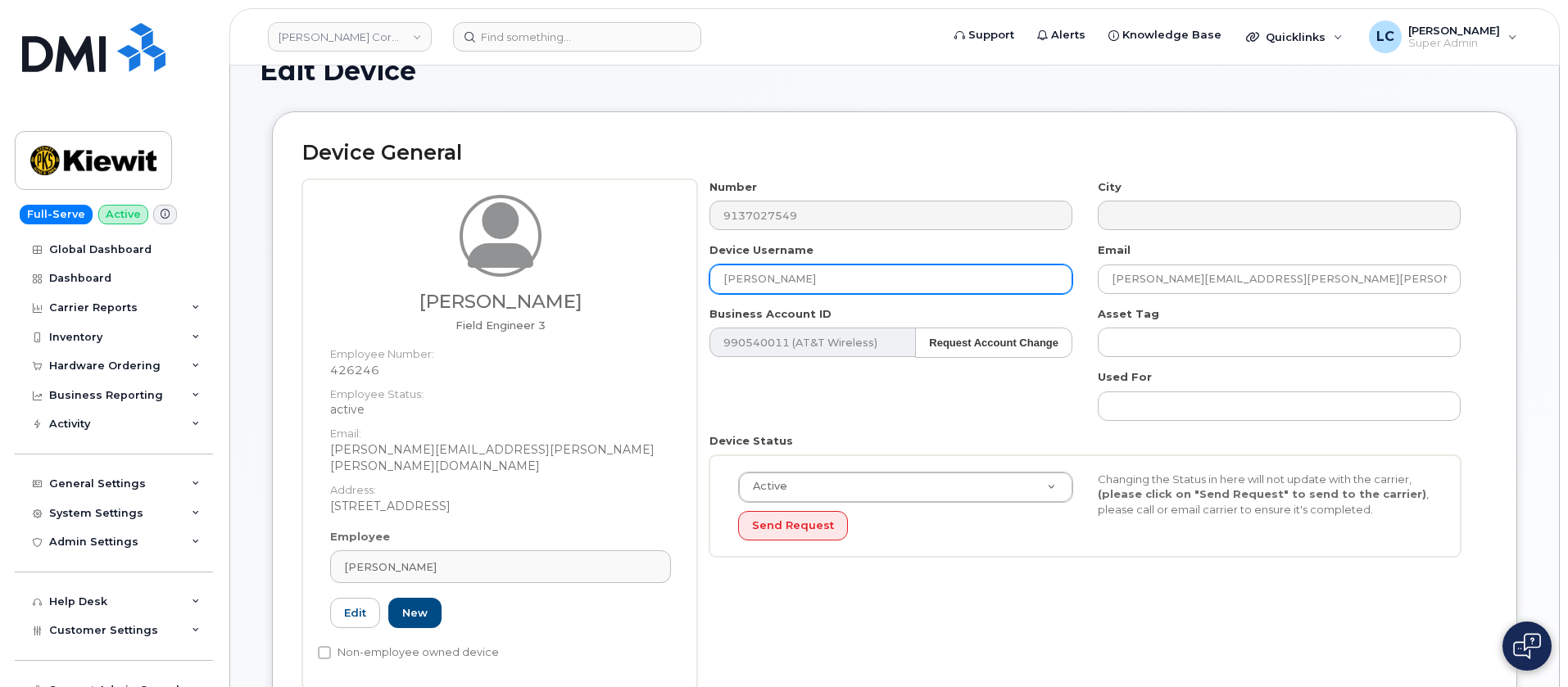
scroll to position [38, 0]
drag, startPoint x: 865, startPoint y: 284, endPoint x: 655, endPoint y: 269, distance: 210.5
click at [655, 269] on div "Holly Weyand Field Engineer 3 Employee Number: 426246 Employee Status: active E…" at bounding box center [894, 435] width 1184 height 511
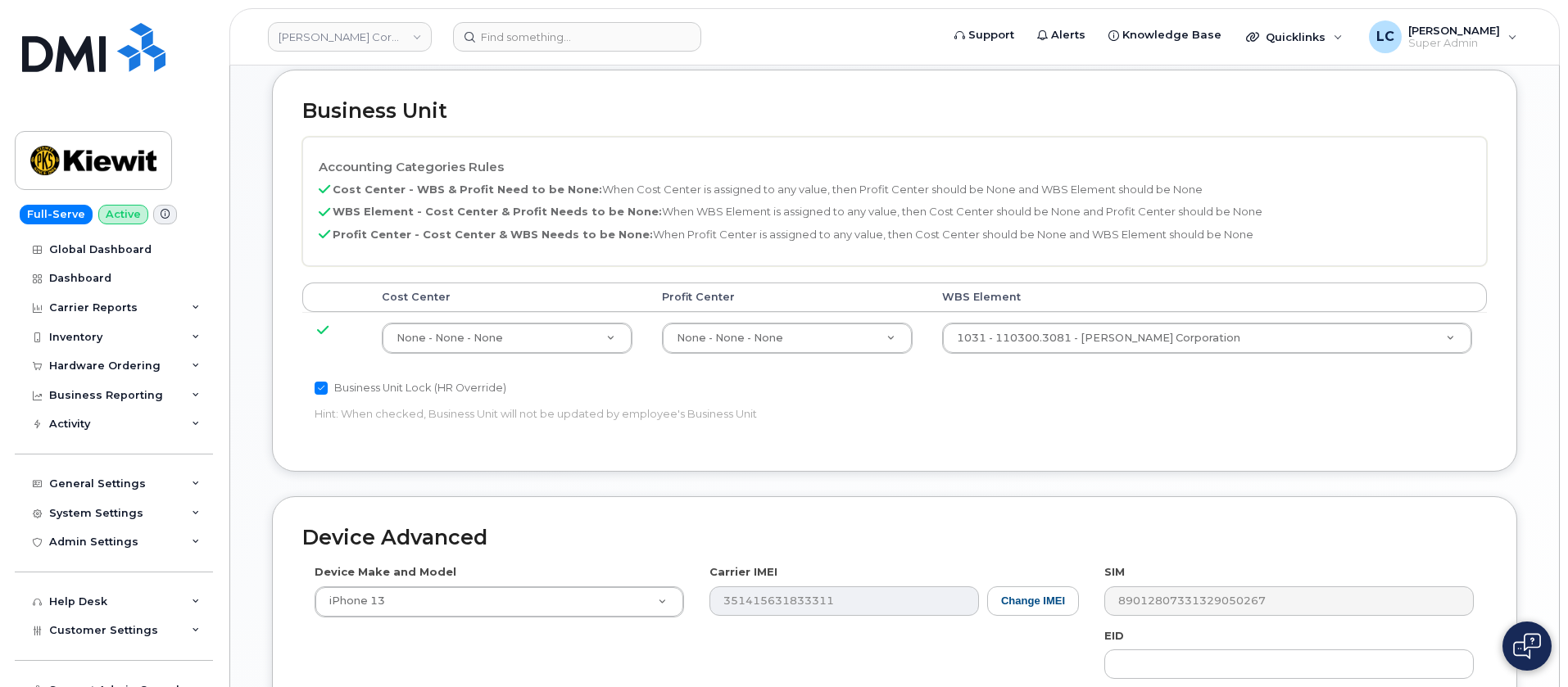
scroll to position [996, 0]
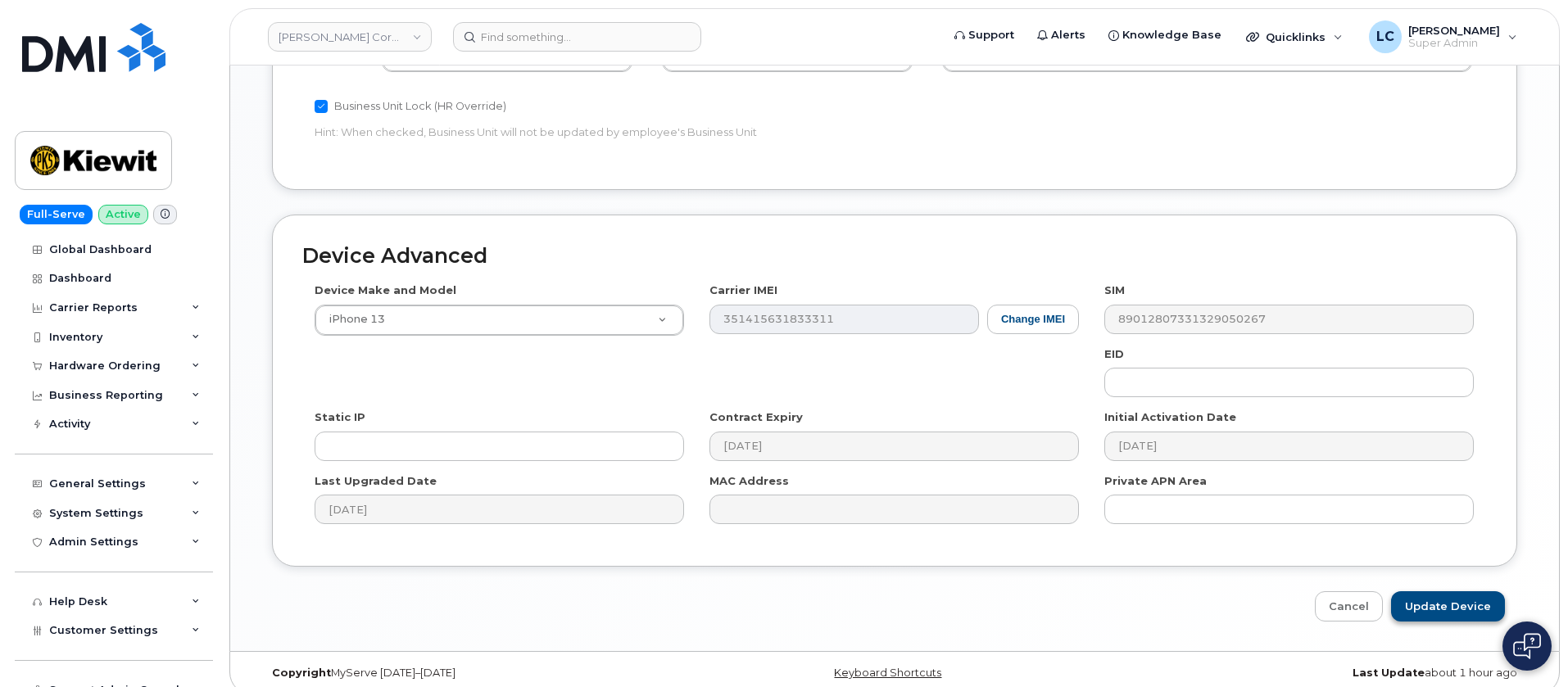
type input "Holly Weyand"
click at [1442, 591] on input "Update Device" at bounding box center [1448, 606] width 114 height 30
type input "Saving..."
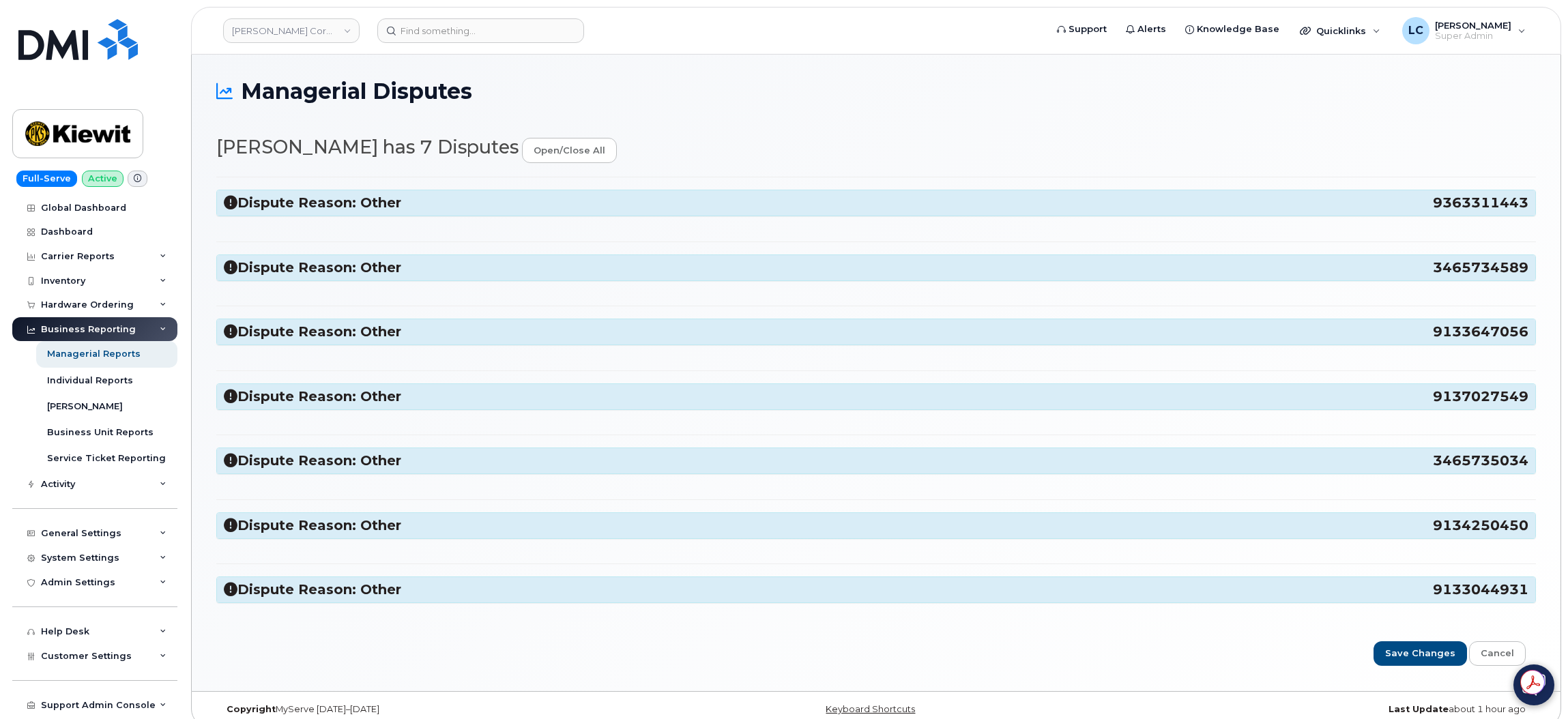
click at [578, 200] on h3 "Dispute Reason: Other 9363311443" at bounding box center [876, 203] width 1305 height 19
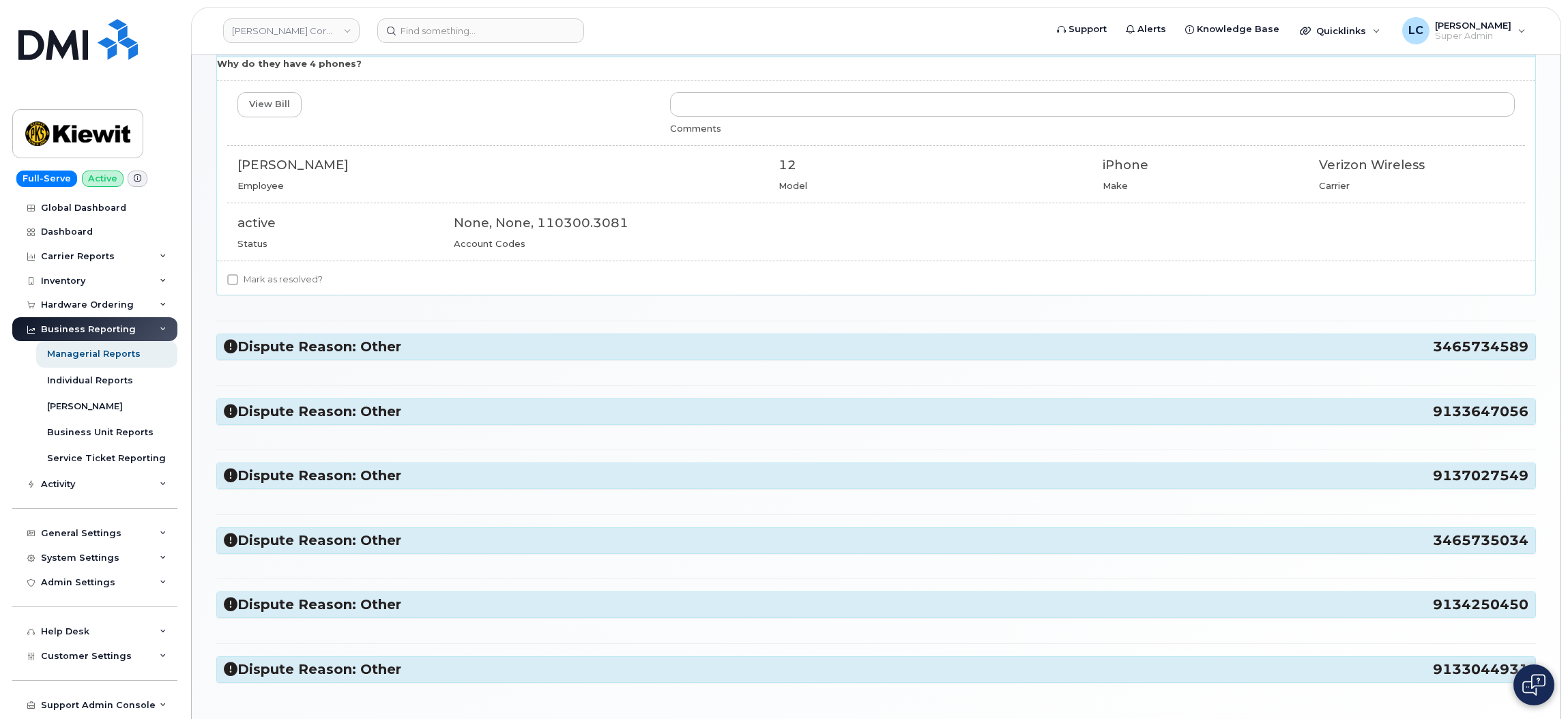
scroll to position [204, 0]
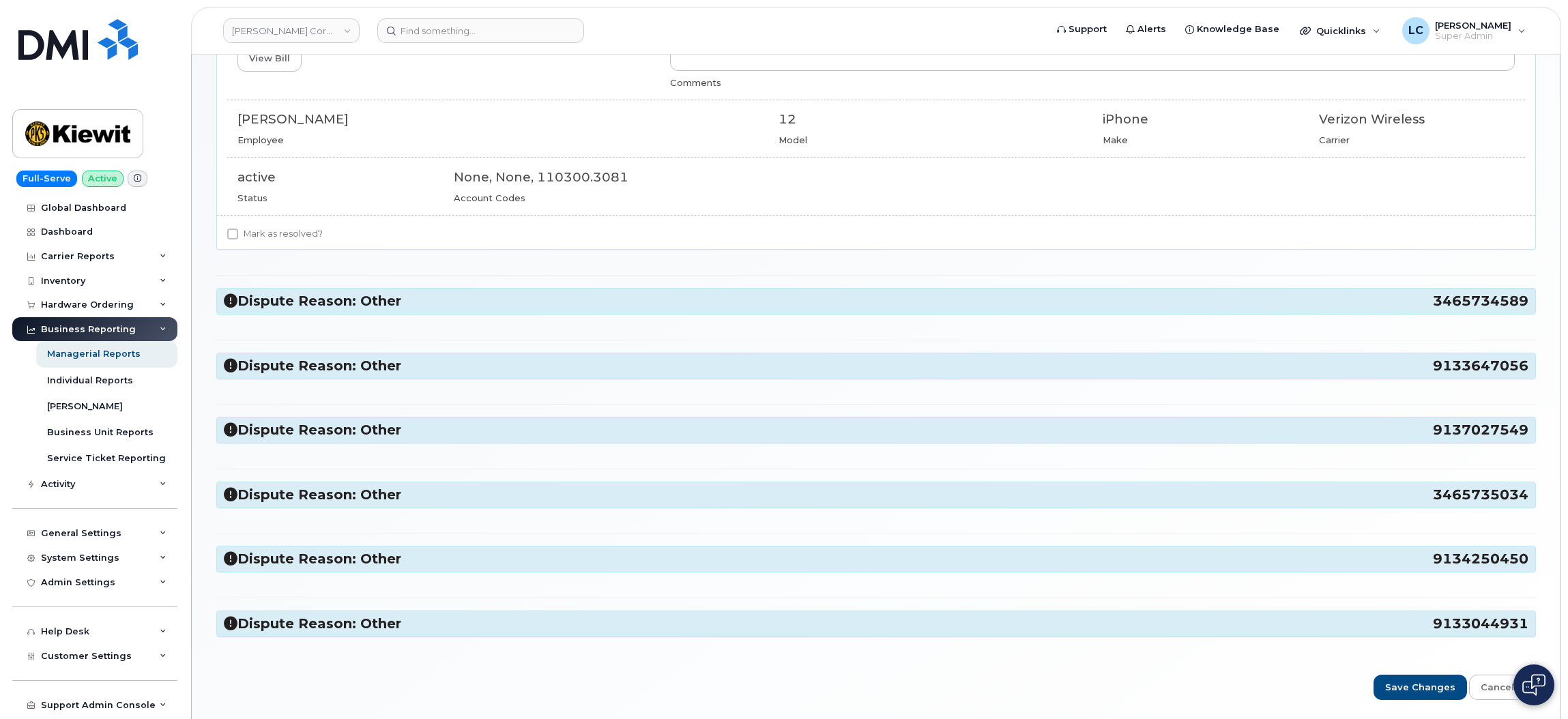
click at [263, 232] on label "Mark as resolved?" at bounding box center [275, 234] width 96 height 16
click at [238, 232] on input "Mark as resolved?" at bounding box center [232, 234] width 11 height 11
checkbox input "true"
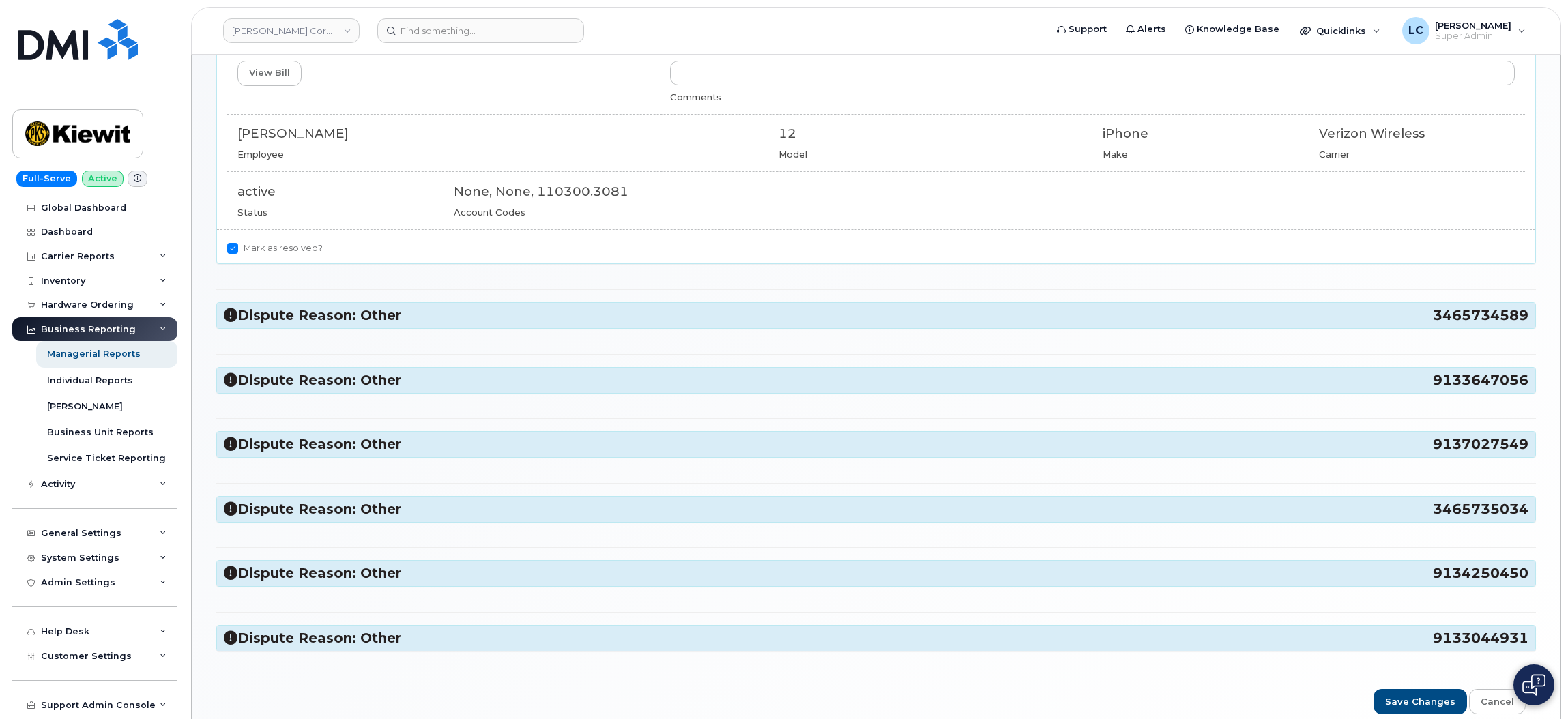
scroll to position [102, 0]
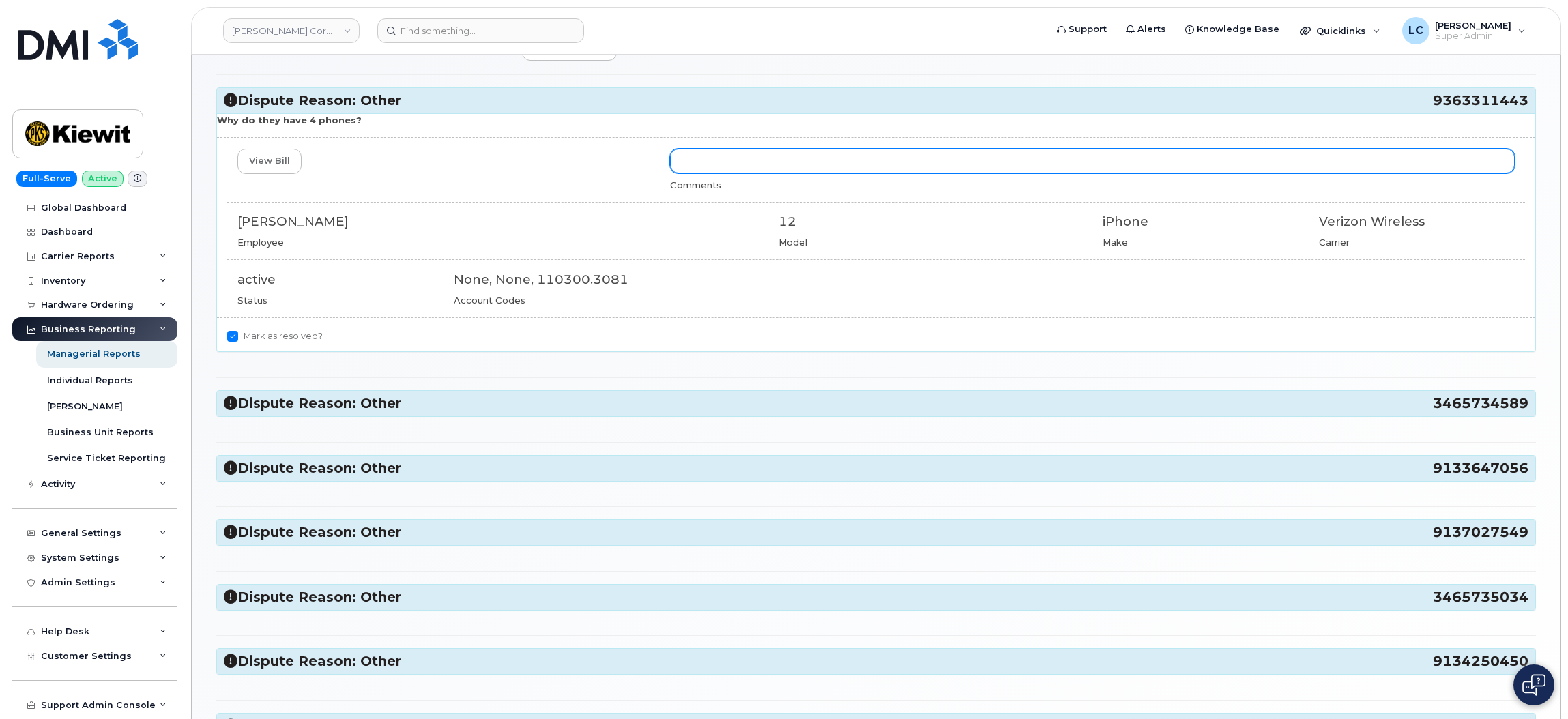
click at [768, 158] on input "text" at bounding box center [1092, 161] width 845 height 25
type input "Changed to requested user"
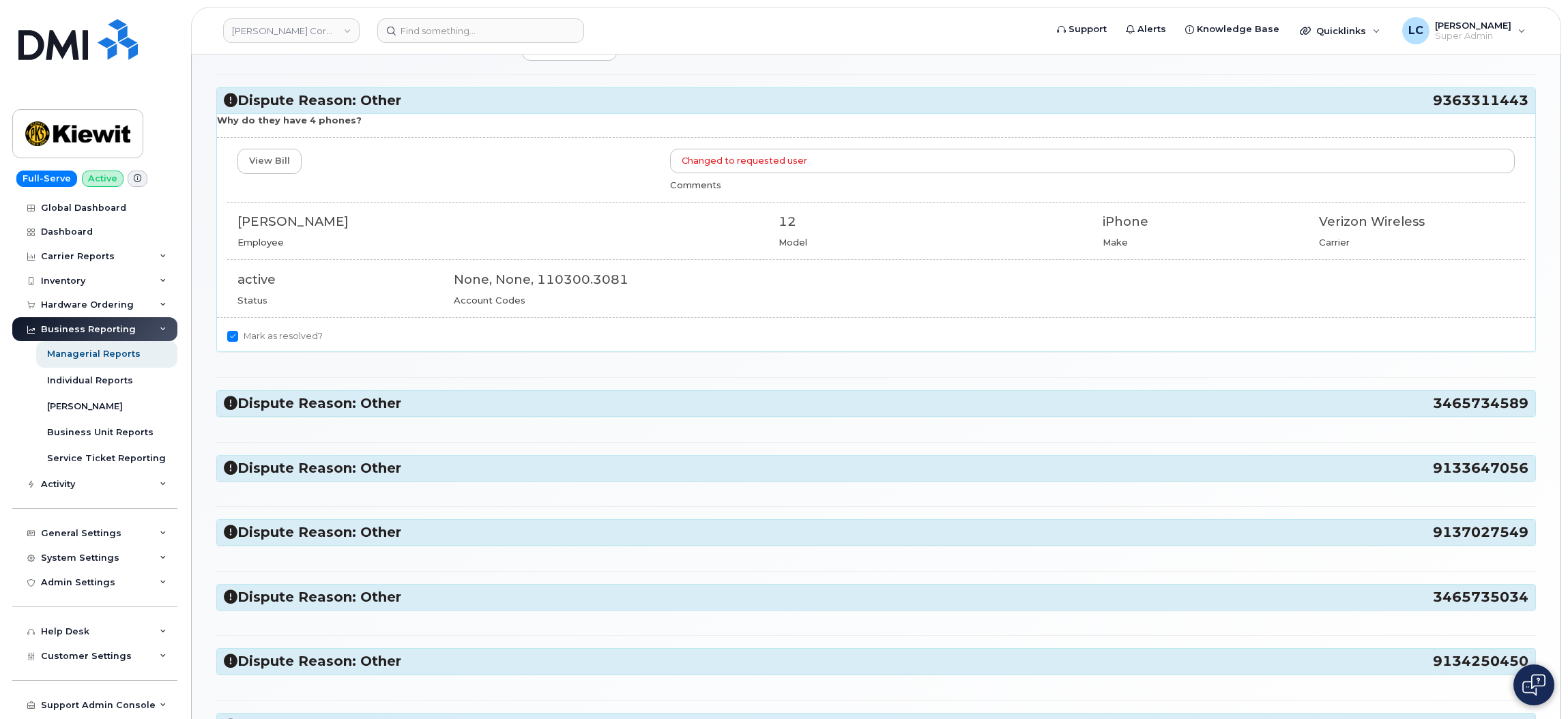
click at [465, 409] on h3 "Dispute Reason: Other 3465734589" at bounding box center [876, 403] width 1305 height 19
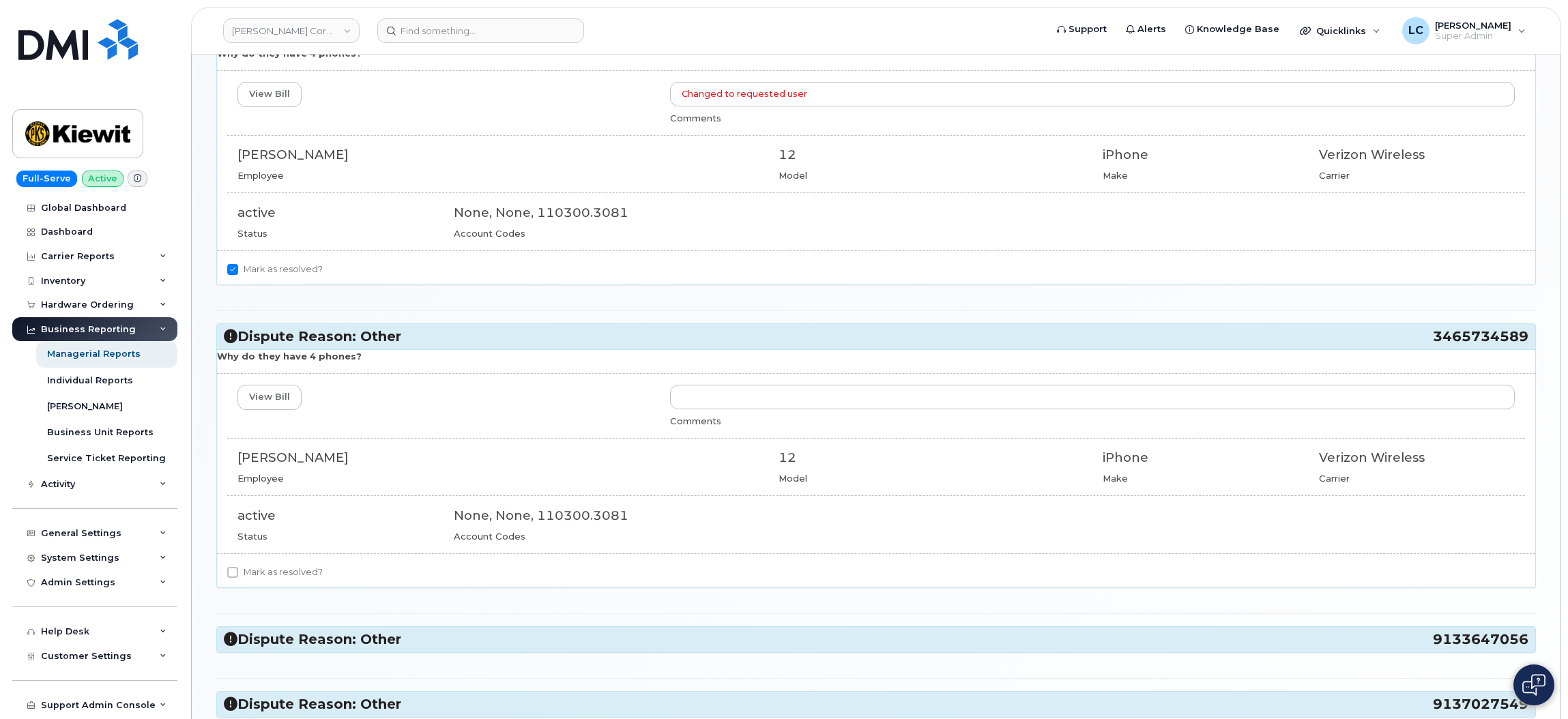
scroll to position [204, 0]
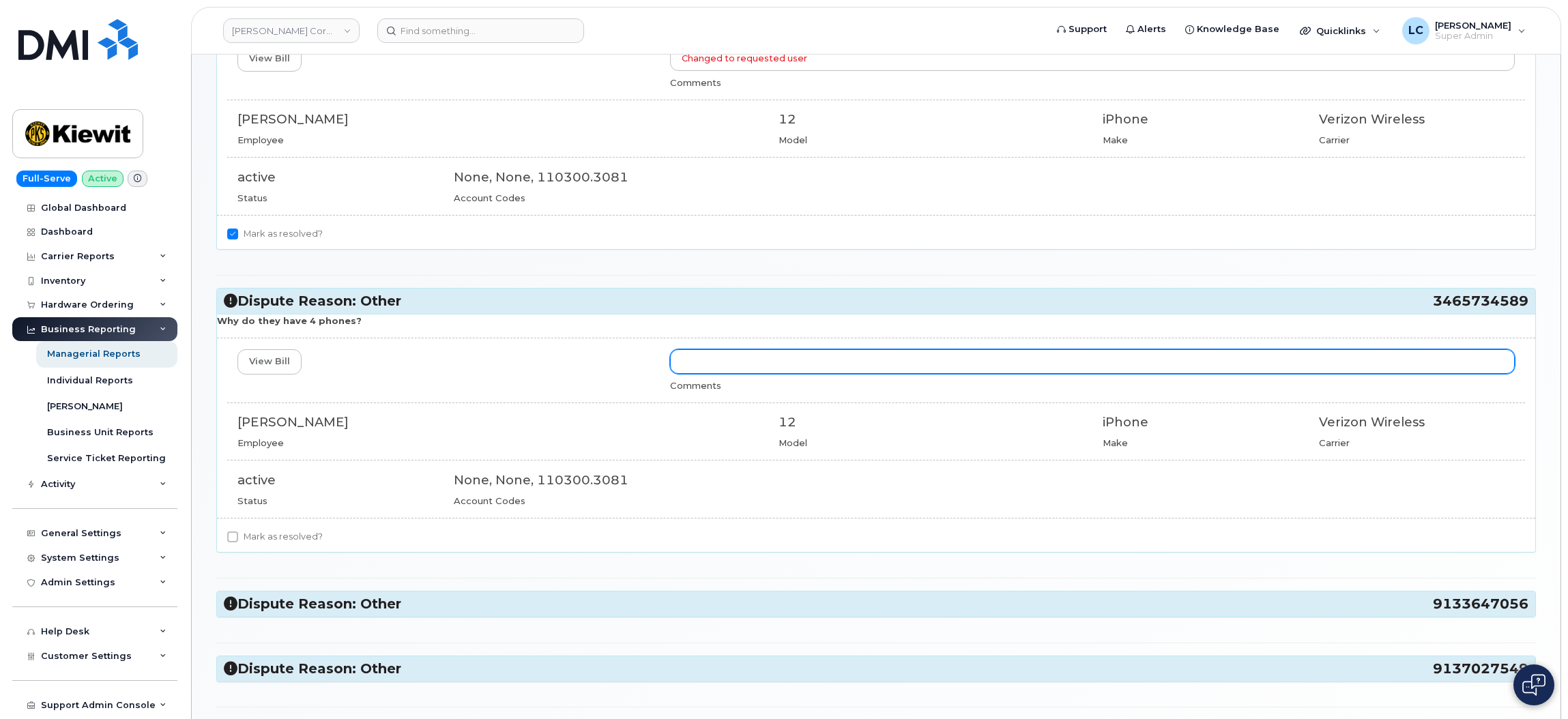
click at [726, 364] on input "text" at bounding box center [1092, 362] width 845 height 25
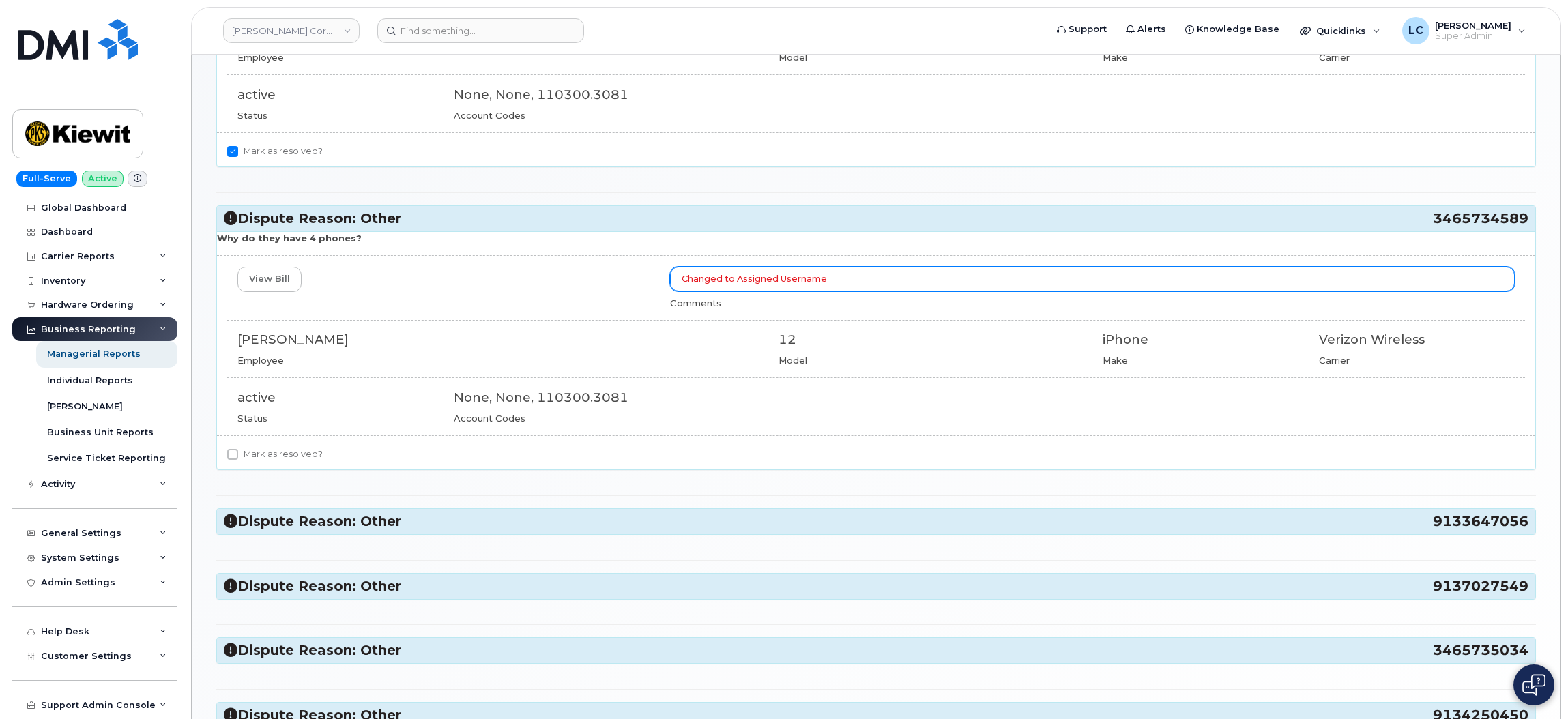
scroll to position [410, 0]
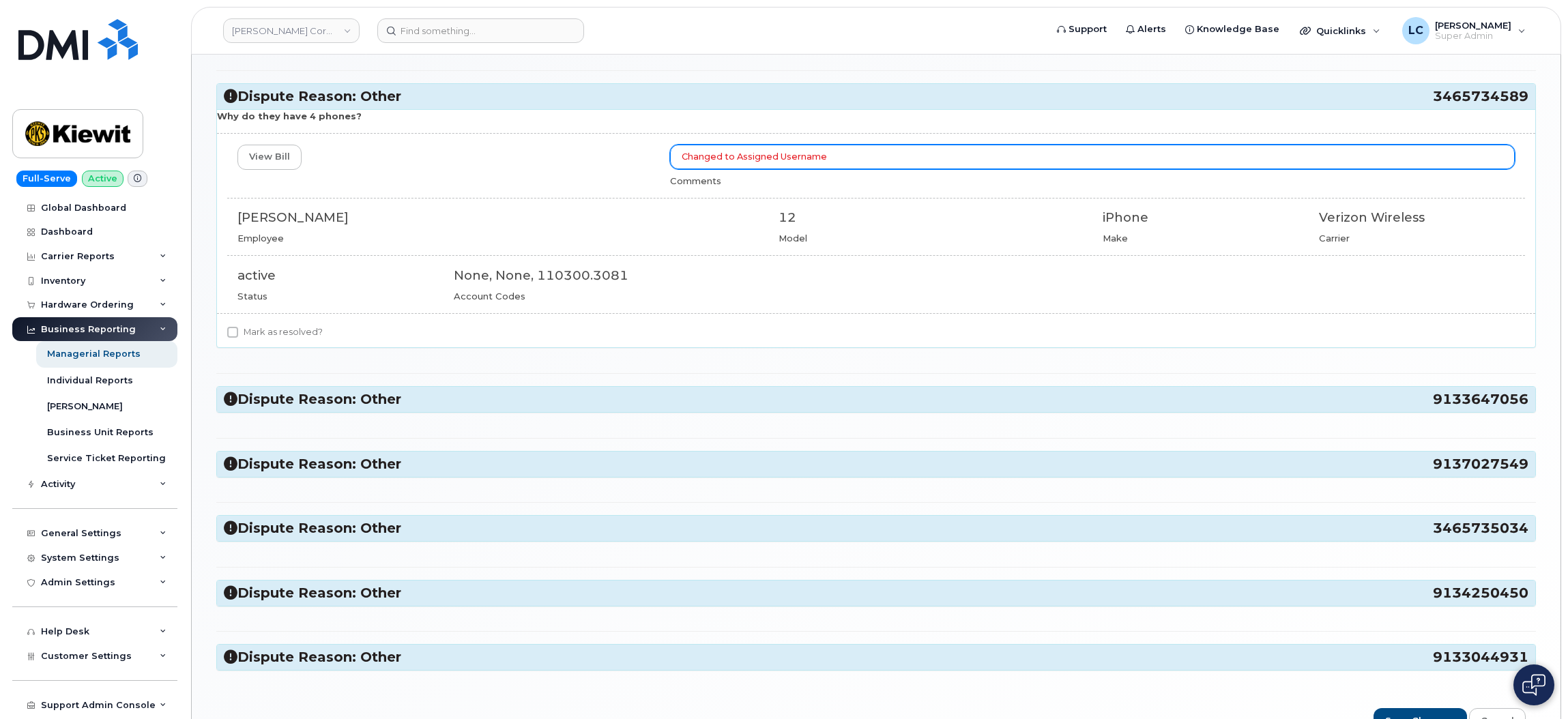
type input "Changed to Assigned Username"
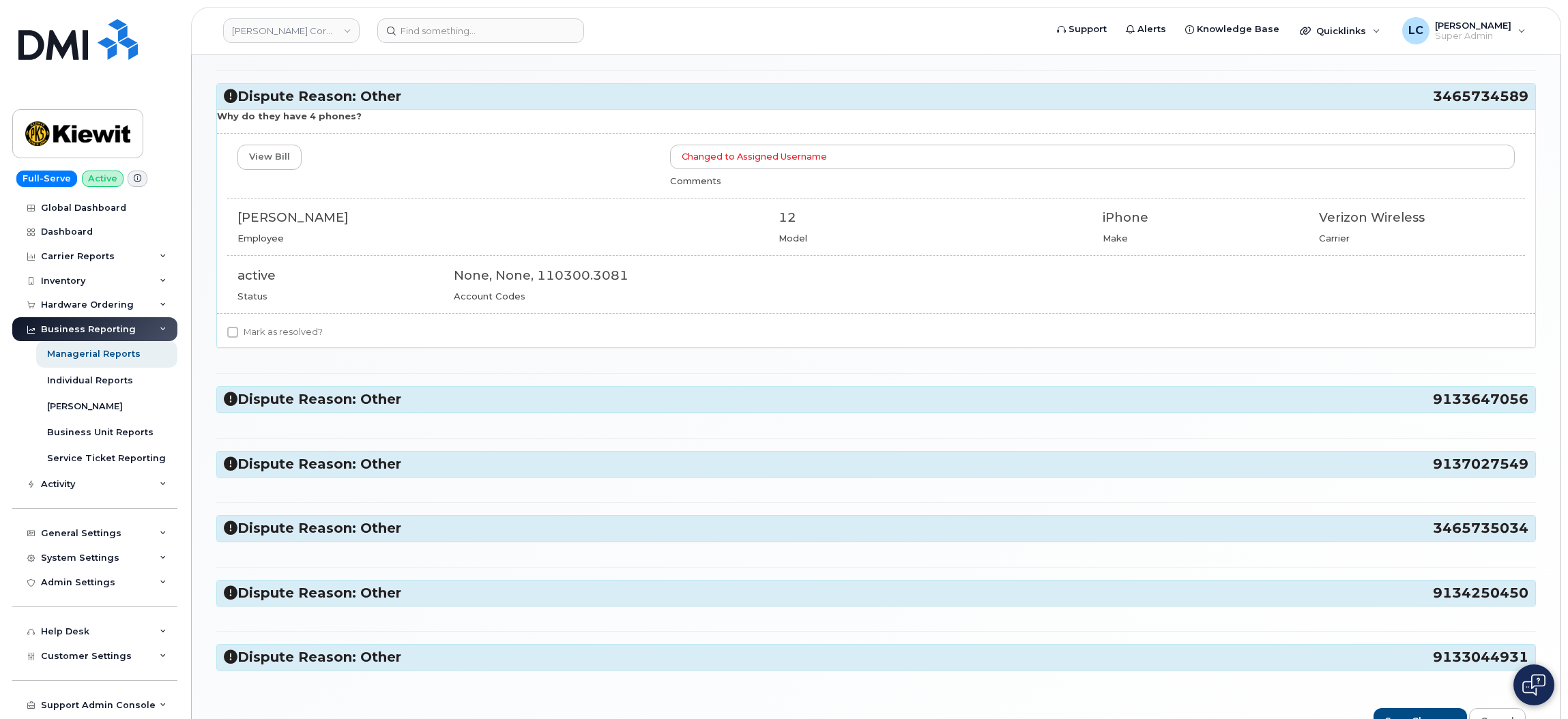
click at [694, 396] on h3 "Dispute Reason: Other 9133647056" at bounding box center [876, 399] width 1305 height 19
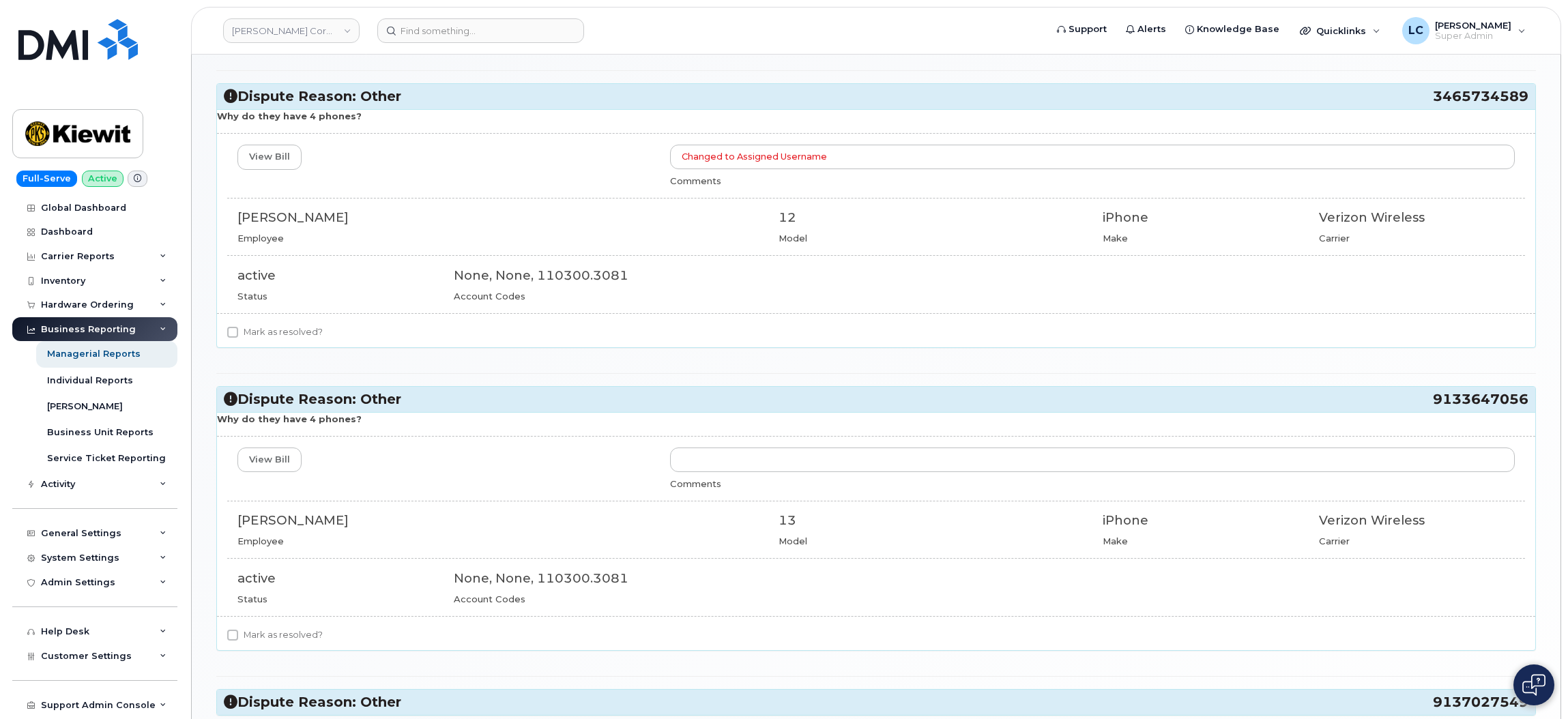
click at [299, 340] on label "Mark as resolved?" at bounding box center [275, 332] width 96 height 16
click at [238, 338] on input "Mark as resolved?" at bounding box center [232, 332] width 11 height 11
checkbox input "true"
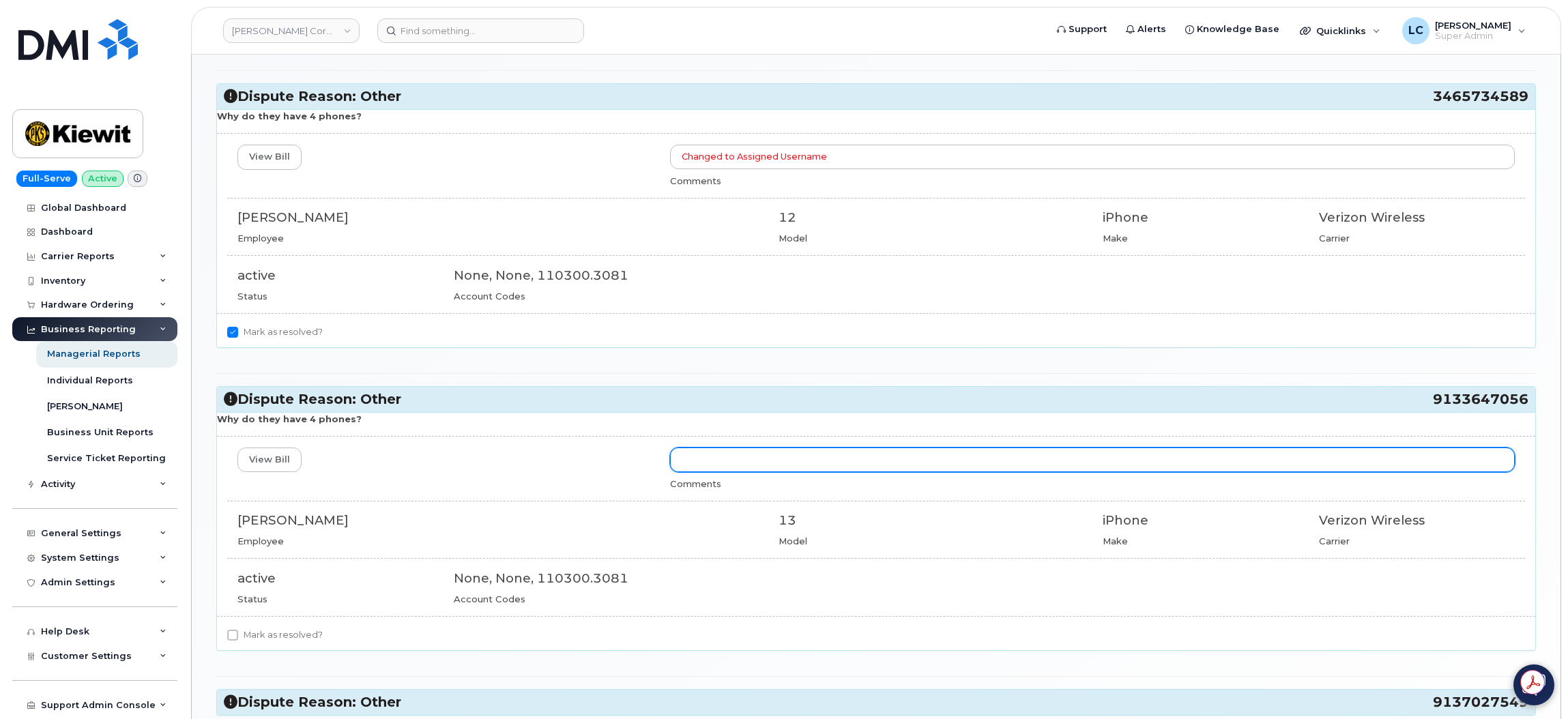
click at [784, 472] on input "text" at bounding box center [1092, 460] width 845 height 25
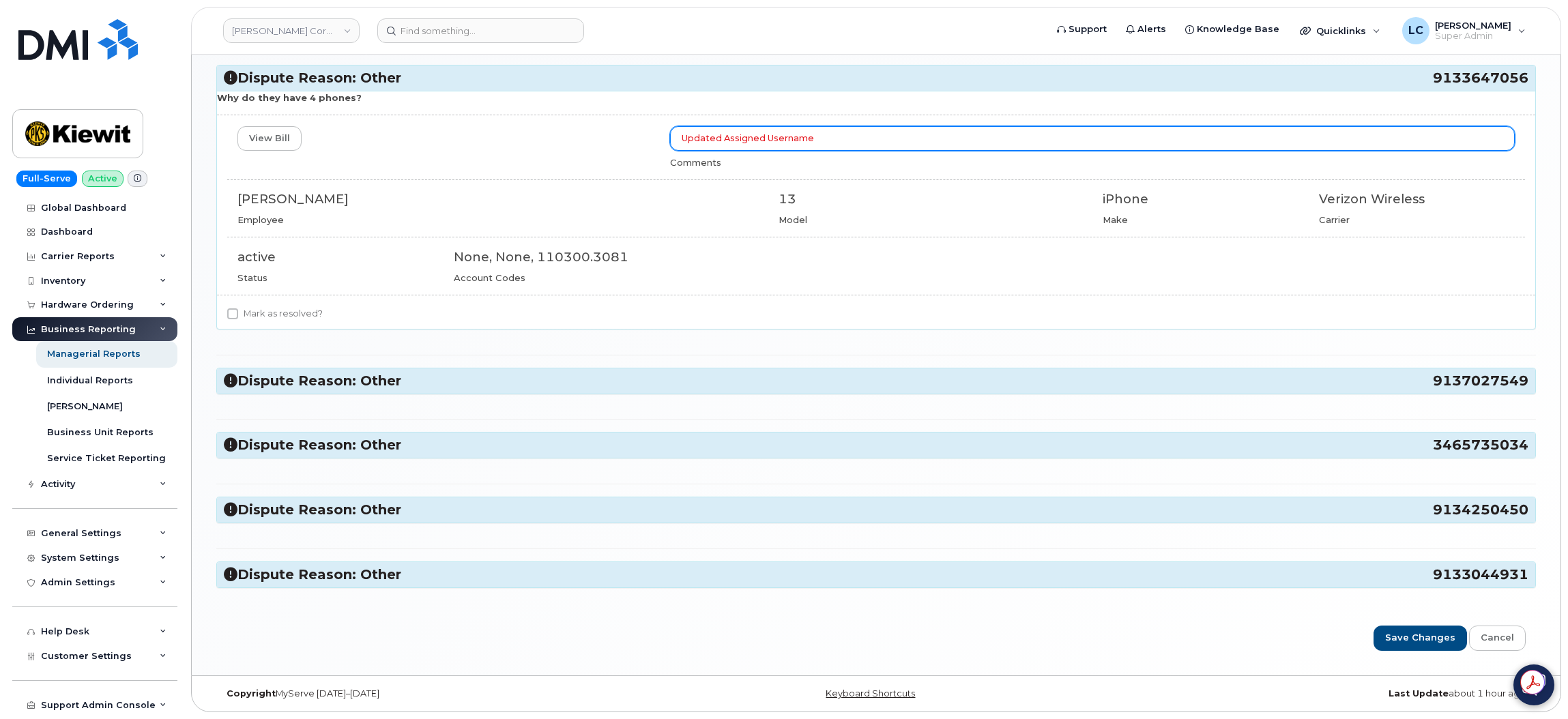
scroll to position [735, 0]
type input "Updated Assigned Username"
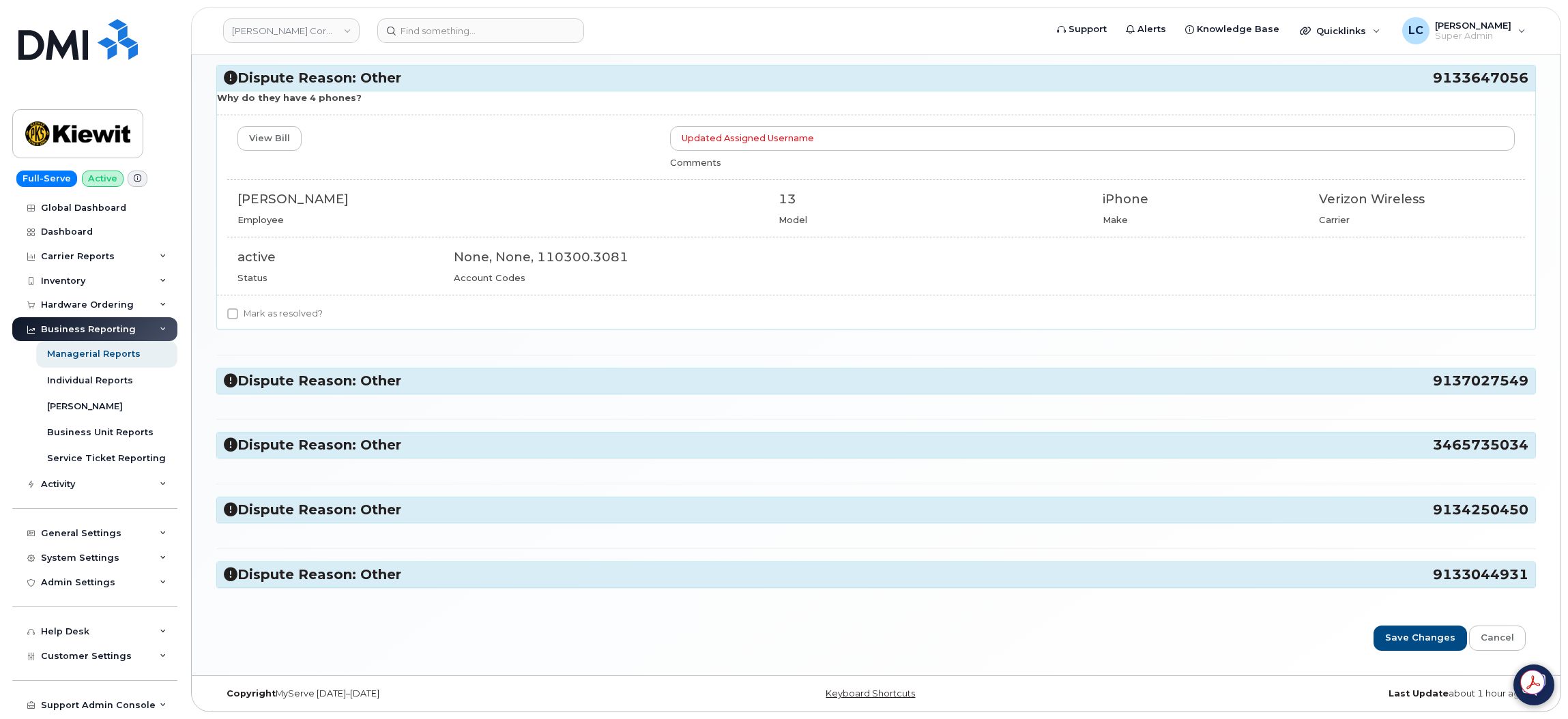
click at [258, 311] on label "Mark as resolved?" at bounding box center [275, 314] width 96 height 16
click at [238, 311] on input "Mark as resolved?" at bounding box center [232, 313] width 11 height 11
checkbox input "true"
click at [488, 379] on h3 "Dispute Reason: Other 9137027549" at bounding box center [876, 381] width 1305 height 19
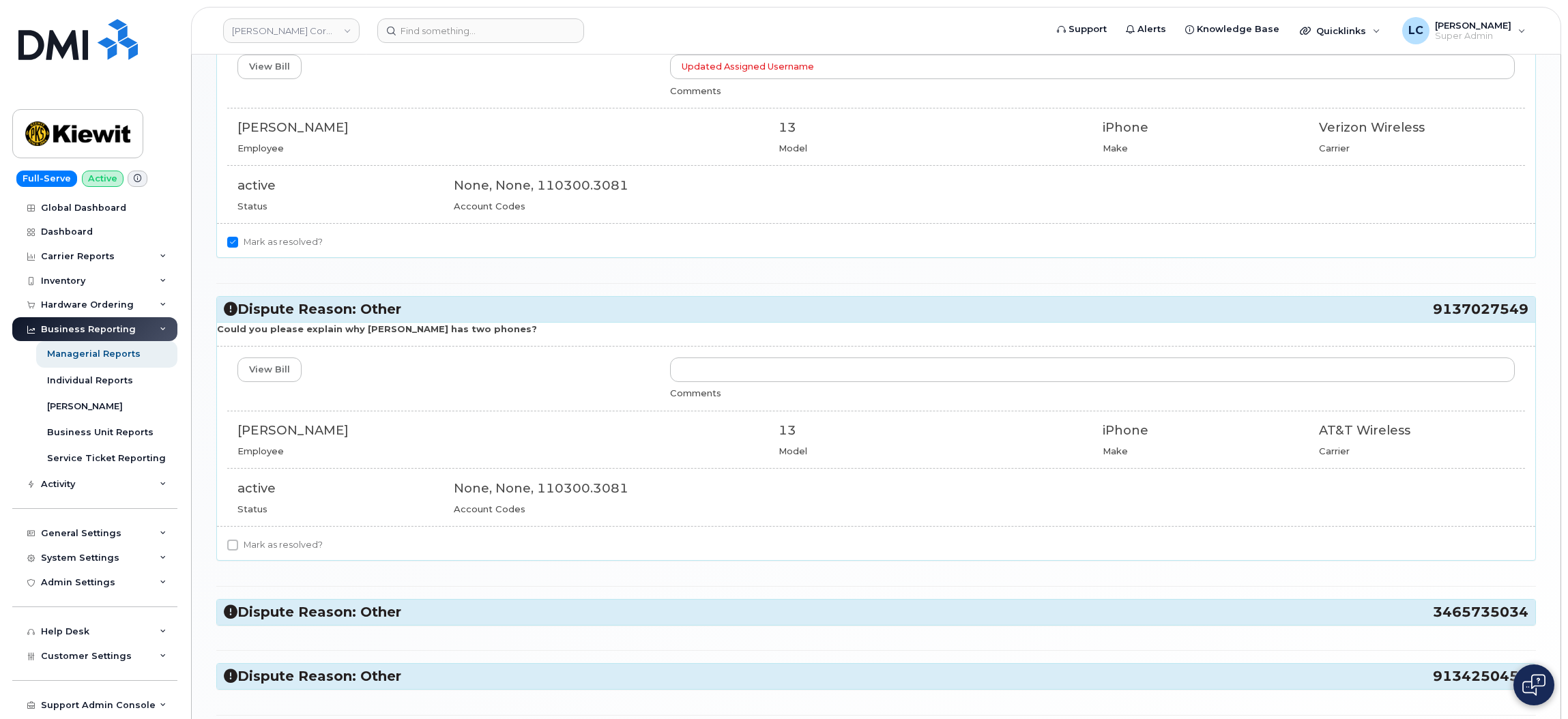
scroll to position [940, 0]
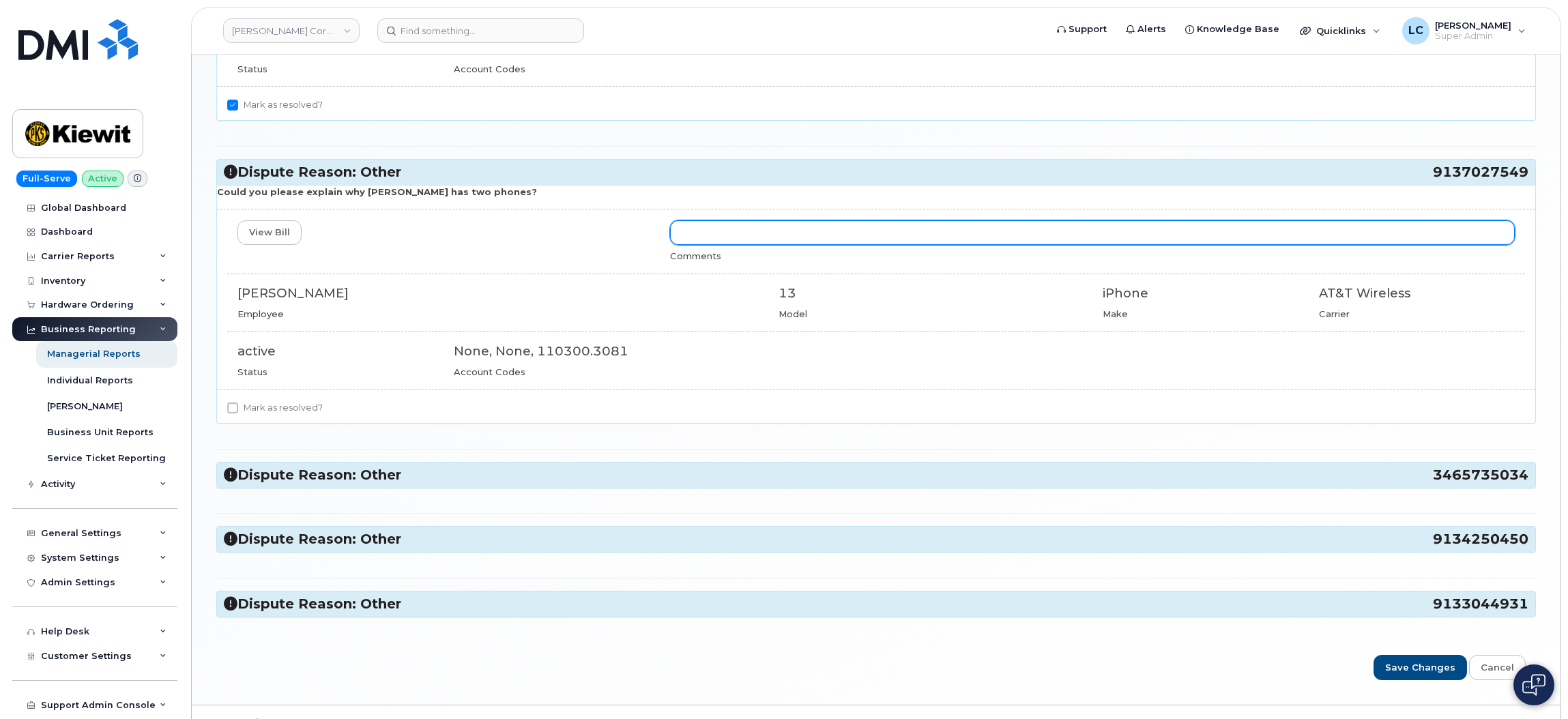
click at [830, 240] on input "text" at bounding box center [1092, 232] width 845 height 25
type input "Updated Assigned Username"
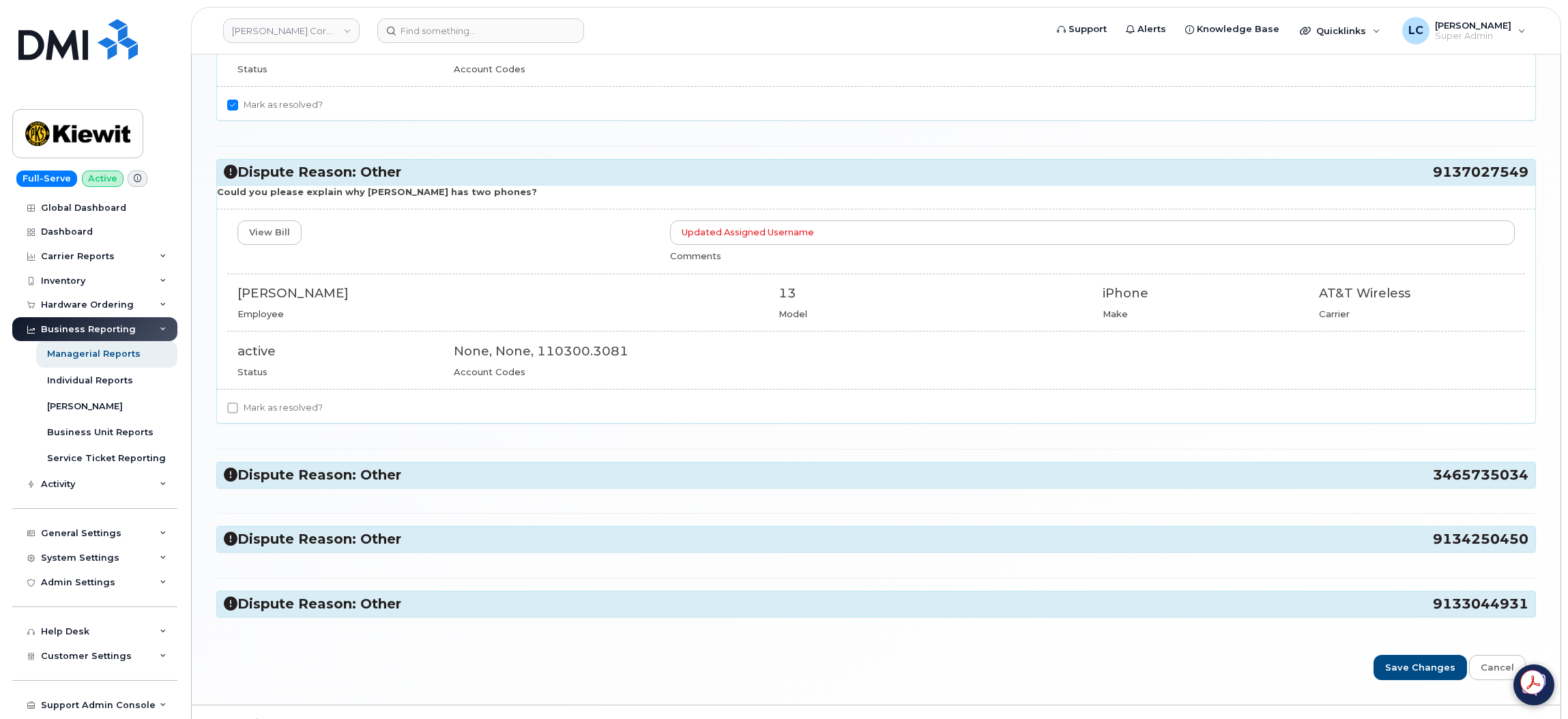
click at [257, 414] on label "Mark as resolved?" at bounding box center [275, 408] width 96 height 16
click at [238, 414] on input "Mark as resolved?" at bounding box center [232, 407] width 11 height 11
checkbox input "true"
click at [445, 479] on div "Dispute Reason: Other 3465735034" at bounding box center [876, 475] width 1319 height 25
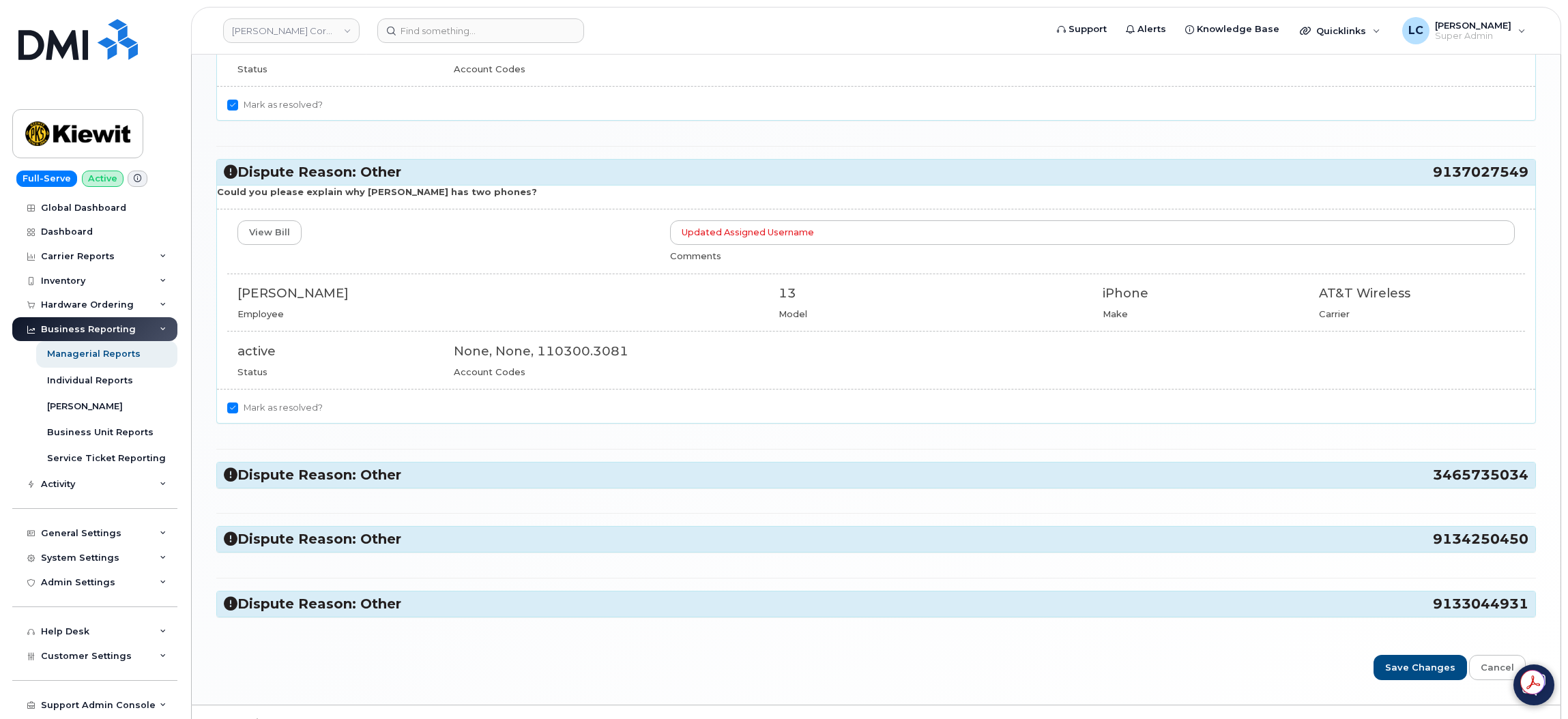
click at [448, 479] on h3 "Dispute Reason: Other 3465735034" at bounding box center [876, 475] width 1305 height 19
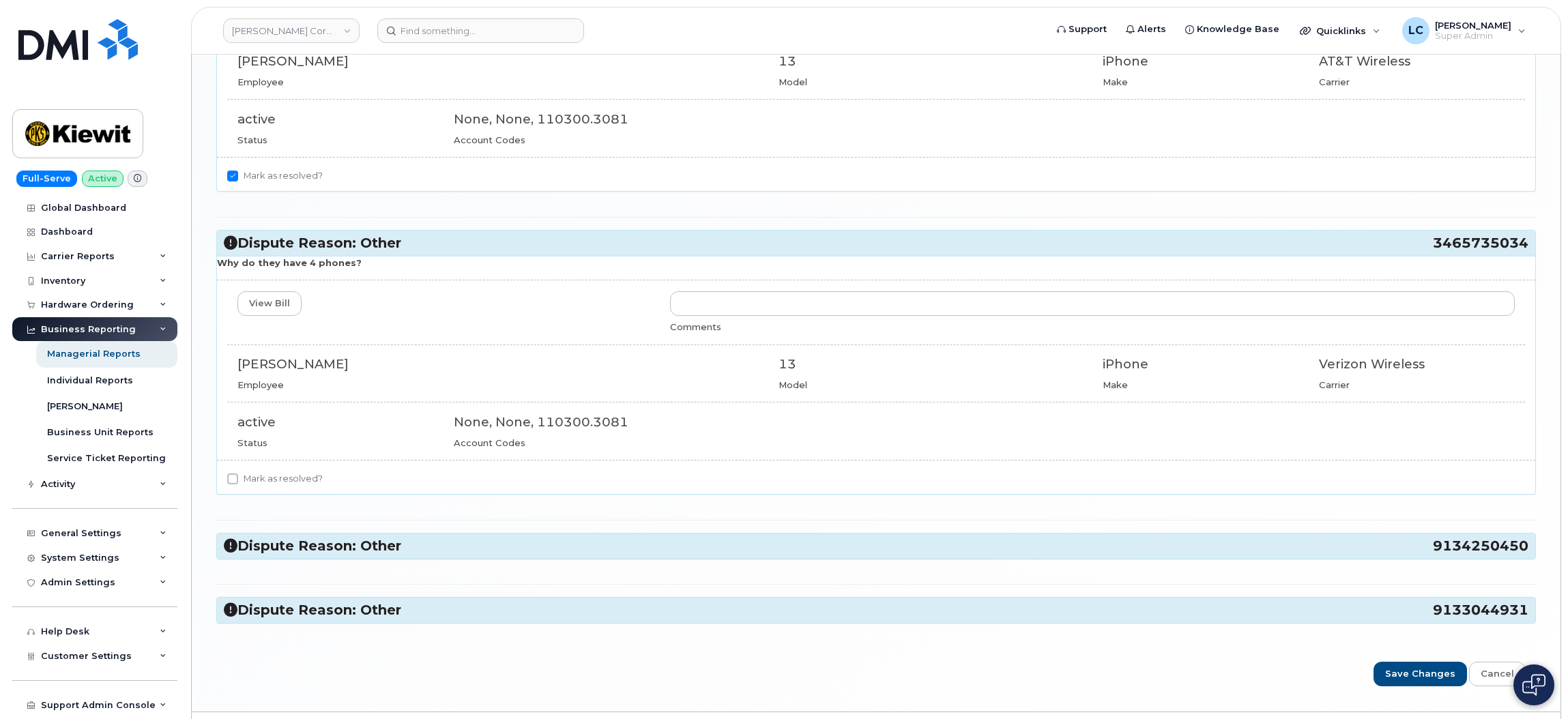
scroll to position [1213, 0]
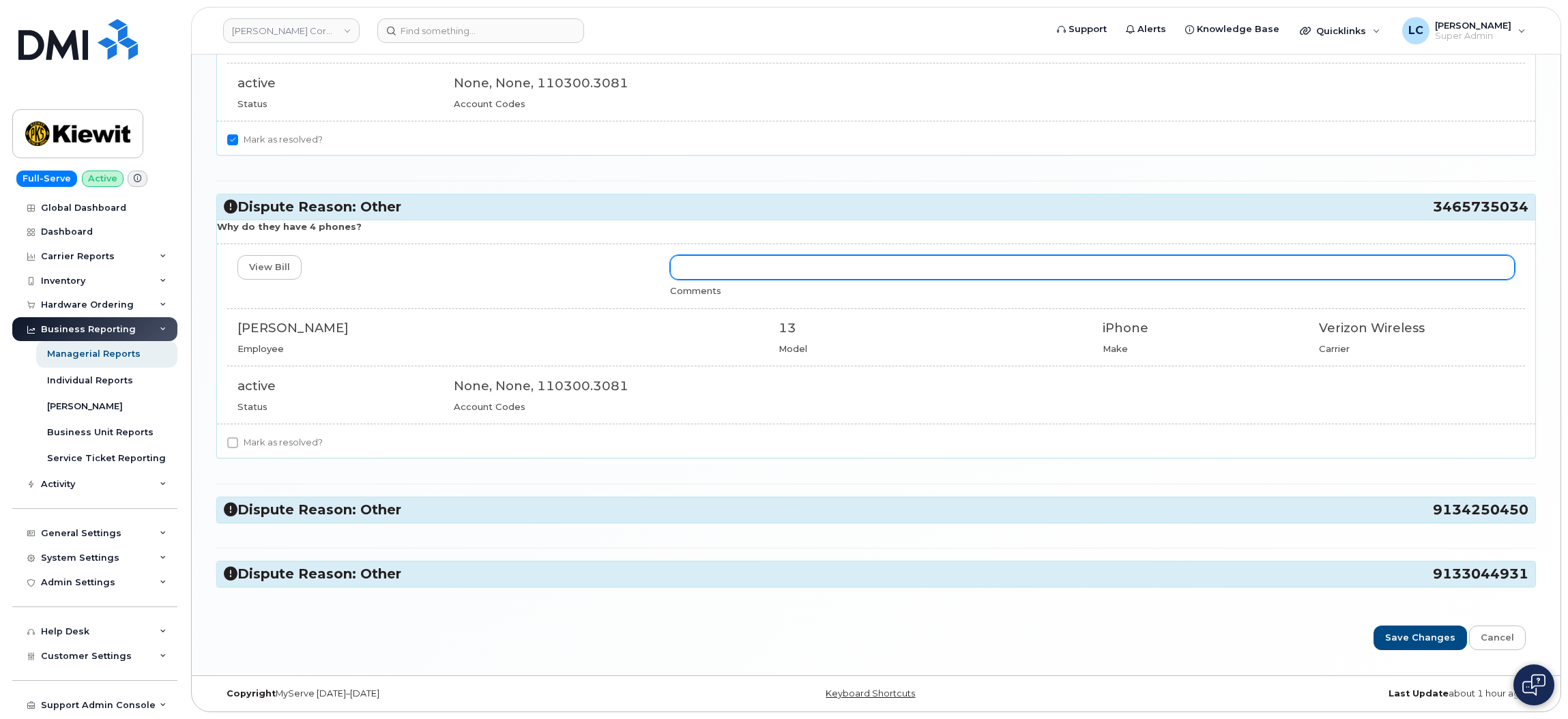
click at [793, 268] on input "text" at bounding box center [1092, 267] width 845 height 25
type input "Updated Assigned Username"
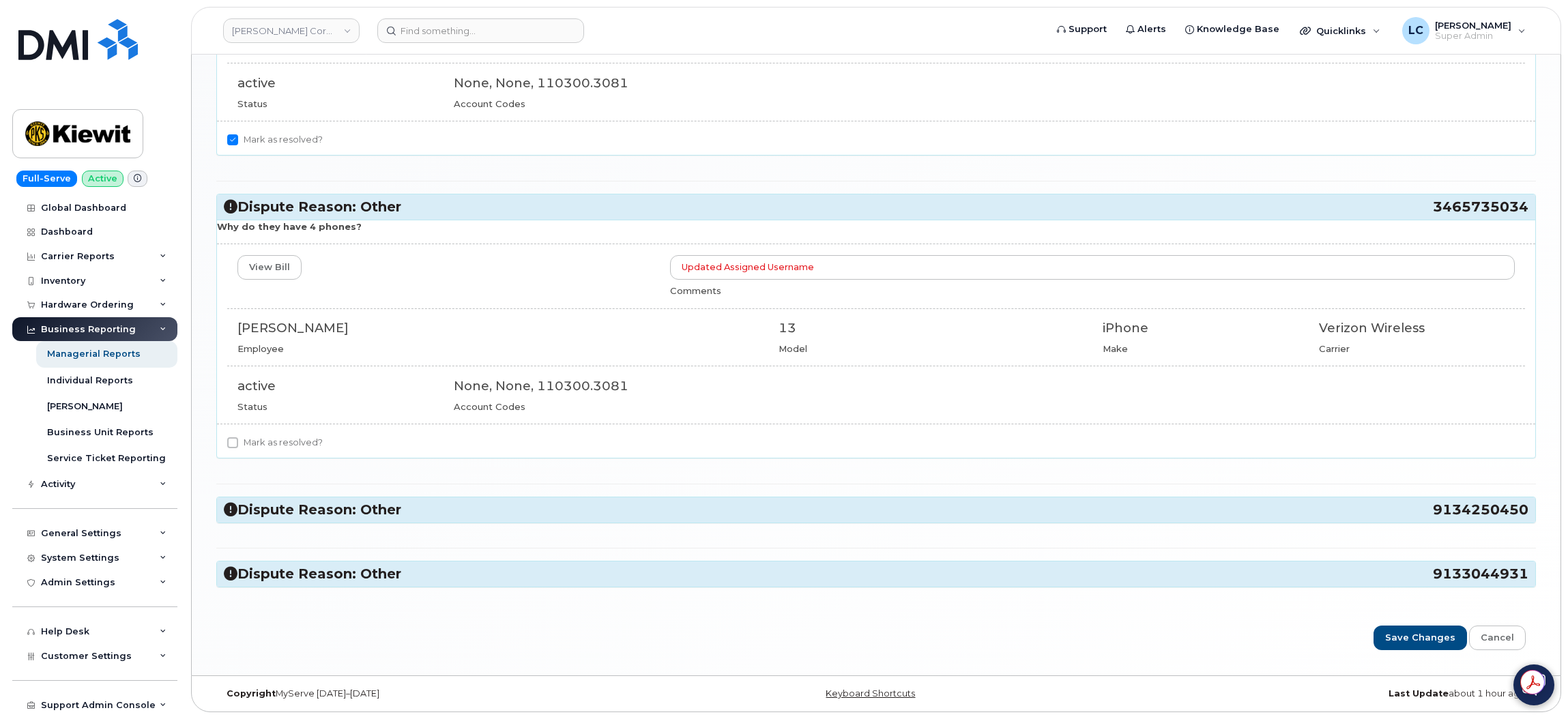
click at [300, 447] on label "Mark as resolved?" at bounding box center [275, 443] width 96 height 16
click at [238, 447] on input "Mark as resolved?" at bounding box center [232, 443] width 11 height 11
checkbox input "true"
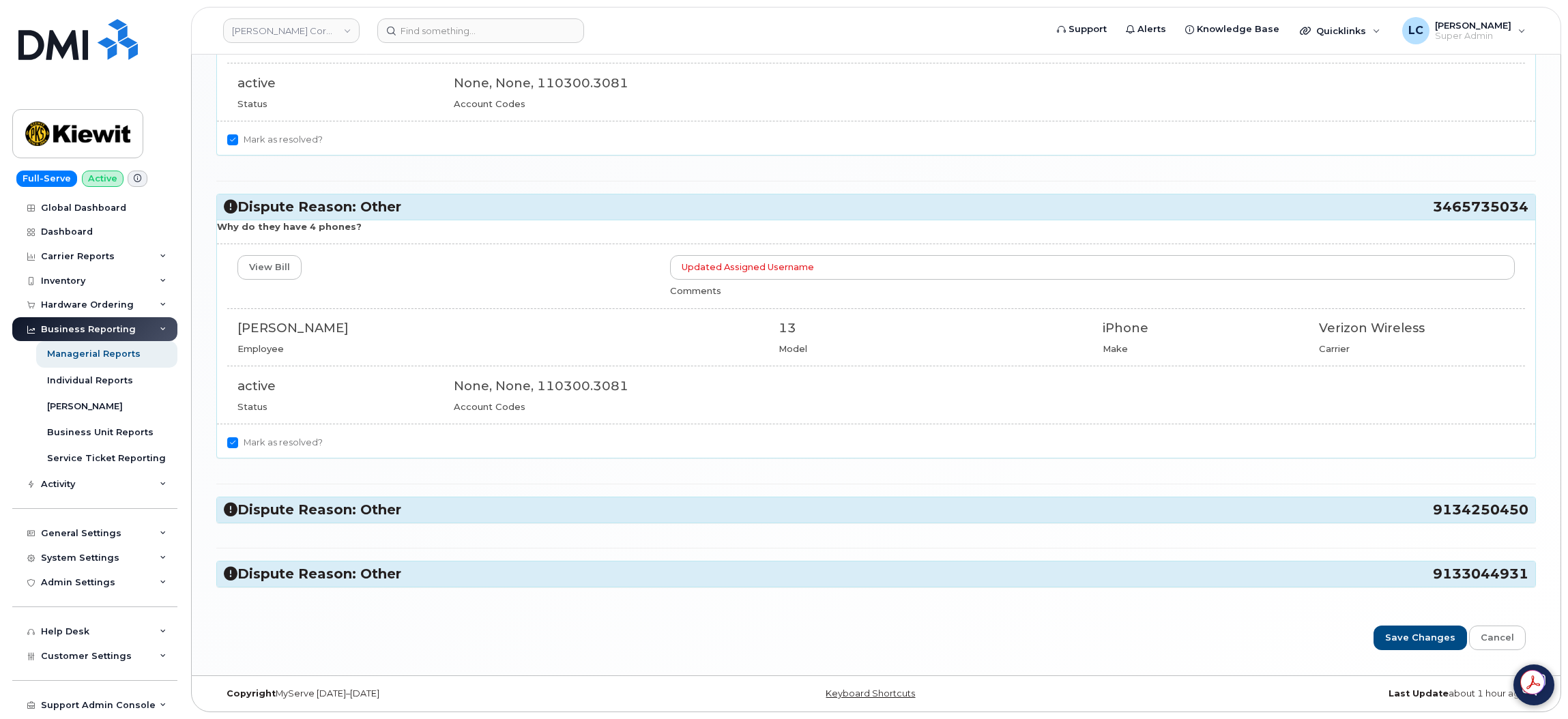
click at [433, 479] on h3 "Dispute Reason: Other 9134250450" at bounding box center [876, 510] width 1305 height 19
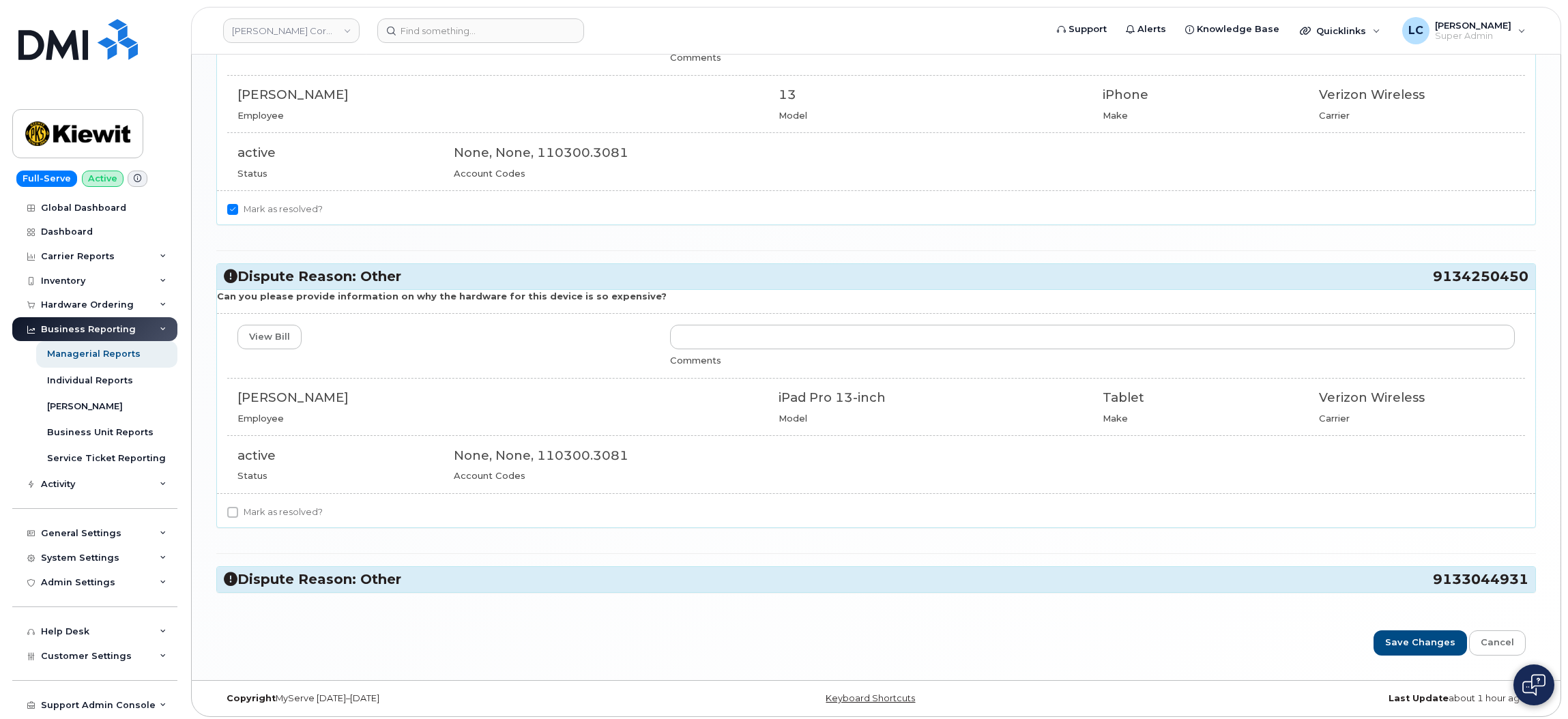
scroll to position [1452, 0]
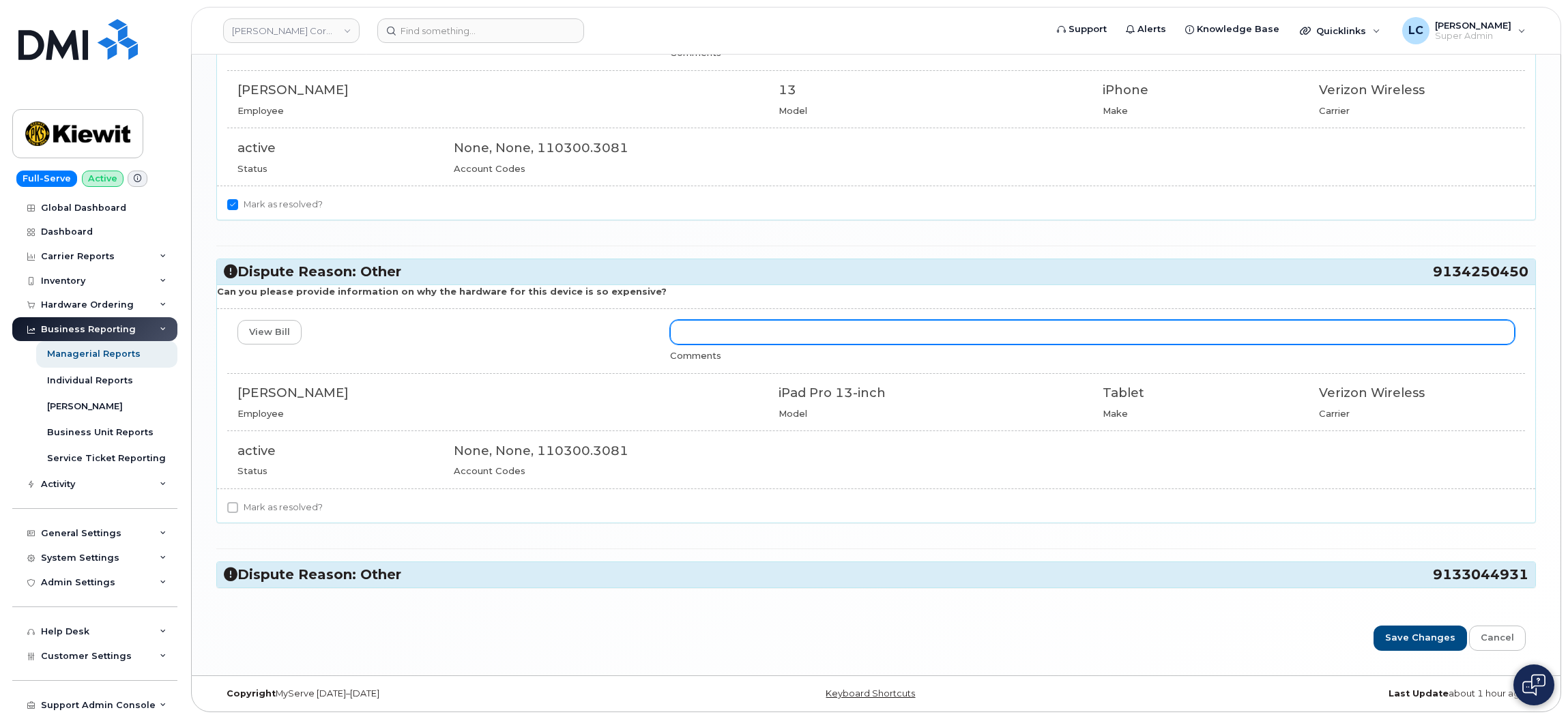
click at [775, 323] on input "text" at bounding box center [1092, 332] width 845 height 25
type input "Updated Assigned Username"
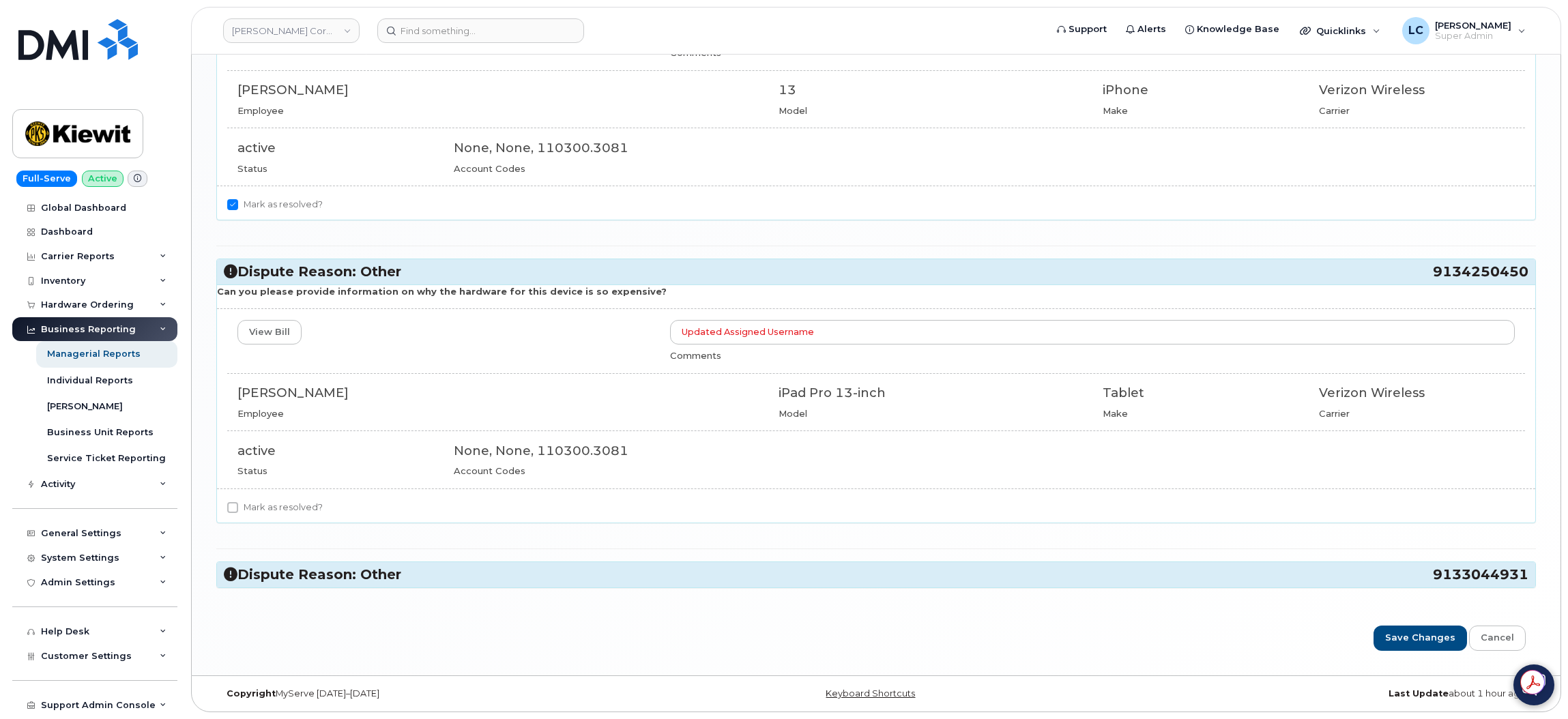
click at [303, 479] on label "Mark as resolved?" at bounding box center [275, 508] width 96 height 16
click at [238, 479] on input "Mark as resolved?" at bounding box center [232, 507] width 11 height 11
checkbox input "true"
click at [529, 479] on h3 "Dispute Reason: Other 9133044931" at bounding box center [876, 575] width 1305 height 19
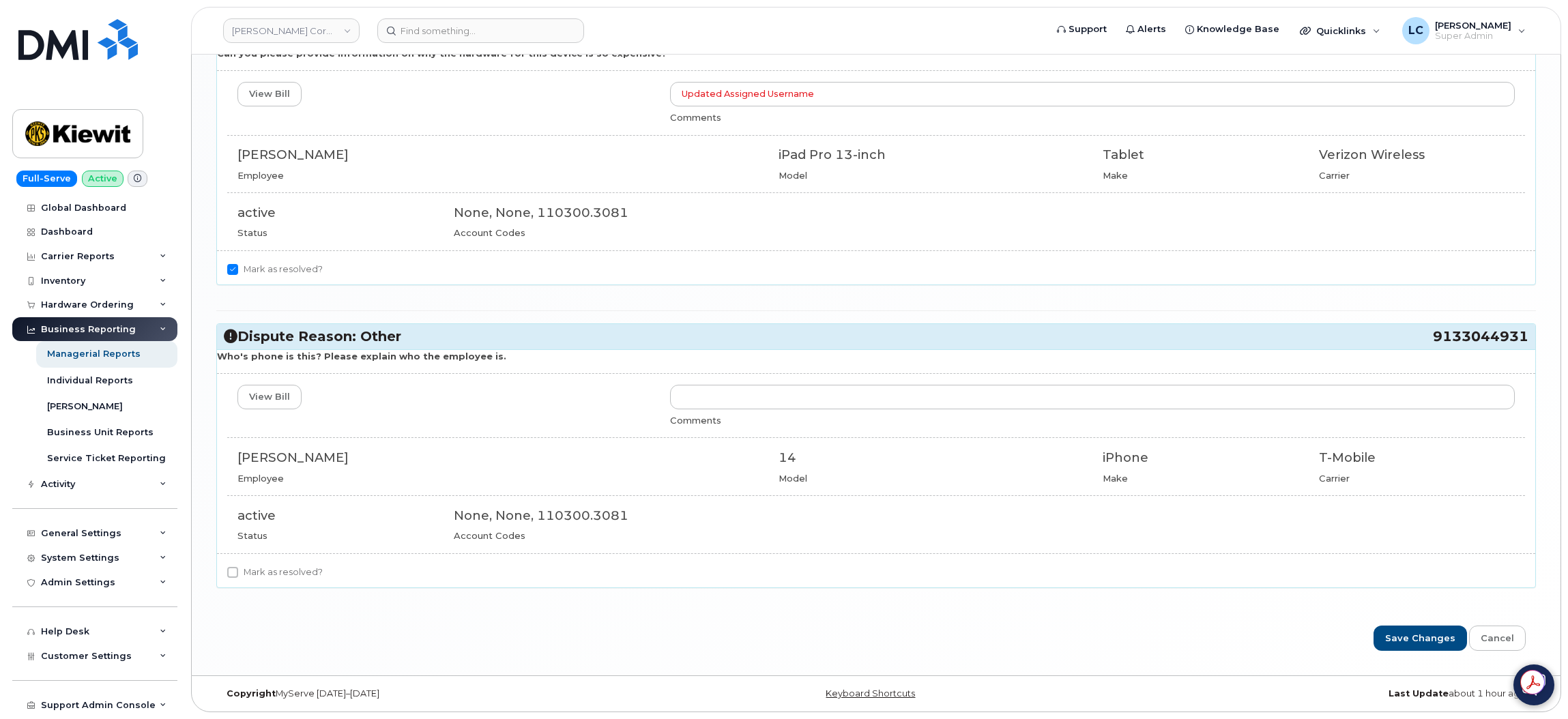
scroll to position [1692, 0]
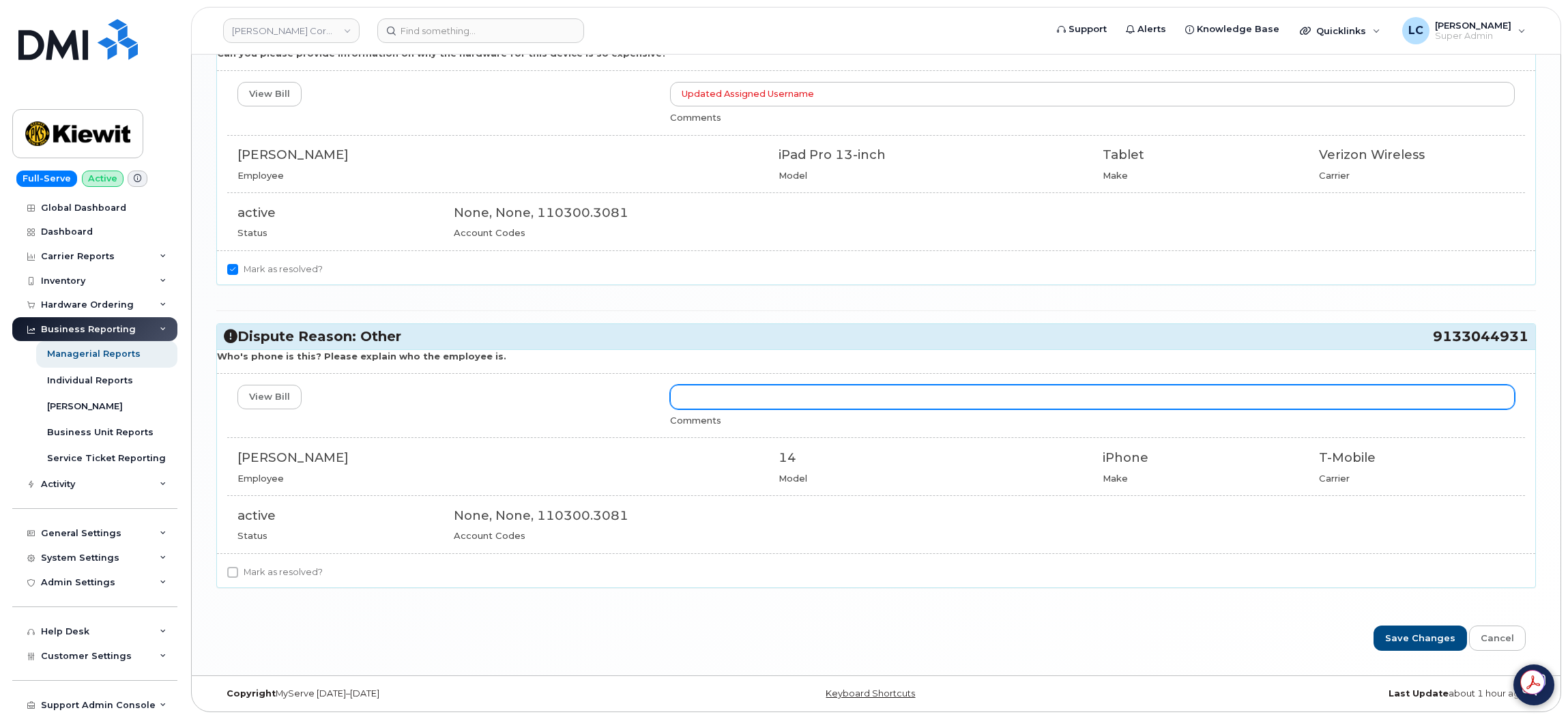
click at [773, 391] on input "text" at bounding box center [1092, 398] width 845 height 25
type input "Updated Assigned Username"
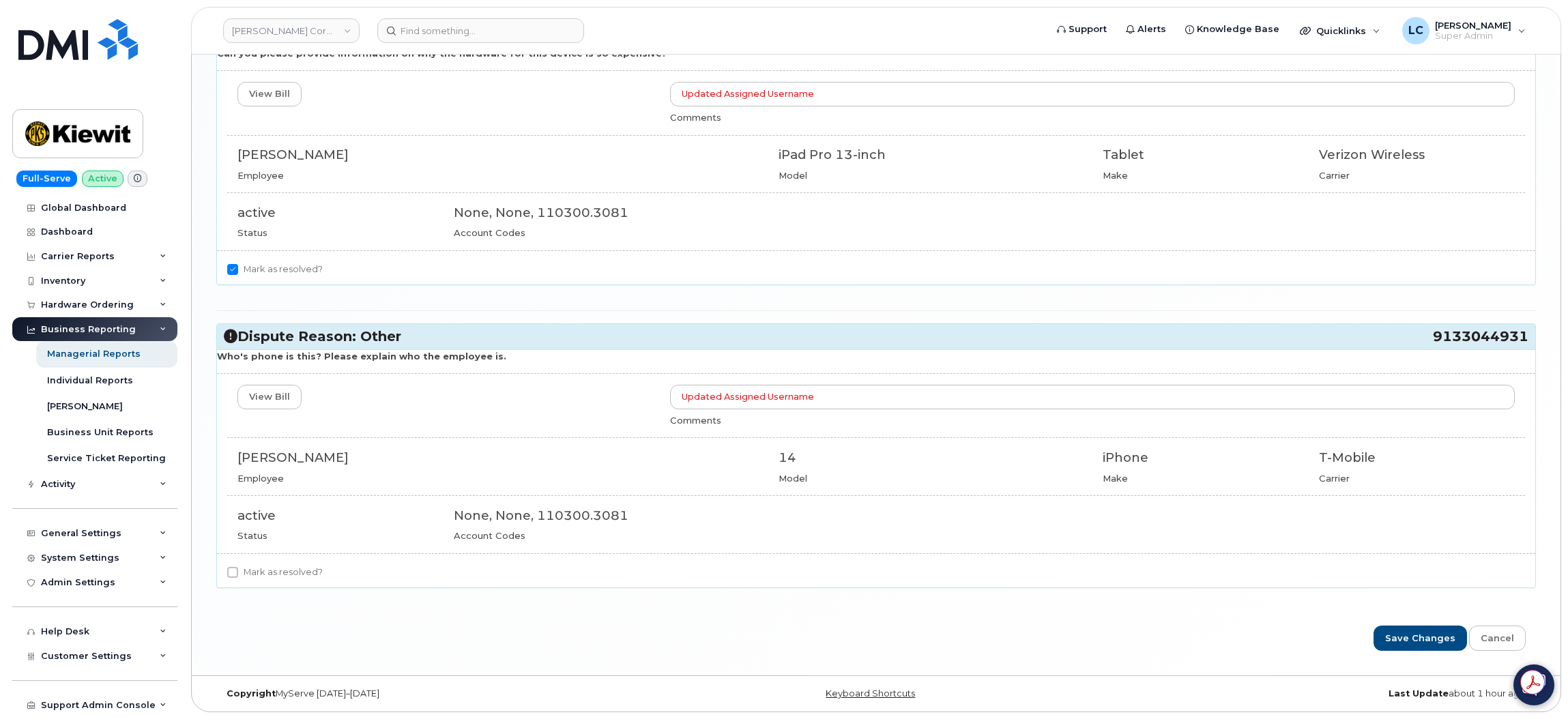
click at [268, 479] on label "Mark as resolved?" at bounding box center [275, 573] width 96 height 16
click at [238, 479] on input "Mark as resolved?" at bounding box center [232, 572] width 11 height 11
checkbox input "true"
click at [1044, 479] on input "Save Changes" at bounding box center [1421, 638] width 93 height 25
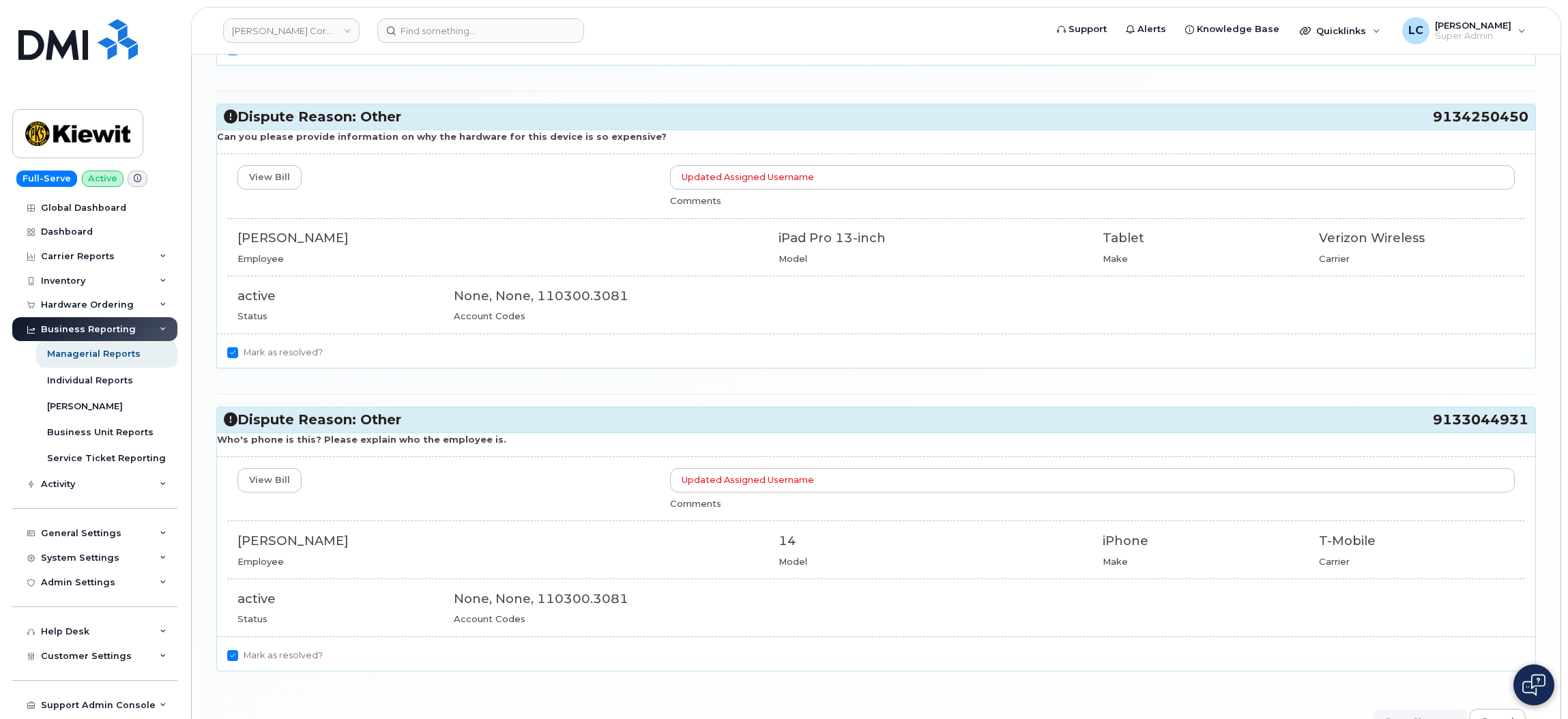
scroll to position [1283, 0]
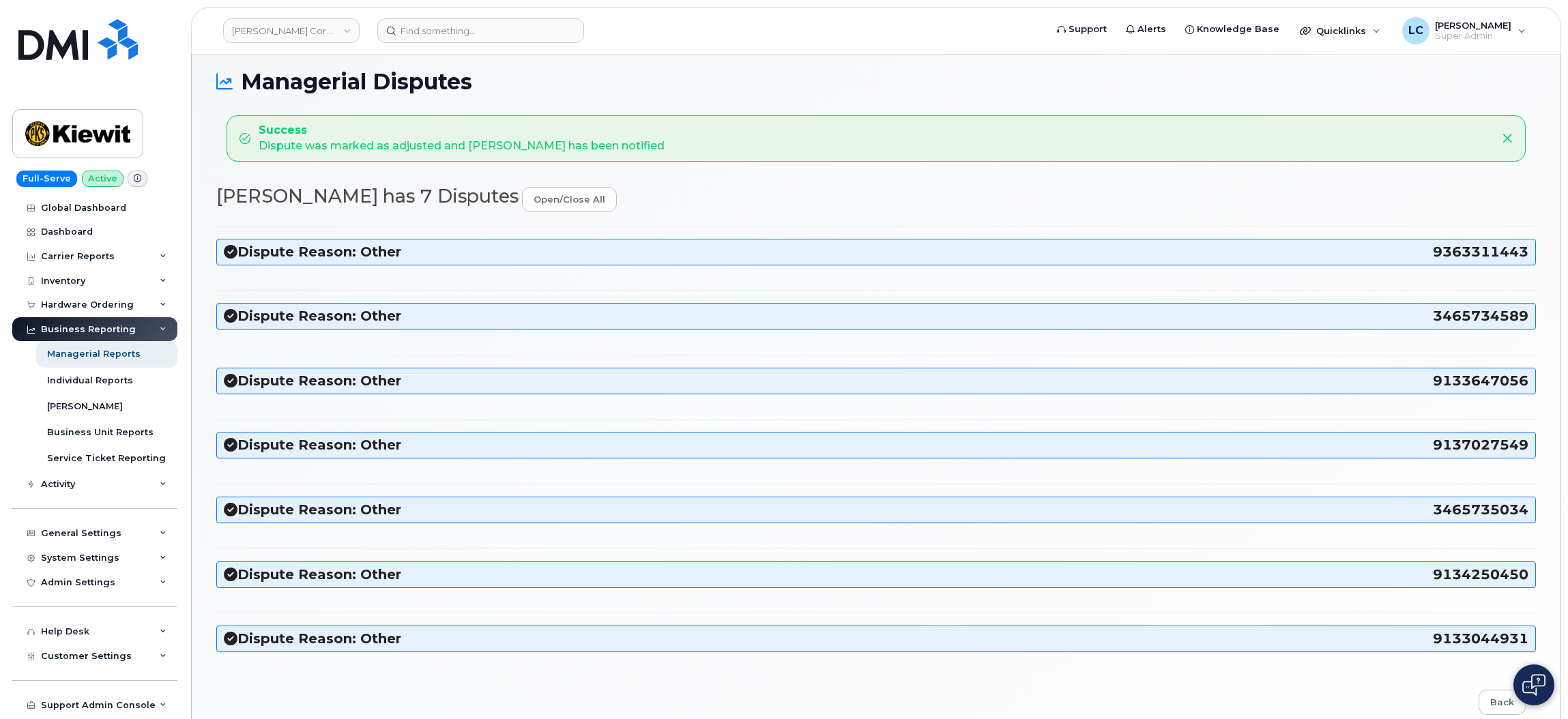
scroll to position [76, 0]
